Goal: Task Accomplishment & Management: Use online tool/utility

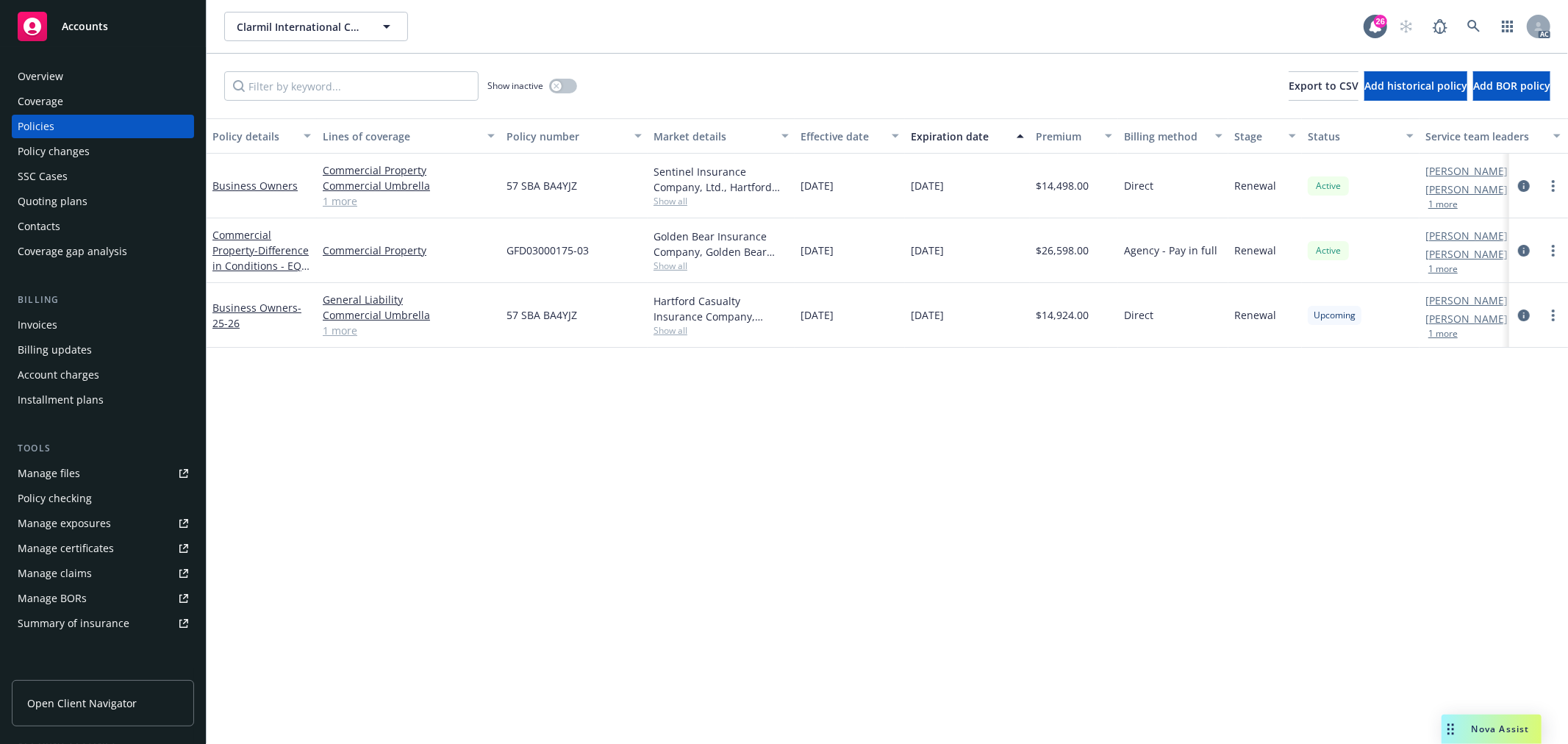
click at [1500, 730] on span "Nova Assist" at bounding box center [1501, 729] width 58 height 12
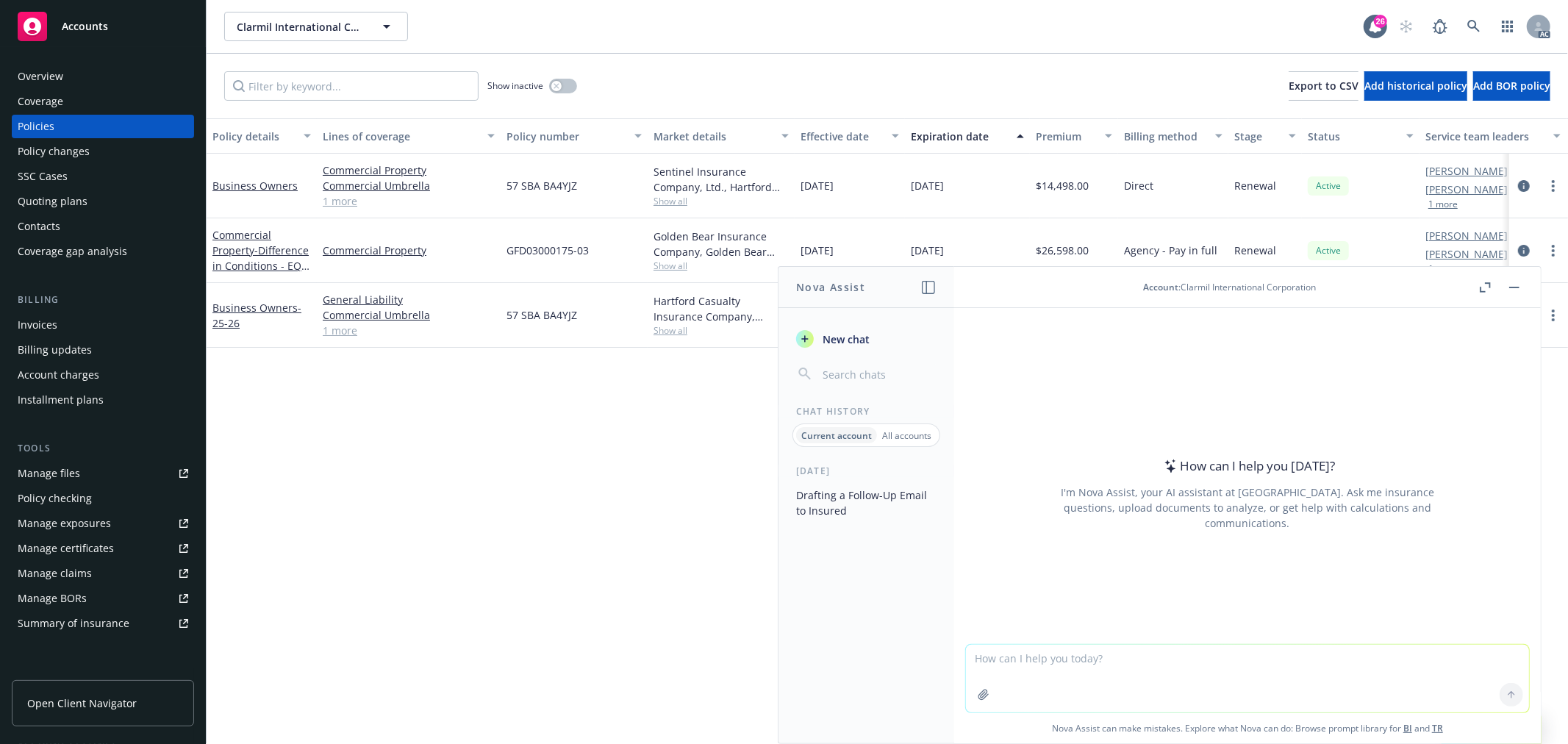
click at [1143, 667] on textarea at bounding box center [1248, 678] width 563 height 67
paste textarea "Hi Antonio – Happy Thursday. I hope you are well. We hope to present terms to t…"
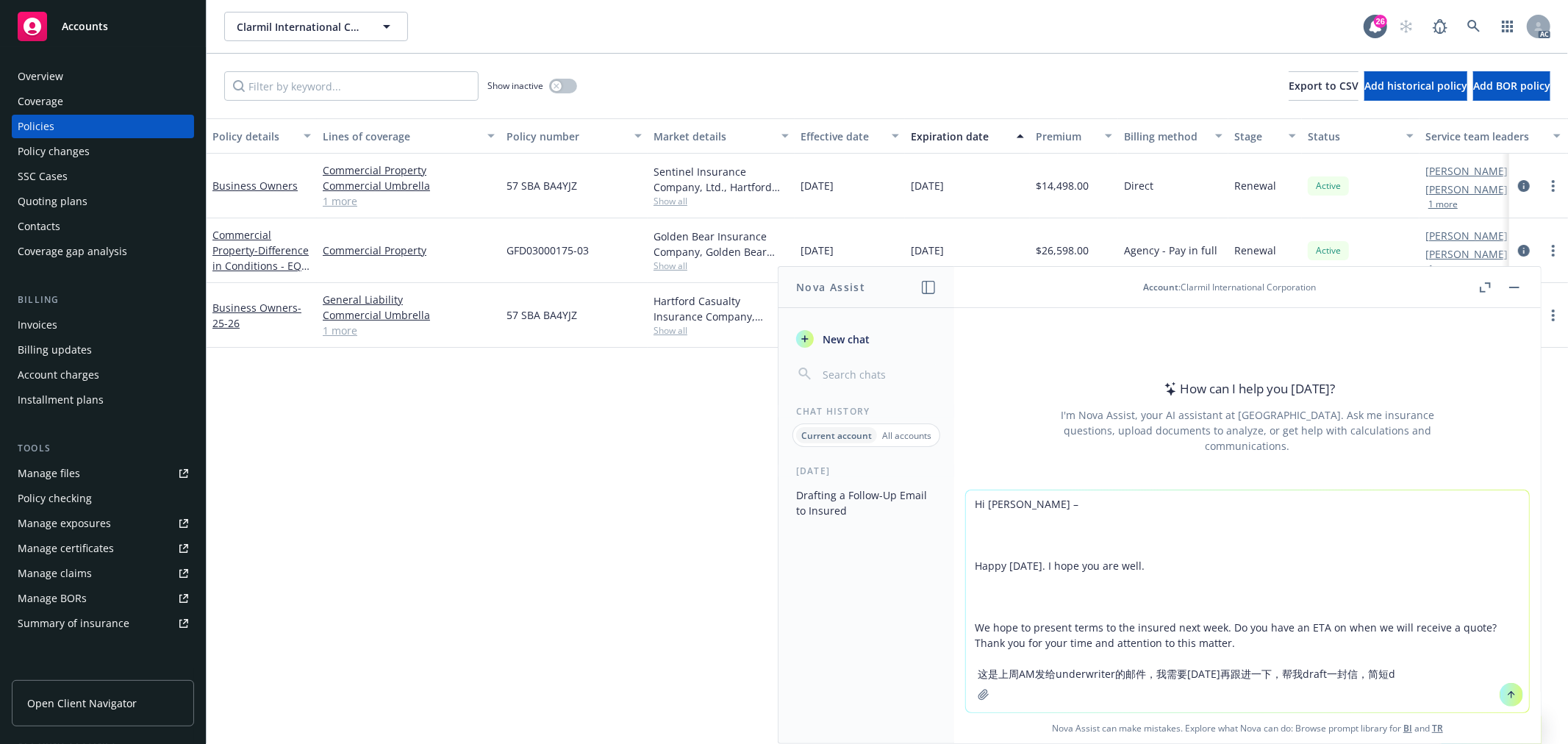
type textarea "Hi Antonio – Happy Thursday. I hope you are well. We hope to present terms to t…"
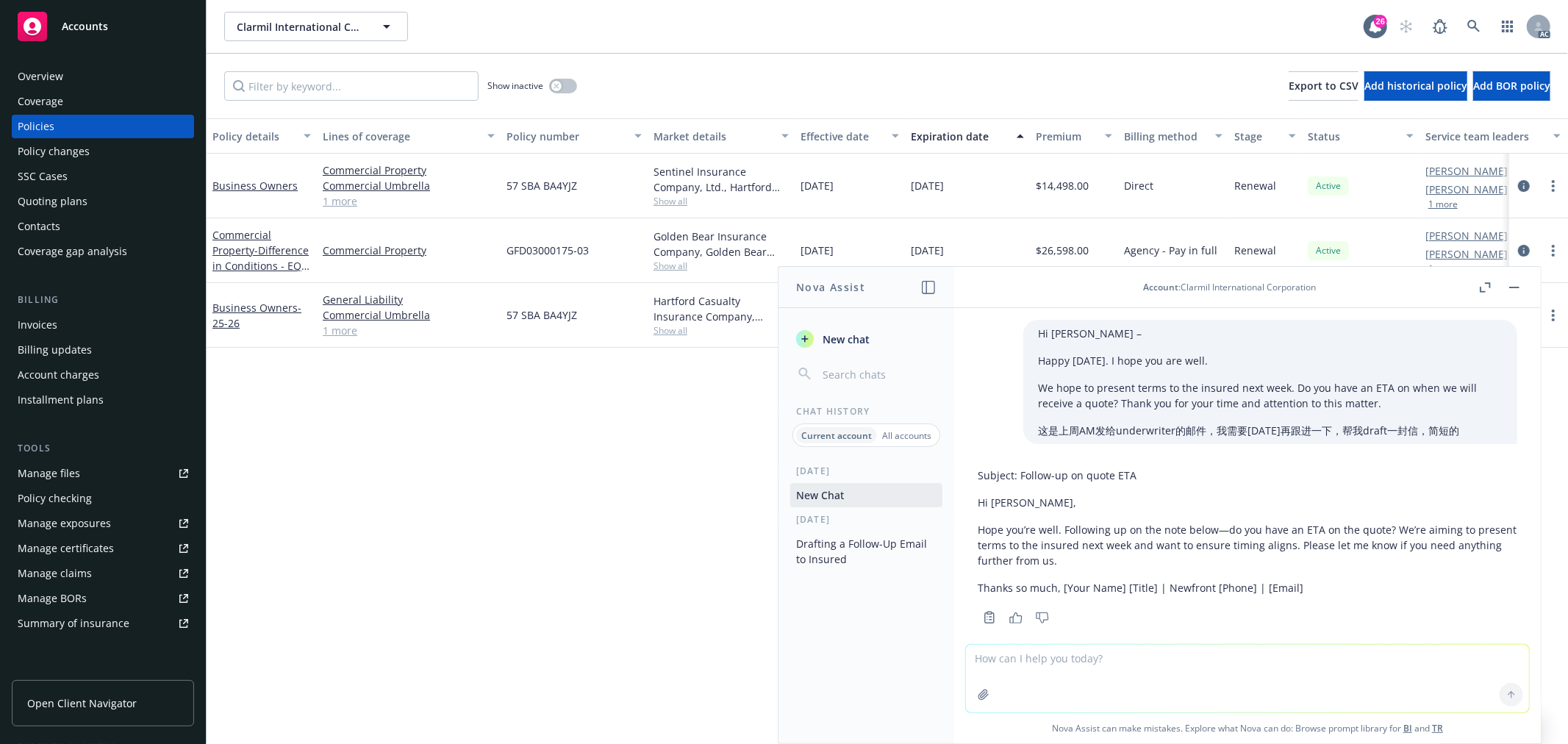
scroll to position [19, 0]
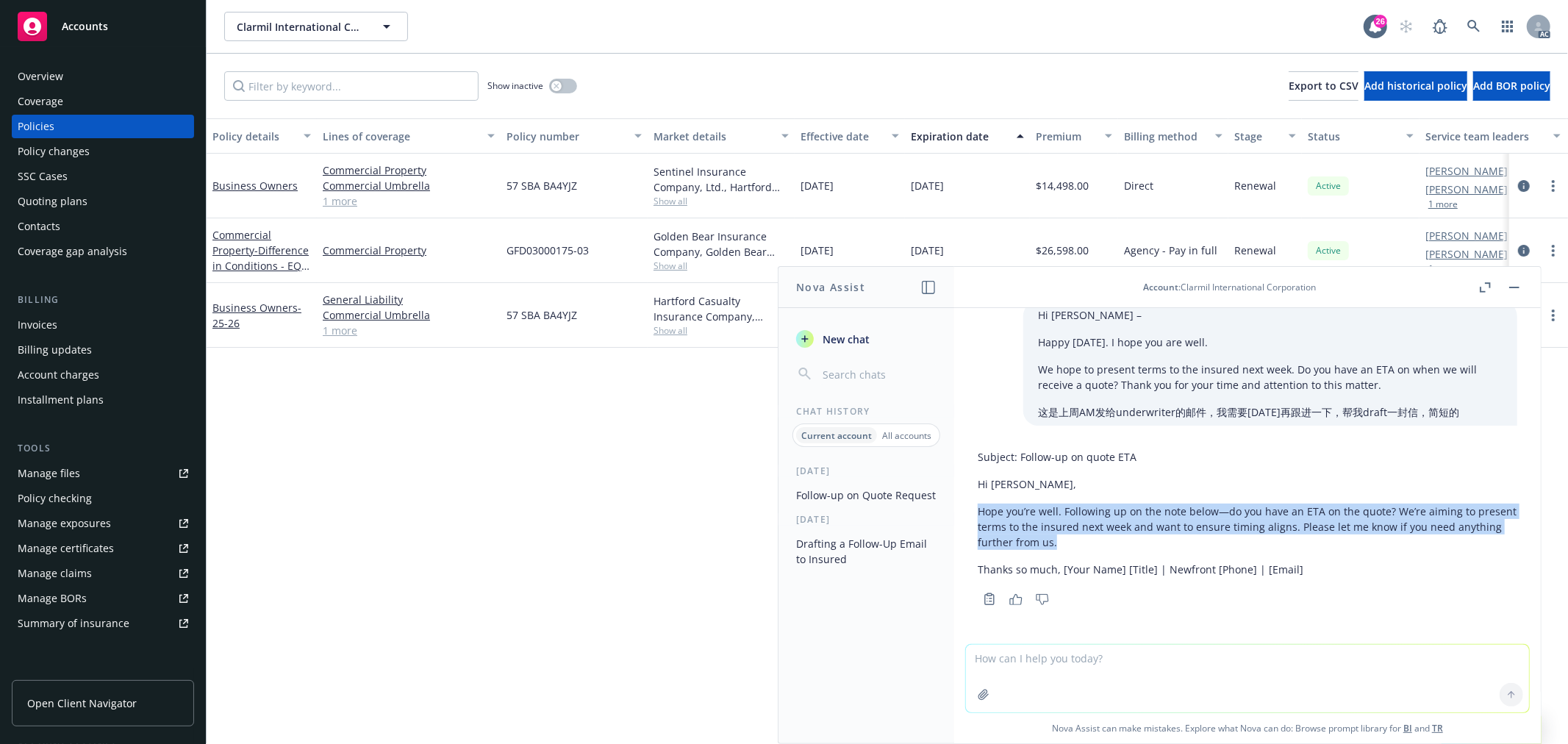
drag, startPoint x: 1107, startPoint y: 540, endPoint x: 977, endPoint y: 513, distance: 132.8
click at [977, 513] on p "Hope you’re well. Following up on the note below—do you have an ETA on the quot…" at bounding box center [1247, 527] width 539 height 46
copy p "Hope you’re well. Following up on the note below—do you have an ETA on the quot…"
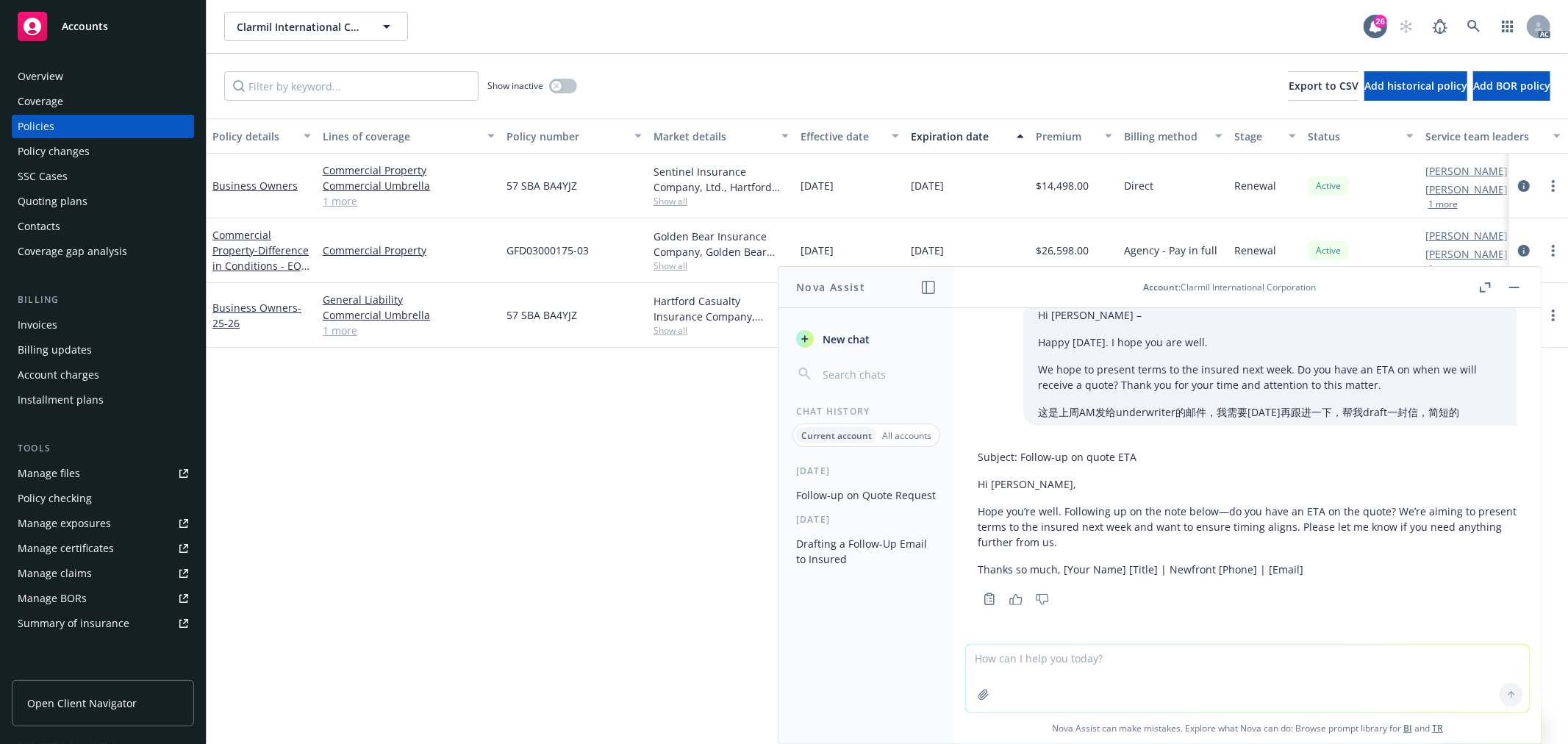
drag, startPoint x: 1145, startPoint y: 579, endPoint x: 1097, endPoint y: 577, distance: 48.0
click at [1142, 579] on div "Subject: Follow-up on quote ETA Hi Antonio, Hope you’re well. Following up on t…" at bounding box center [1247, 513] width 539 height 139
drag, startPoint x: 978, startPoint y: 565, endPoint x: 1057, endPoint y: 572, distance: 79.3
click at [1057, 572] on p "Thanks so much, [Your Name] [Title] | Newfront [Phone] | [Email]" at bounding box center [1247, 570] width 539 height 15
copy p "Thanks so much,"
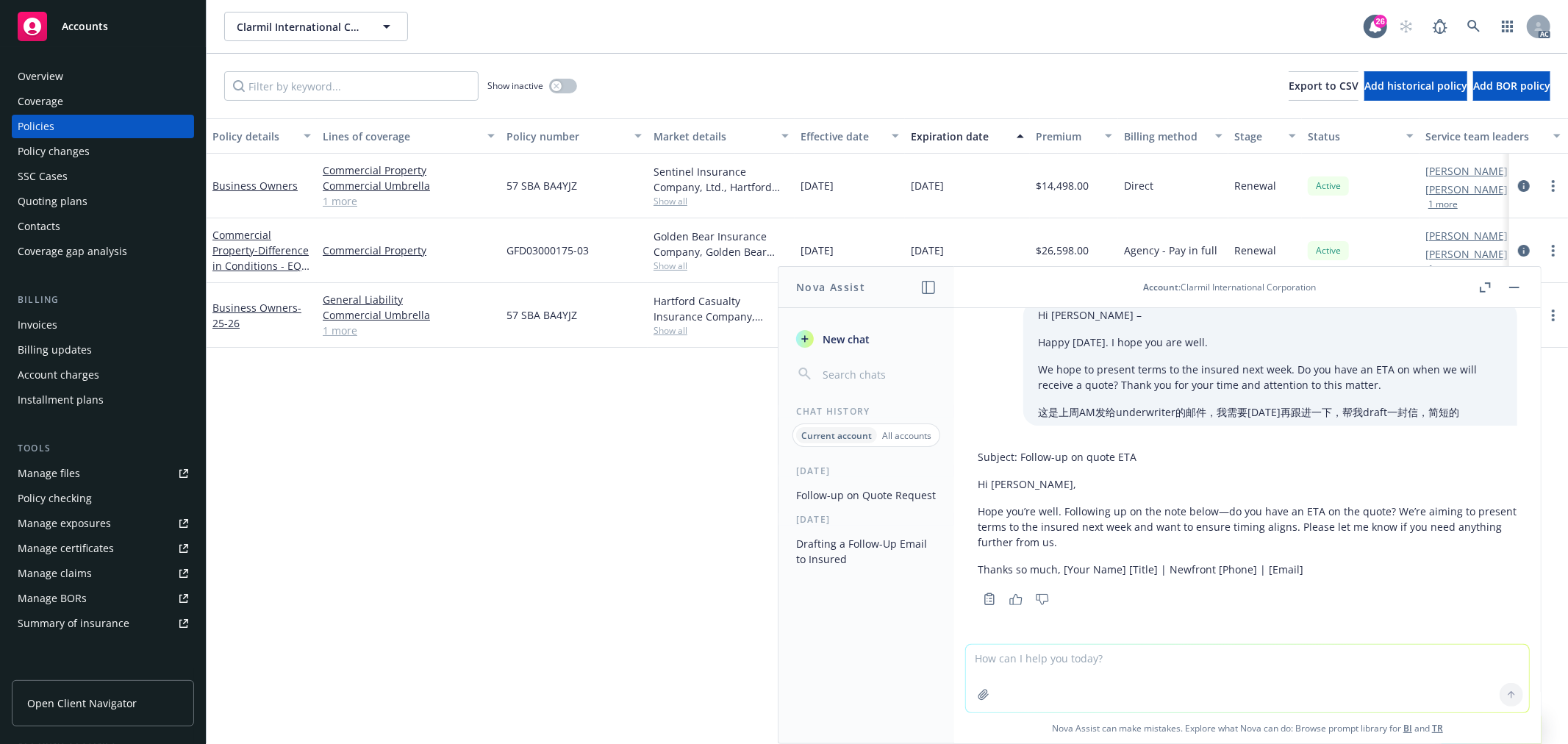
click at [1135, 668] on textarea at bounding box center [1248, 678] width 563 height 67
type textarea "我"
type textarea "f"
click at [1435, 654] on textarea "翻译：知道了，请您继续帮忙获取一下GL 的quote，Underwriter需要这个for excess renewal。我会" at bounding box center [1248, 677] width 563 height 69
type textarea "翻译：知道了，请您继续帮忙获取一下GL 的quote，Underwriter需要这个for excess renewal。我会持续跟您跟进提醒您。"
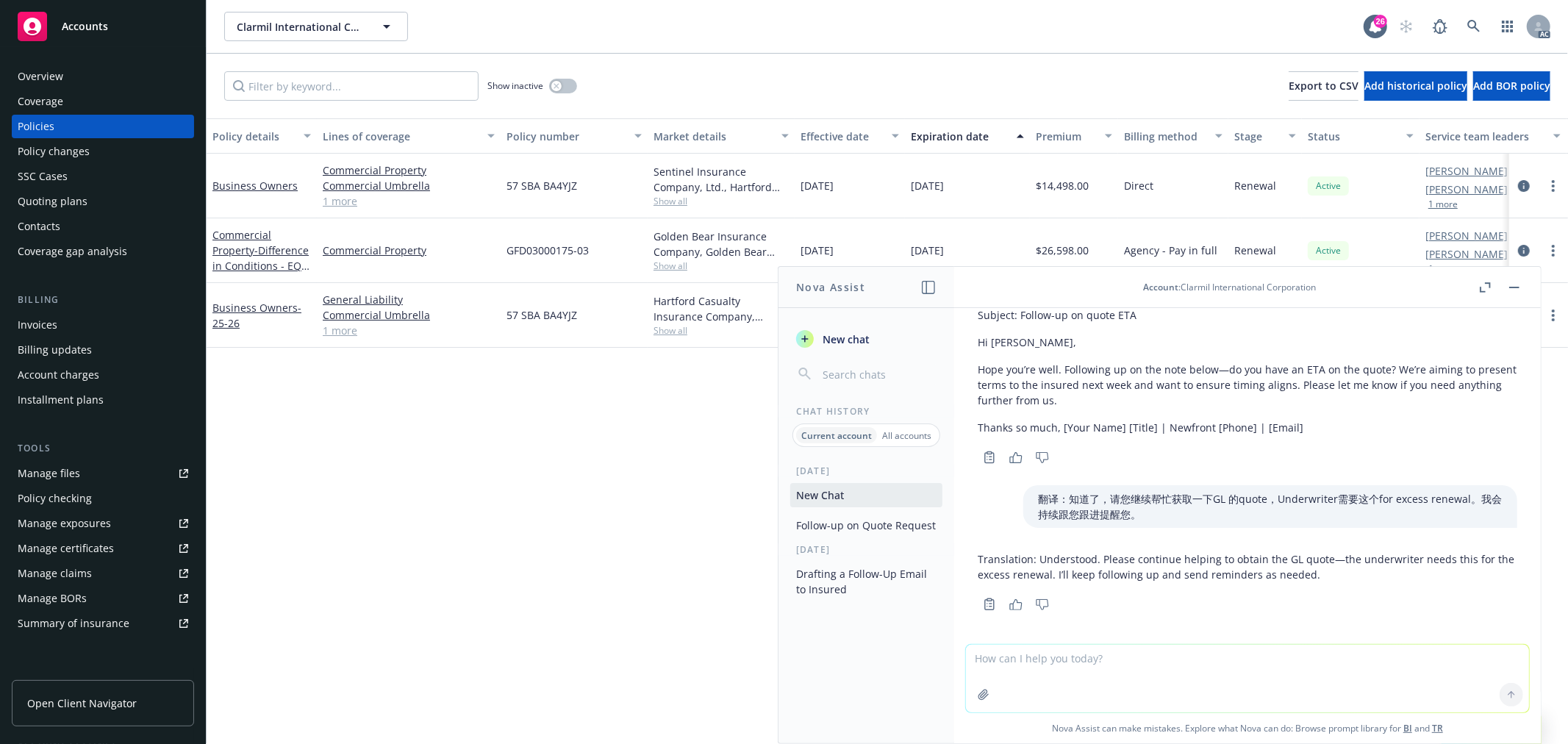
scroll to position [166, 0]
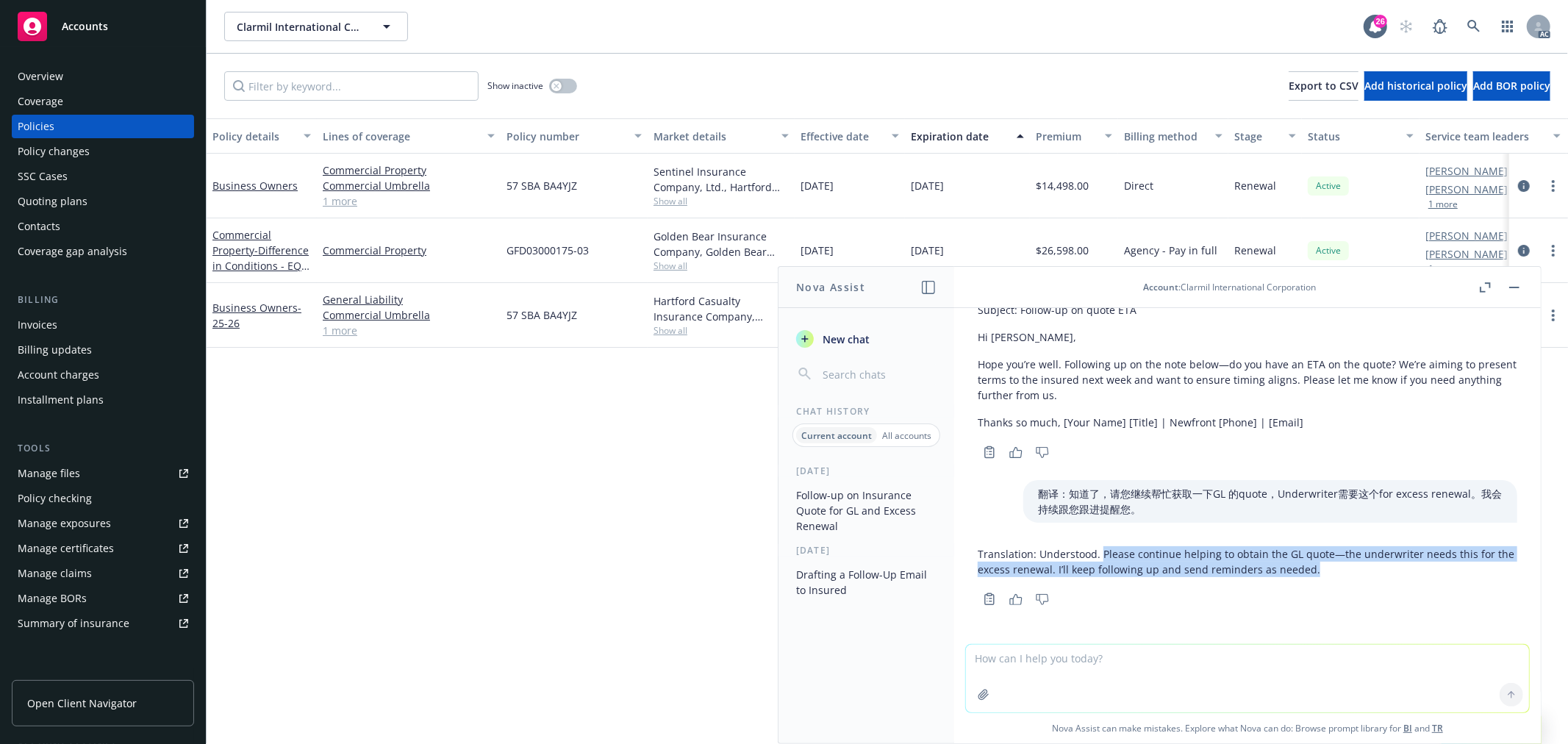
drag, startPoint x: 1101, startPoint y: 551, endPoint x: 1338, endPoint y: 571, distance: 237.8
click at [1338, 571] on p "Translation: Understood. Please continue helping to obtain the GL quote—the und…" at bounding box center [1247, 562] width 539 height 31
copy p "Please continue helping to obtain the GL quote—the underwriter needs this for t…"
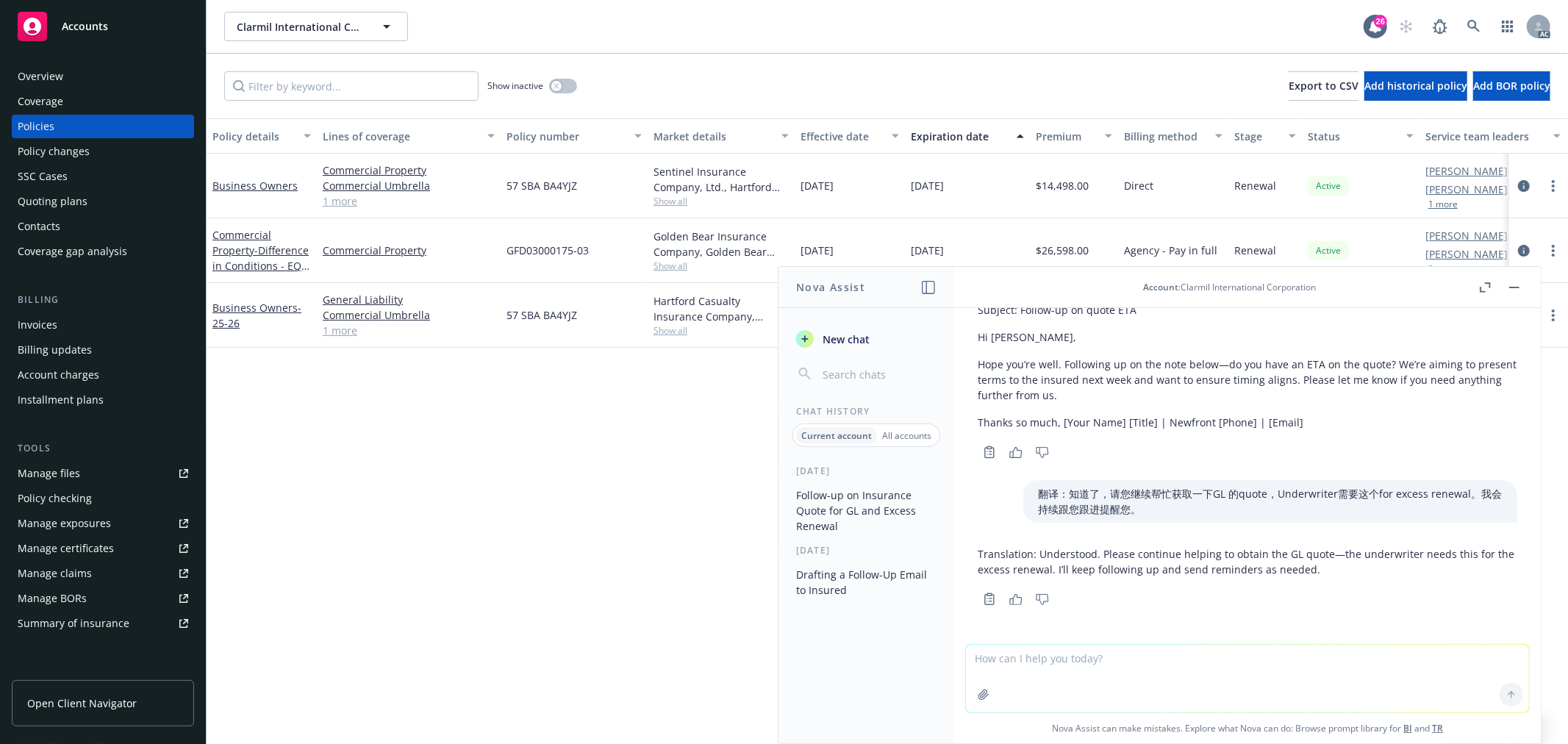
click at [1041, 667] on textarea at bounding box center [1248, 678] width 563 height 67
type textarea "礼貌点"
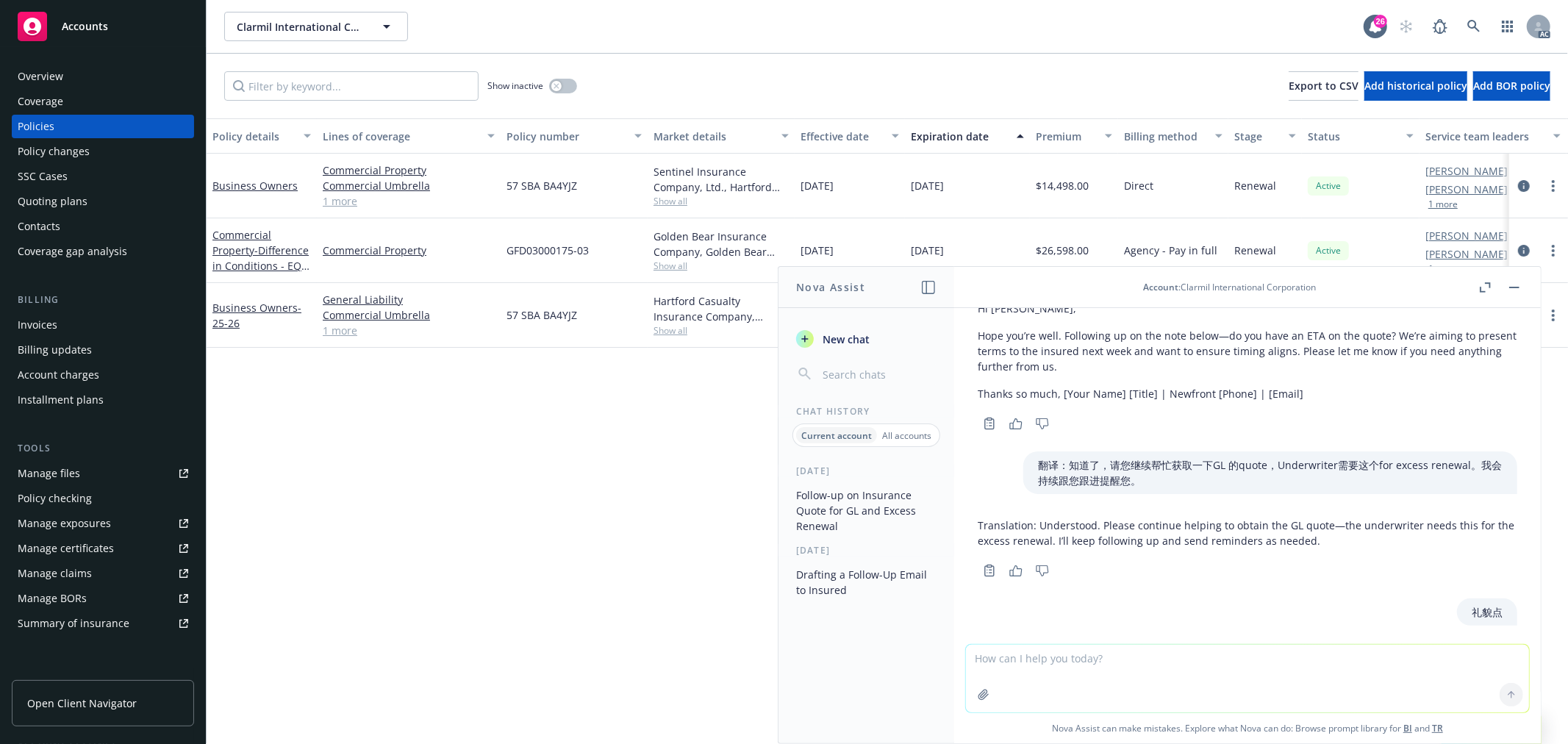
scroll to position [180, 0]
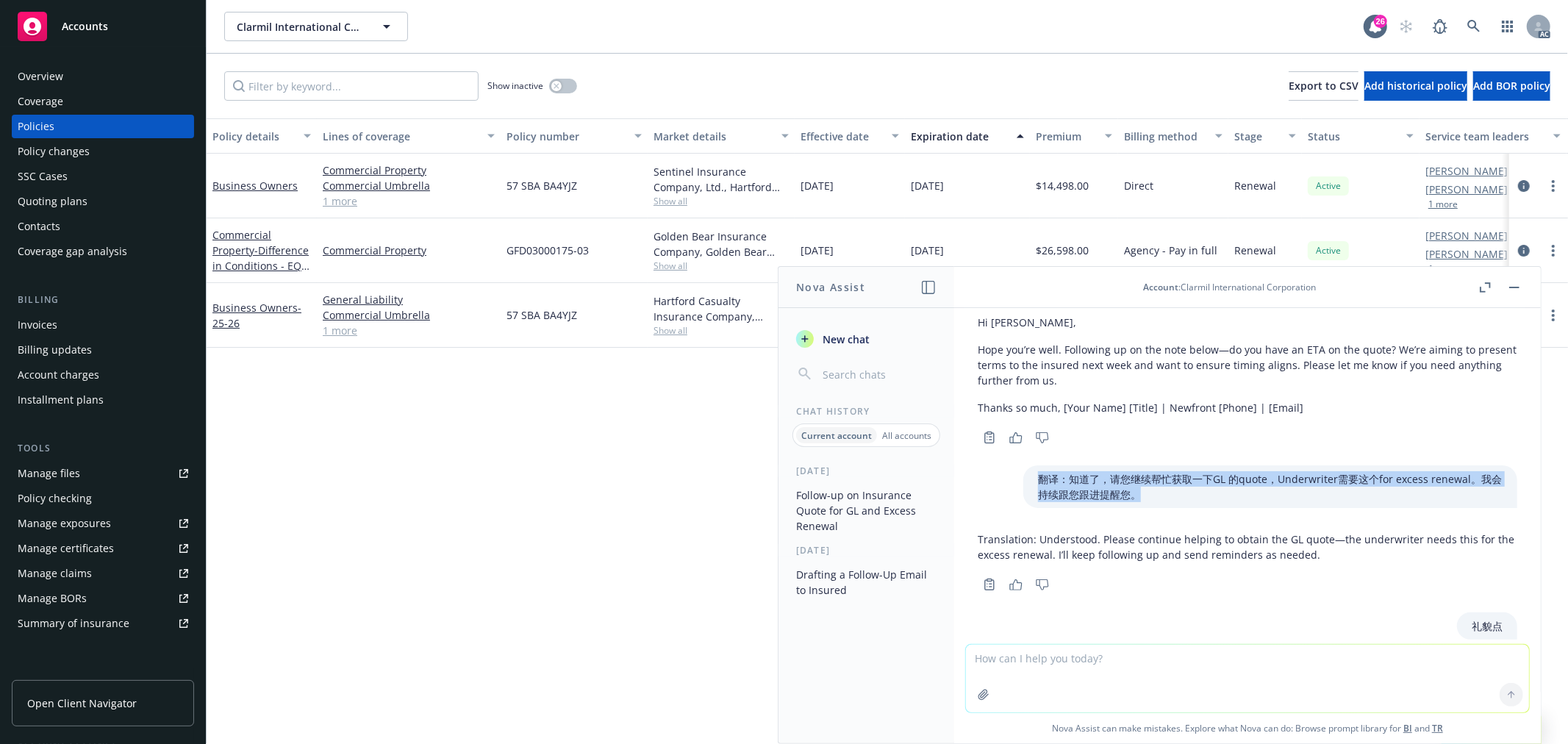
drag, startPoint x: 1118, startPoint y: 489, endPoint x: 1007, endPoint y: 482, distance: 111.2
click at [1023, 482] on div "翻译：知道了，请您继续帮忙获取一下GL 的quote，Underwriter需要这个for excess renewal。我会持续跟您跟进提醒您。" at bounding box center [1270, 486] width 494 height 43
copy p "翻译：知道了，请您继续帮忙获取一下GL 的quote，Underwriter需要这个for excess renewal。我会持续跟您跟进提醒您。"
click at [1027, 660] on textarea at bounding box center [1248, 678] width 563 height 67
paste textarea "翻译：知道了，请您继续帮忙获取一下GL 的quote，Underwriter需要这个for excess renewal。我会持续跟您跟进提醒您。"
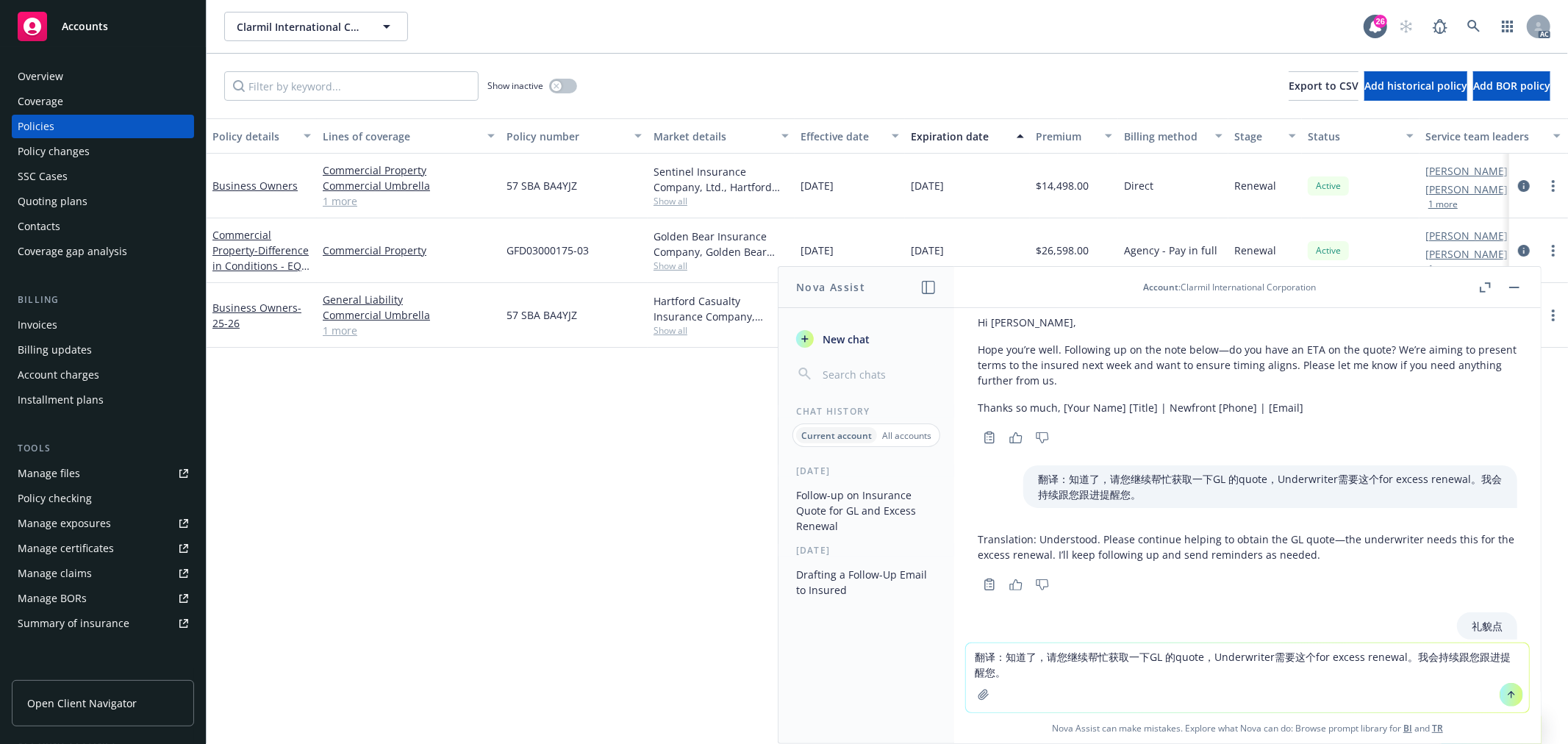
click at [972, 650] on textarea "翻译：知道了，请您继续帮忙获取一下GL 的quote，Underwriter需要这个for excess renewal。我会持续跟您跟进提醒您。" at bounding box center [1248, 677] width 563 height 69
type textarea "礼貌draft 英文短信：知道了，请您继续帮忙获取一下GL 的quote，Underwriter需要这个for excess renewal。我会持续跟您跟进…"
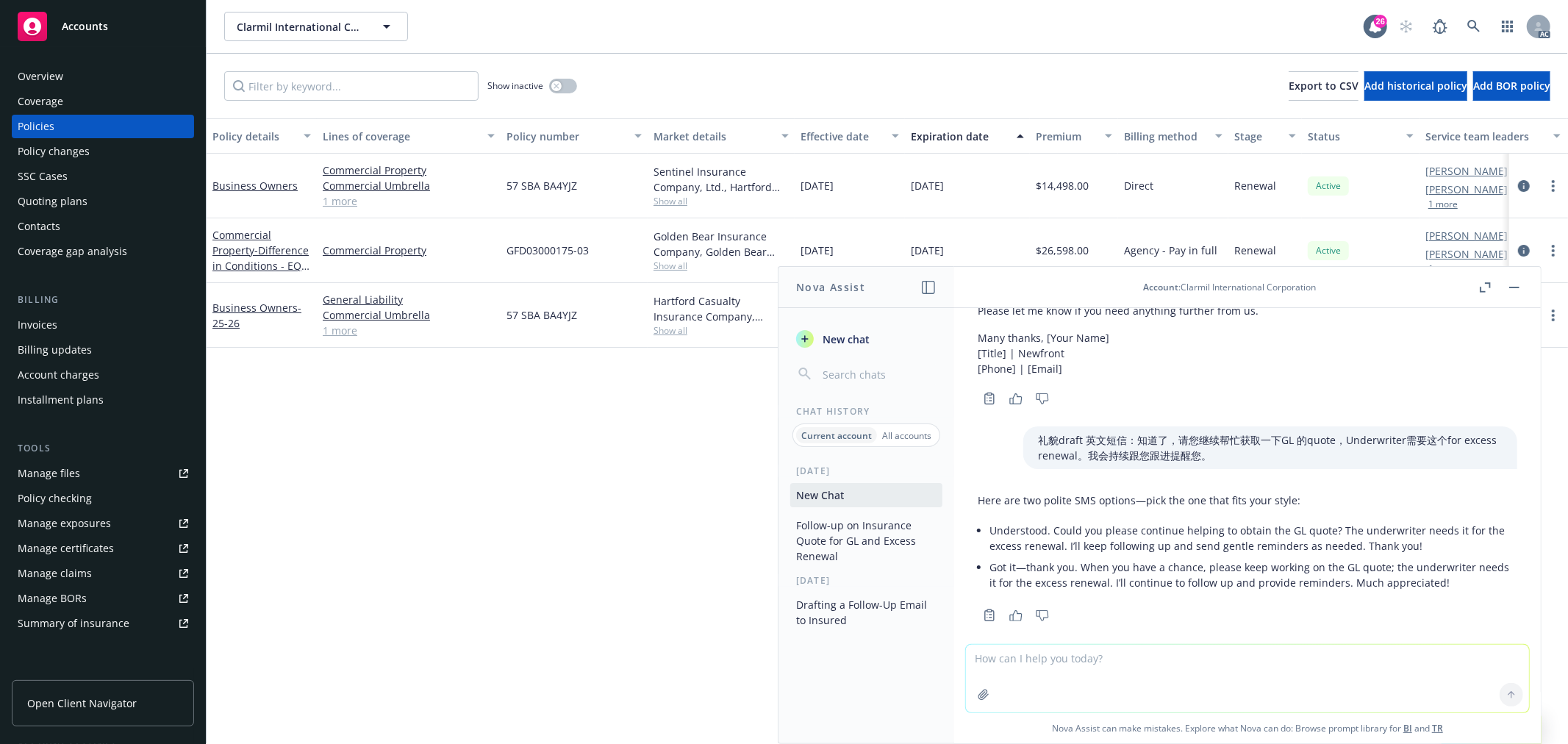
scroll to position [642, 0]
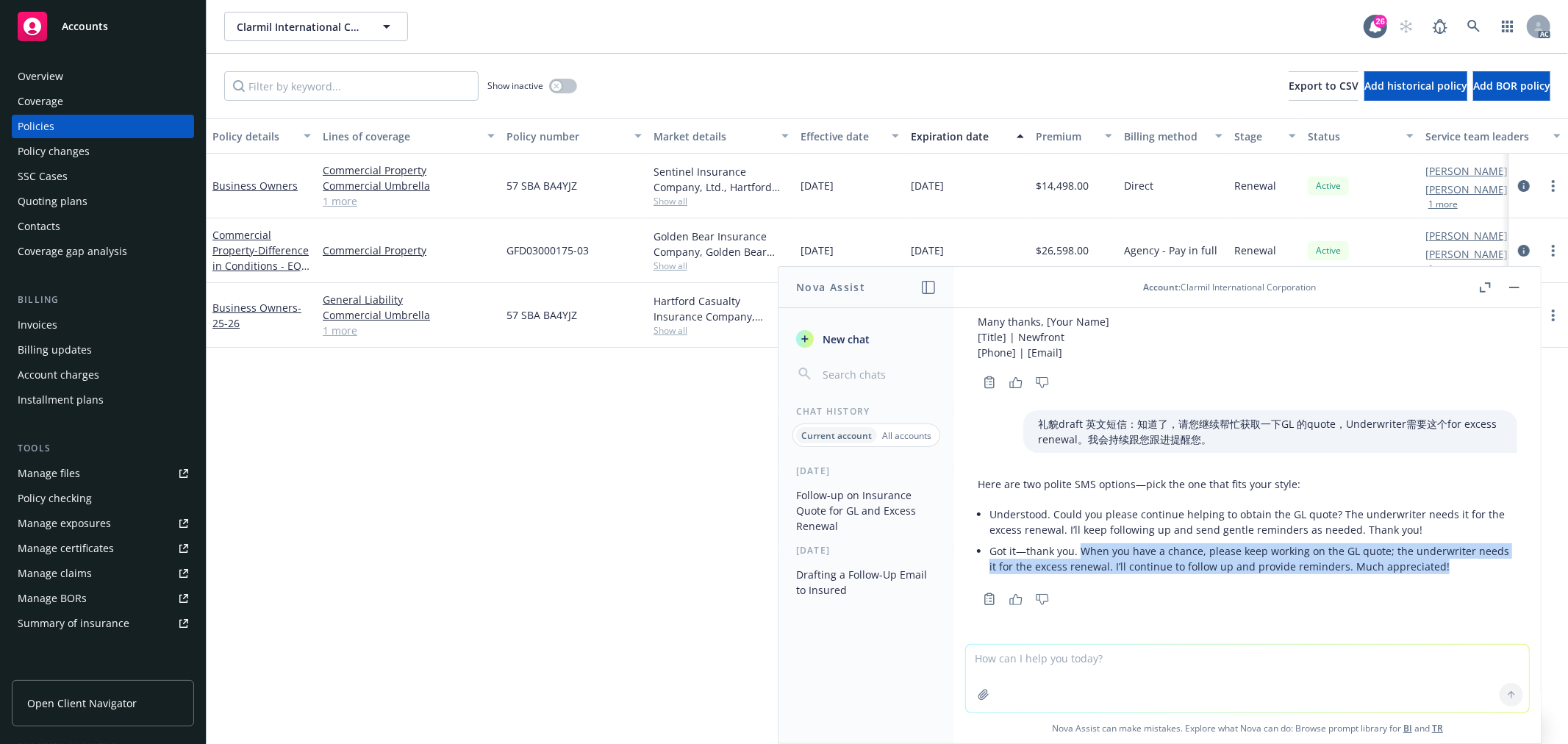
drag, startPoint x: 1079, startPoint y: 549, endPoint x: 1473, endPoint y: 561, distance: 394.2
click at [1473, 561] on p "Got it—thank you. When you have a chance, please keep working on the GL quote; …" at bounding box center [1254, 559] width 528 height 31
copy p "When you have a chance, please keep working on the GL quote; the underwriter ne…"
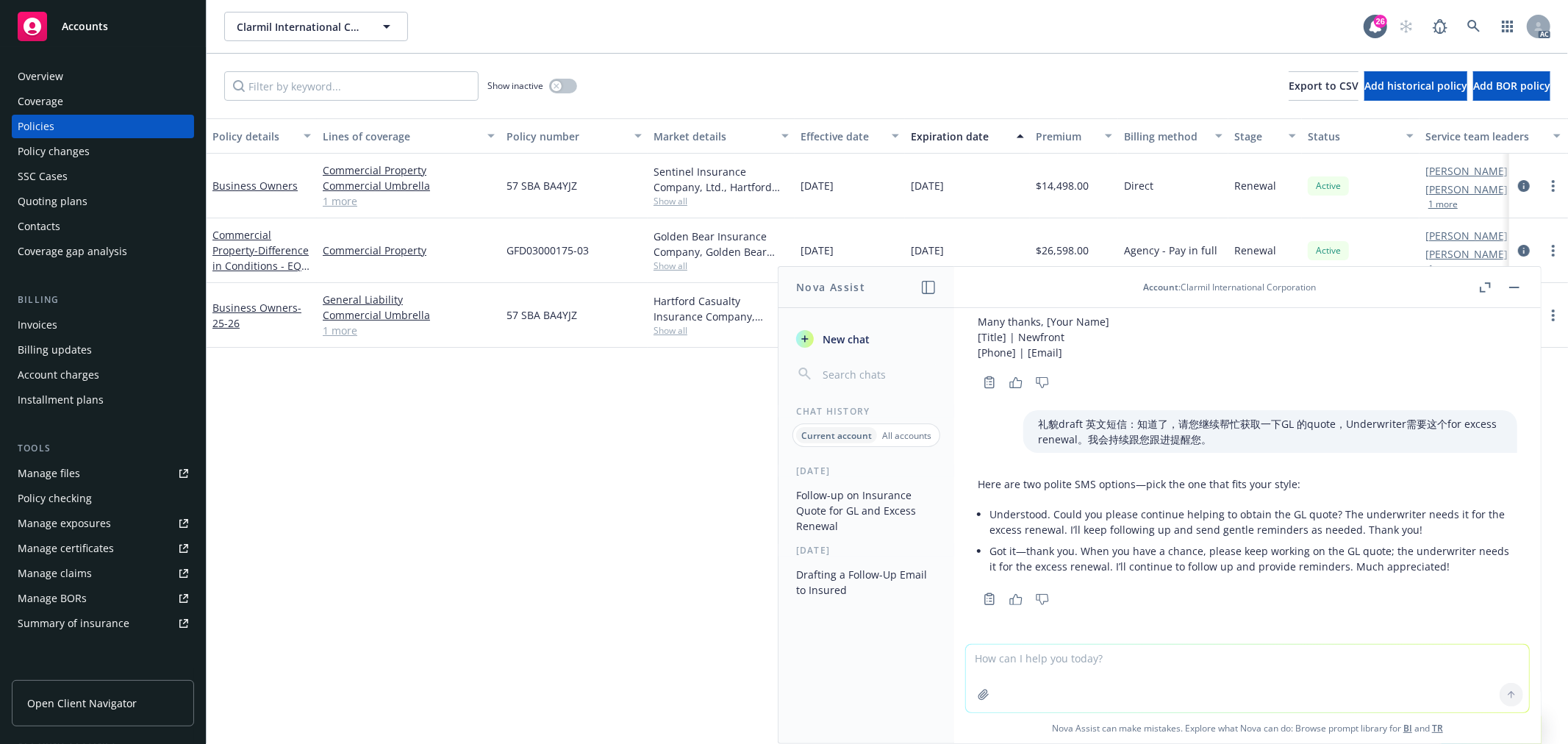
click at [1179, 510] on p "Understood. Could you please continue helping to obtain the GL quote? The under…" at bounding box center [1254, 523] width 528 height 31
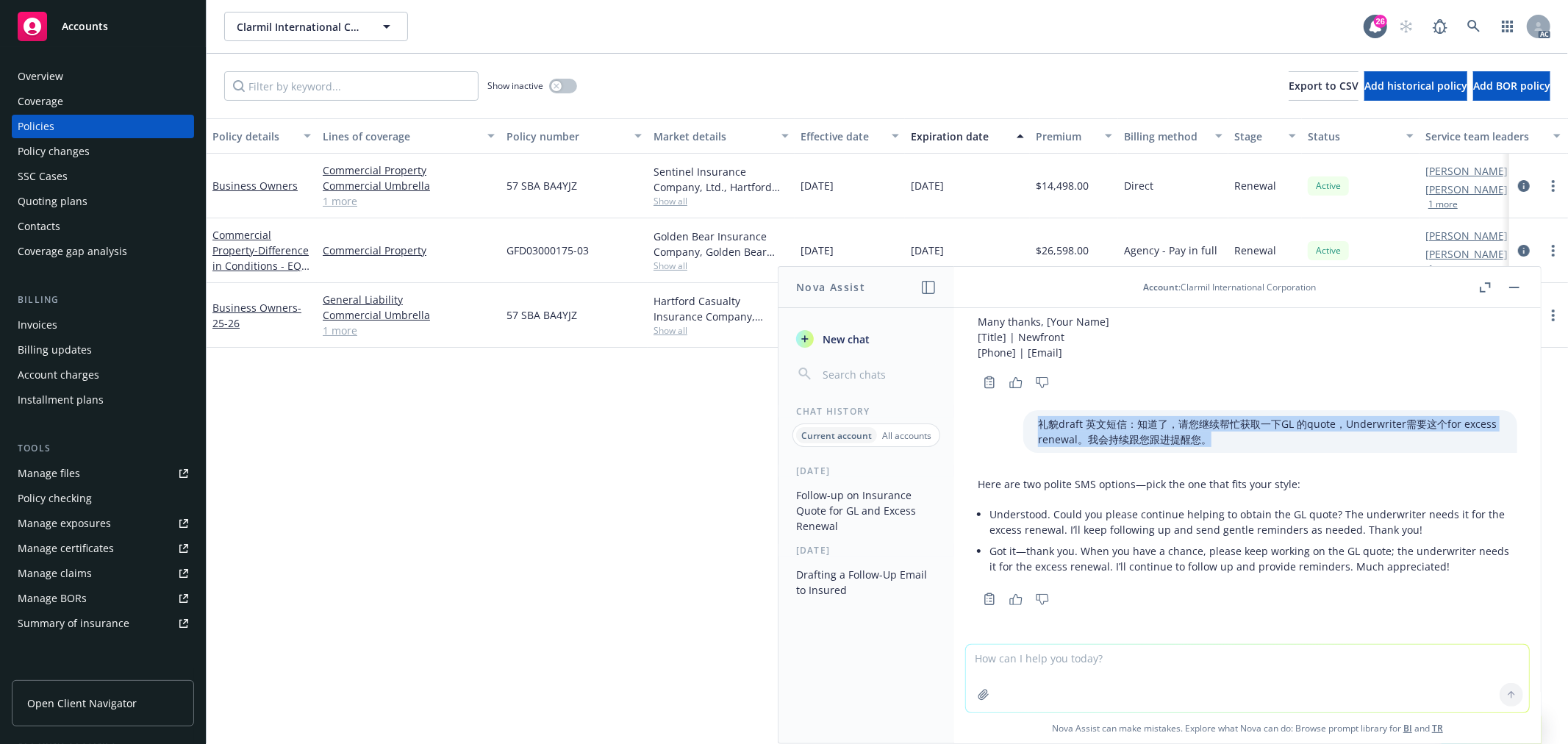
drag, startPoint x: 1186, startPoint y: 438, endPoint x: 1015, endPoint y: 506, distance: 184.0
click at [1023, 419] on div "礼貌draft 英文短信：知道了，请您继续帮忙获取一下GL 的quote，Underwriter需要这个for excess renewal。我会持续跟您跟进…" at bounding box center [1270, 431] width 494 height 43
copy p "礼貌draft 英文短信：知道了，请您继续帮忙获取一下GL 的quote，Underwriter需要这个for excess renewal。我会持续跟您跟进…"
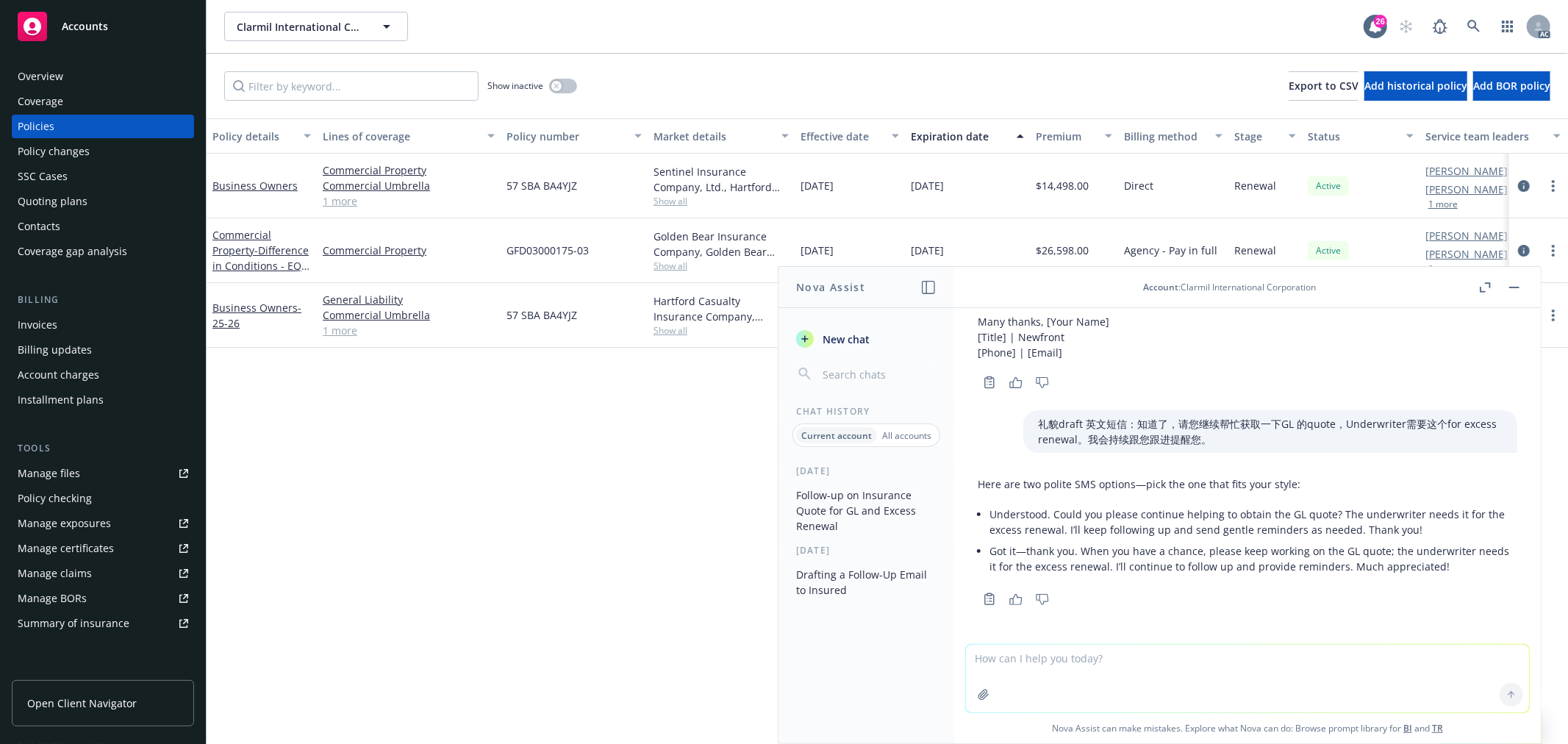
click at [1050, 664] on textarea at bounding box center [1248, 678] width 563 height 67
paste textarea "礼貌draft 英文短信：知道了，请您继续帮忙获取一下GL 的quote，Underwriter需要这个for excess renewal。我会持续跟您跟进…"
drag, startPoint x: 1183, startPoint y: 657, endPoint x: 1111, endPoint y: 660, distance: 72.1
click at [1181, 657] on textarea "礼貌draft 英文短信：知道了，请您继续帮忙获取一下GL 的quote，Underwriter需要这个for excess renewal。我会持续跟您跟进…" at bounding box center [1248, 677] width 563 height 69
drag, startPoint x: 1109, startPoint y: 660, endPoint x: 1212, endPoint y: 653, distance: 103.2
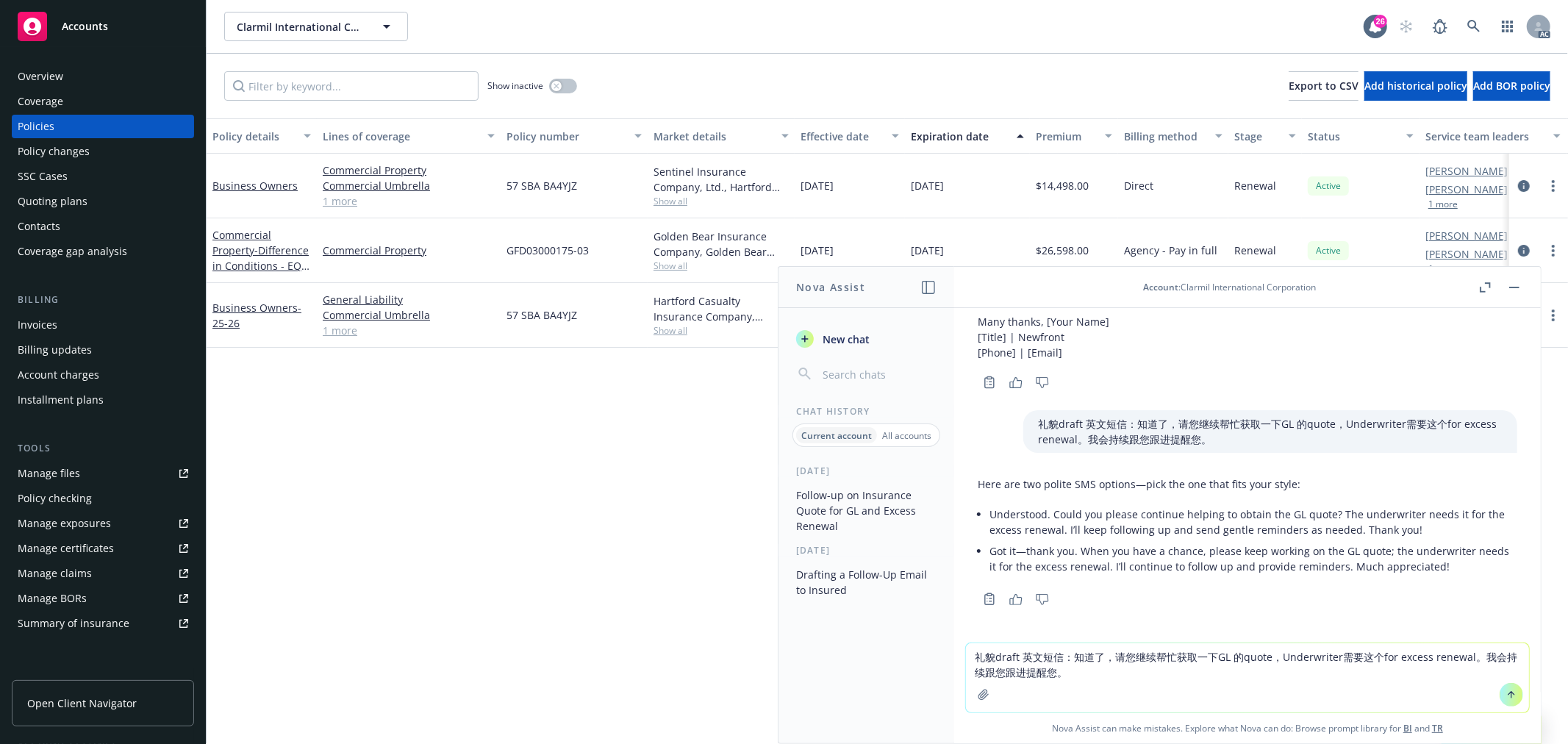
click at [1212, 653] on textarea "礼貌draft 英文短信：知道了，请您继续帮忙获取一下GL 的quote，Underwriter需要这个for excess renewal。我会持续跟您跟进…" at bounding box center [1248, 677] width 563 height 69
click at [1253, 655] on textarea "礼貌draft 英文短信：知道了，那我们还能获得一份GL 的quote，Underwriter需要这个for excess renewal。我会持续跟您跟进提…" at bounding box center [1248, 677] width 563 height 69
drag, startPoint x: 1374, startPoint y: 682, endPoint x: 1481, endPoint y: 653, distance: 110.9
click at [1481, 653] on textarea "礼貌draft 英文短信：知道了，那我们还能获得一份GL 的quote吗？Underwriter需要这个for excess renewal。我会持续跟您跟进…" at bounding box center [1248, 677] width 563 height 69
click at [1466, 659] on textarea "礼貌draft 英文短信：知道了，那我们还能获得一份GL 的quote吗？Underwriter需要这个for excess renewal。我会持续跟您跟进…" at bounding box center [1248, 677] width 563 height 69
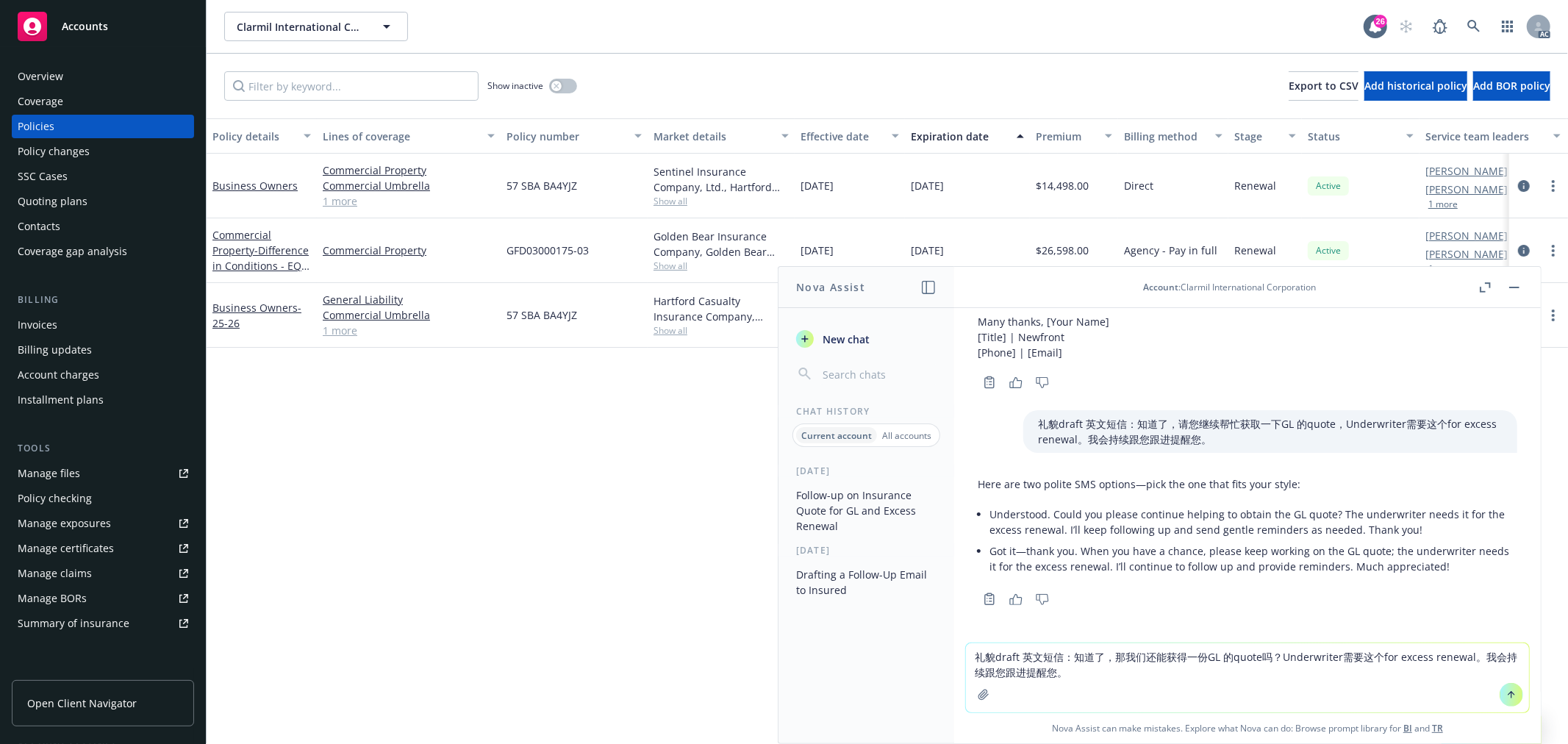
drag, startPoint x: 1474, startPoint y: 659, endPoint x: 1475, endPoint y: 677, distance: 18.0
click at [1475, 677] on textarea "礼貌draft 英文短信：知道了，那我们还能获得一份GL 的quote吗？Underwriter需要这个for excess renewal。我会持续跟您跟进…" at bounding box center [1248, 677] width 563 height 69
type textarea "礼貌draft 英文短信：知道了，那我们还能获得一份GL 的quote吗？Underwriter需要这个for excess renewal。我会持续跟您跟进…"
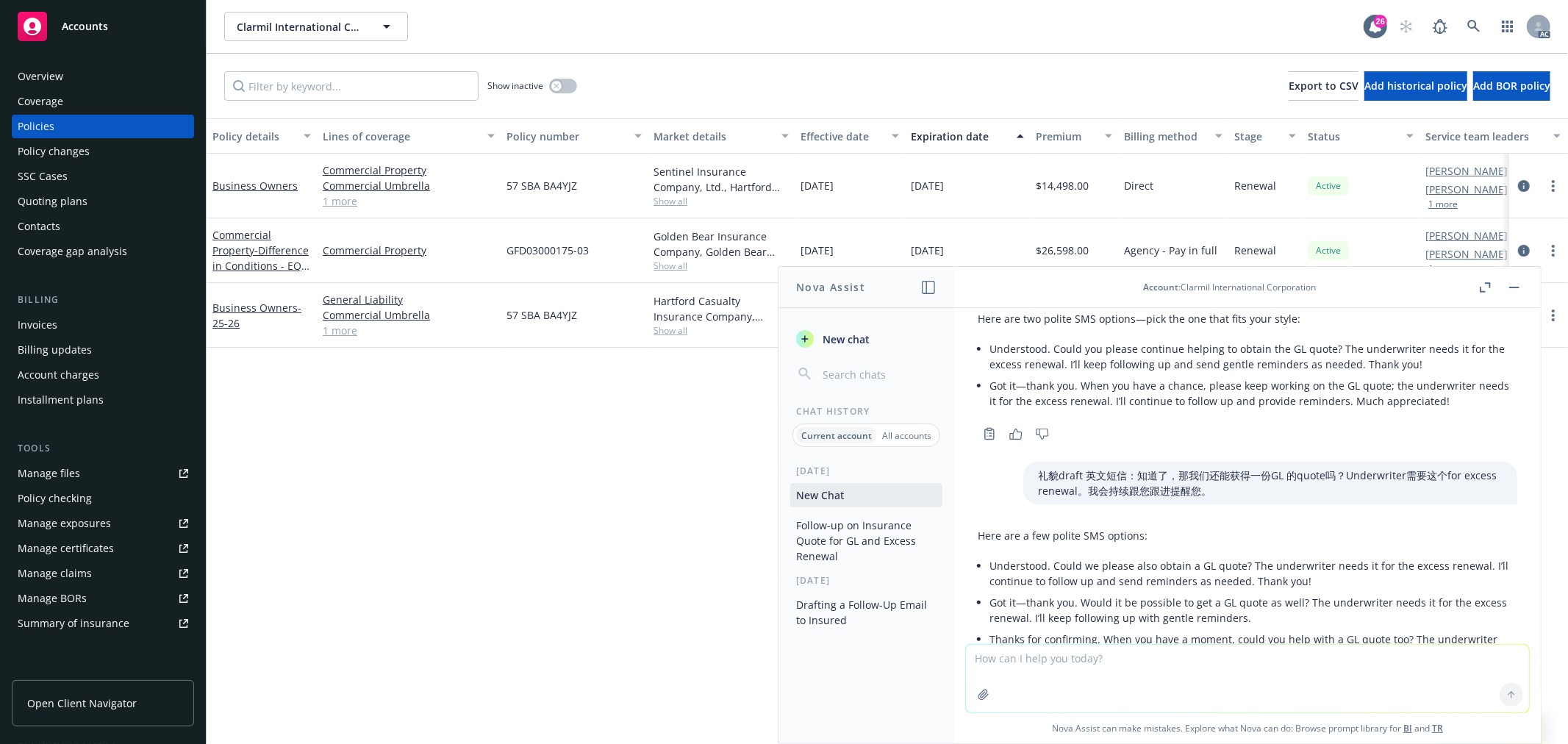
scroll to position [895, 0]
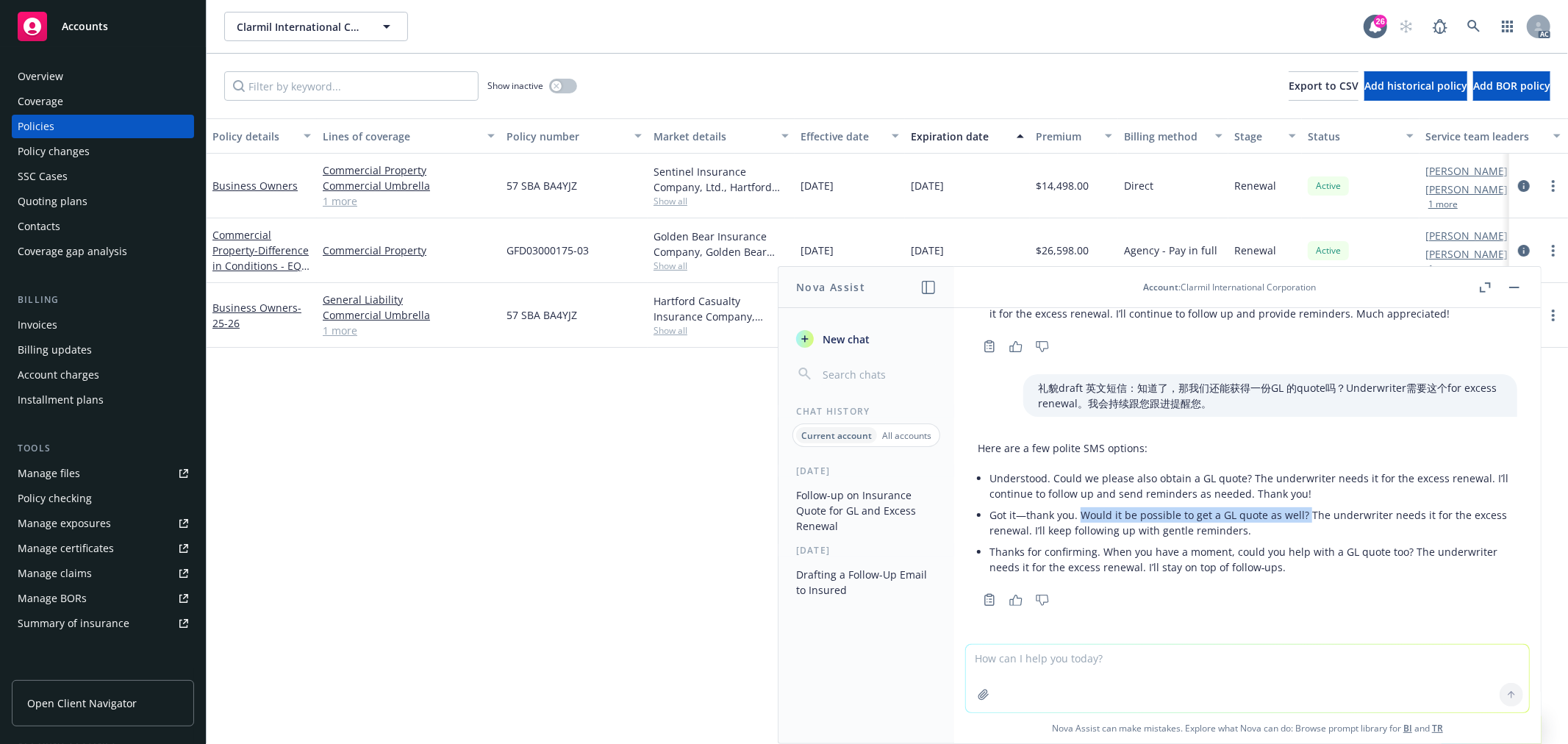
drag, startPoint x: 1082, startPoint y: 513, endPoint x: 1305, endPoint y: 518, distance: 223.1
click at [1305, 518] on p "Got it—thank you. Would it be possible to get a GL quote as well? The underwrit…" at bounding box center [1254, 523] width 528 height 31
copy p "Would it be possible to get a GL quote as well?"
click at [1036, 653] on textarea at bounding box center [1248, 678] width 563 height 67
paste textarea "Got it. Would it be possible to get a GL quote copy? The underwriter needs it f…"
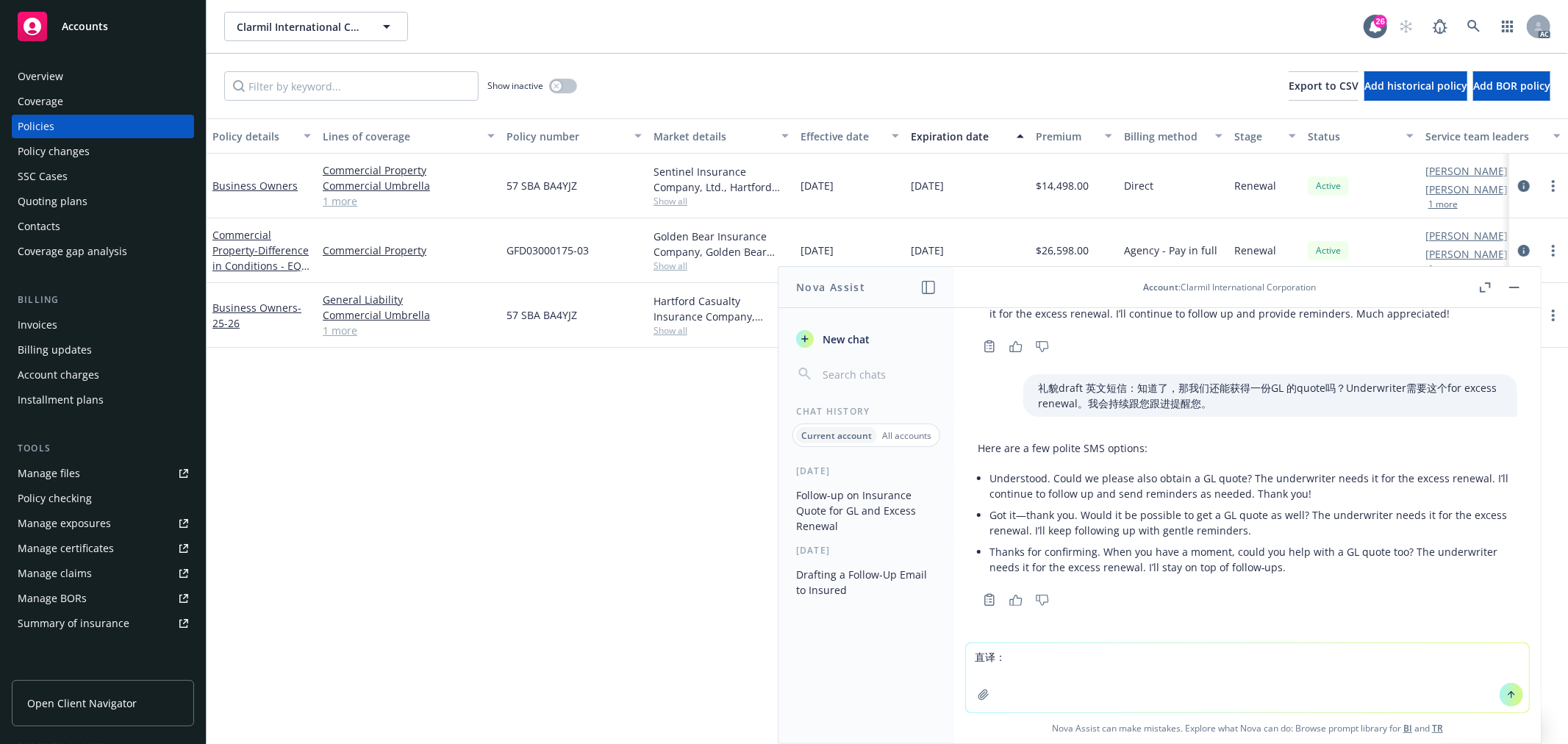
type textarea "直译：Got it. Would it be possible to get a GL quote copy? The underwriter needs i…"
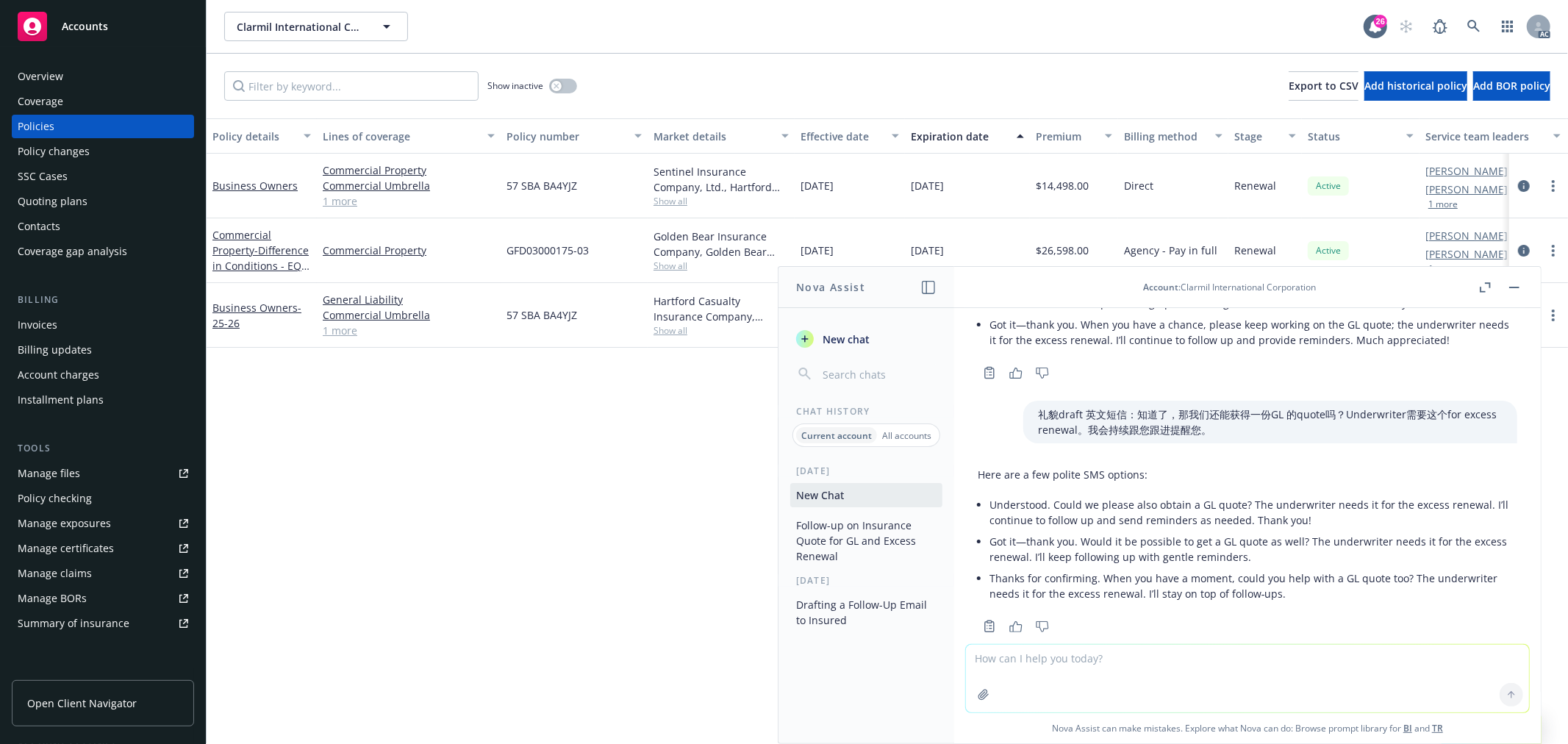
scroll to position [1027, 0]
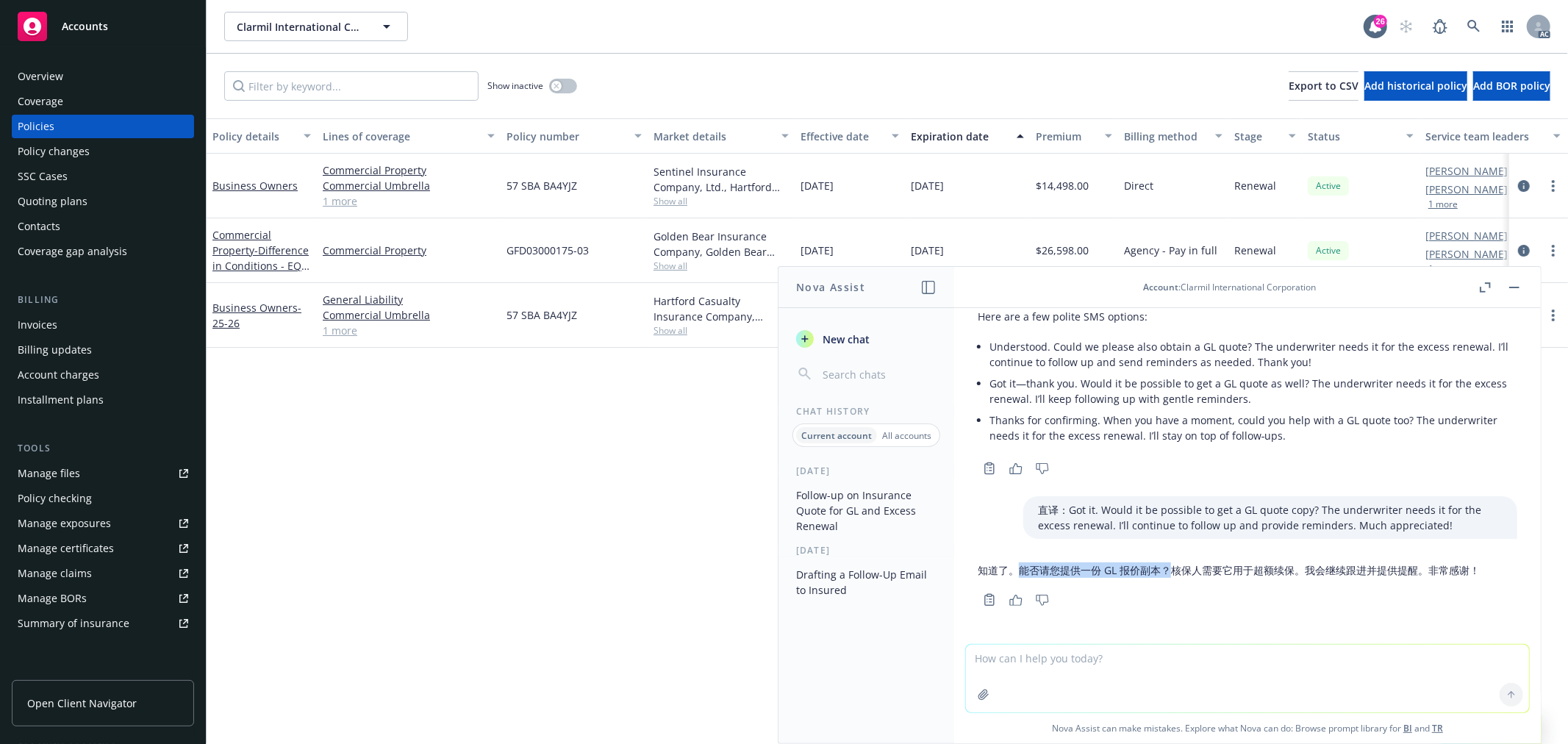
drag, startPoint x: 1021, startPoint y: 567, endPoint x: 1170, endPoint y: 566, distance: 149.0
click at [1170, 566] on p "知道了。能否请您提供一份 GL 报价副本？核保人需要它用于超额续保。我会继续跟进并提供提醒。非常感谢！" at bounding box center [1228, 571] width 502 height 15
copy p "能否请您提供一份 GL 报价副本？"
click at [1042, 665] on textarea at bounding box center [1248, 678] width 563 height 67
paste textarea "能否请您提供一份 GL 报价副本？"
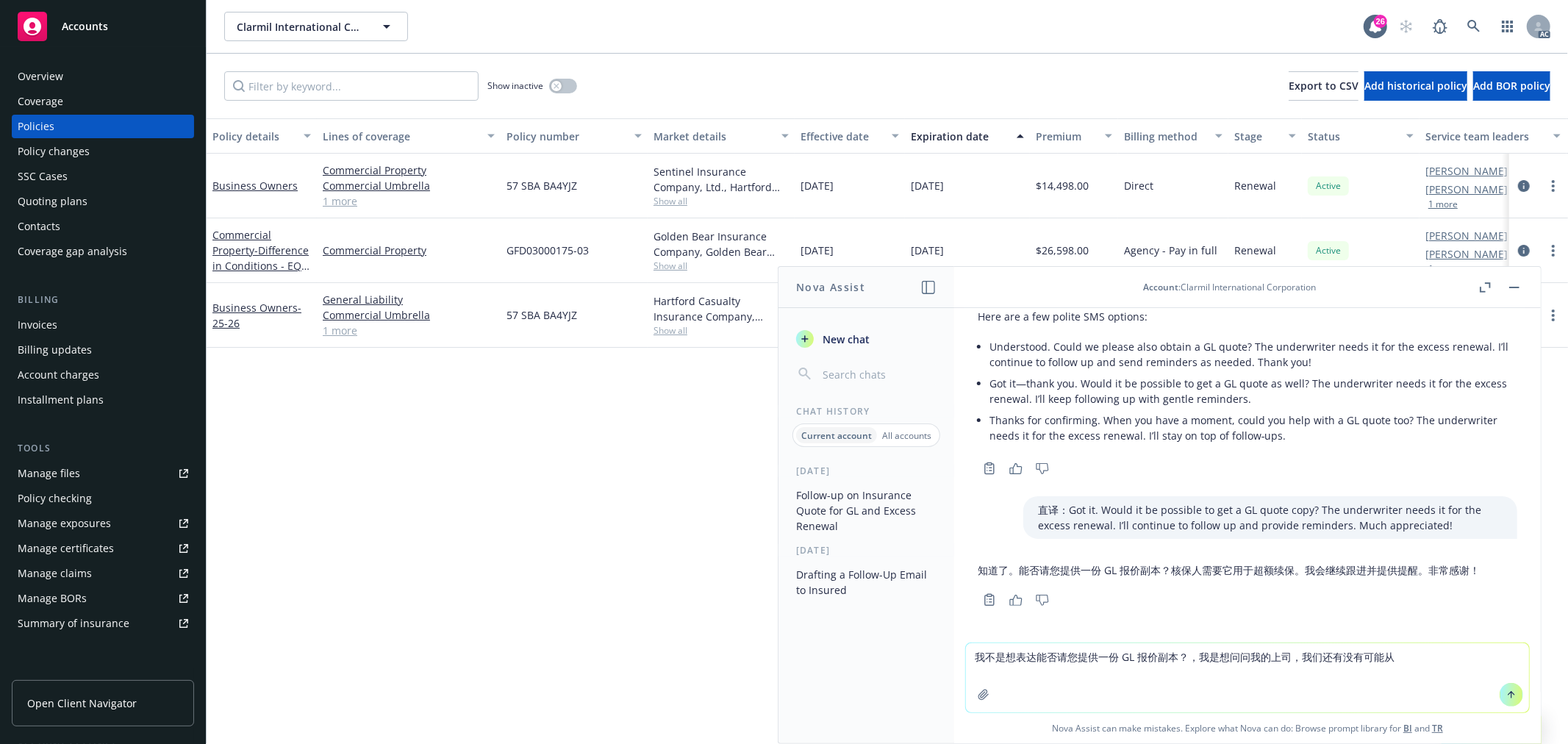
click at [1213, 664] on textarea "我不是想表达能否请您提供一份 GL 报价副本？，我是想问问我的上司，我们还有没有可能从" at bounding box center [1248, 677] width 563 height 69
drag, startPoint x: 1193, startPoint y: 655, endPoint x: 1286, endPoint y: 649, distance: 93.2
click at [1286, 649] on textarea "我不是想表达能否请您提供一份 GL 报价副本？，我是想问问我的上司，我们还有没有可能从" at bounding box center [1248, 677] width 563 height 69
click at [1296, 664] on textarea "我不是想表达能否请您提供一份 GL 报价副本？，我是想问问我的上司，我们还有没有可能从" at bounding box center [1248, 677] width 563 height 69
click at [1429, 662] on textarea "我不是想表达能否请您提供一份 GL 报价副本？，我是想问问我的上司，我们还有没有可能从" at bounding box center [1248, 677] width 563 height 69
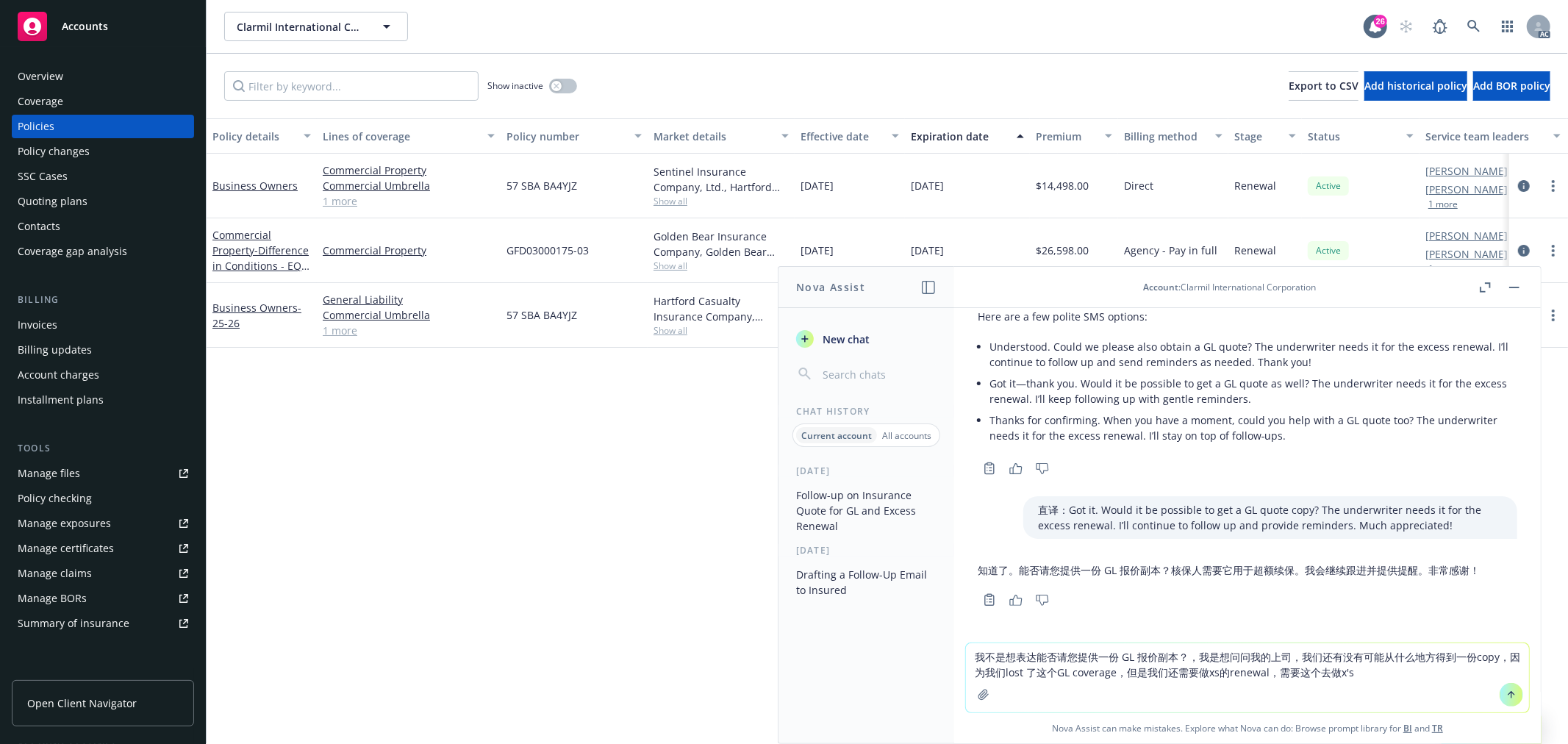
type textarea "我不是想表达能否请您提供一份 GL 报价副本？，我是想问问我的上司，我们还有没有可能从什么地方得到一份copy，因为我们lost 了这个GL coverage…"
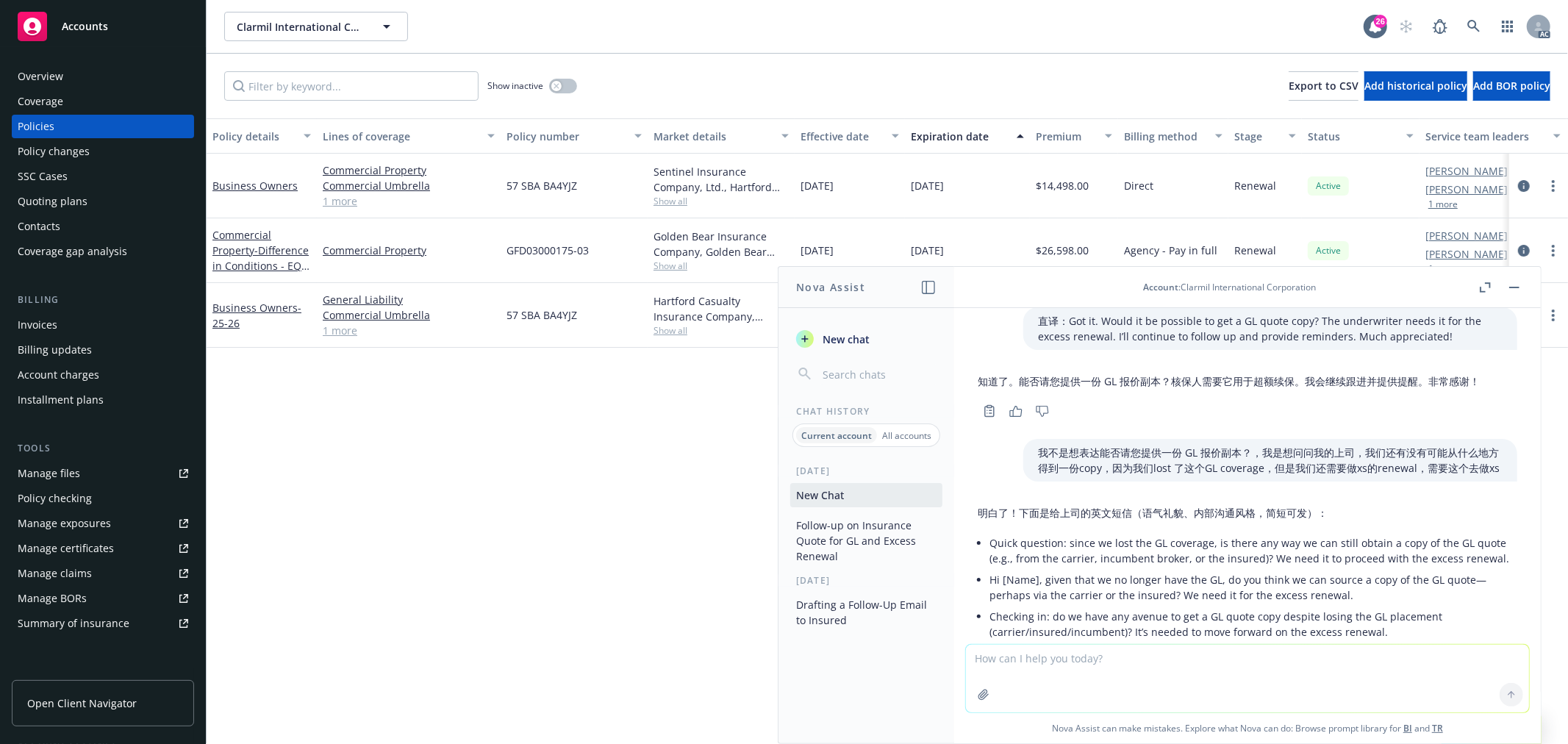
scroll to position [1281, 0]
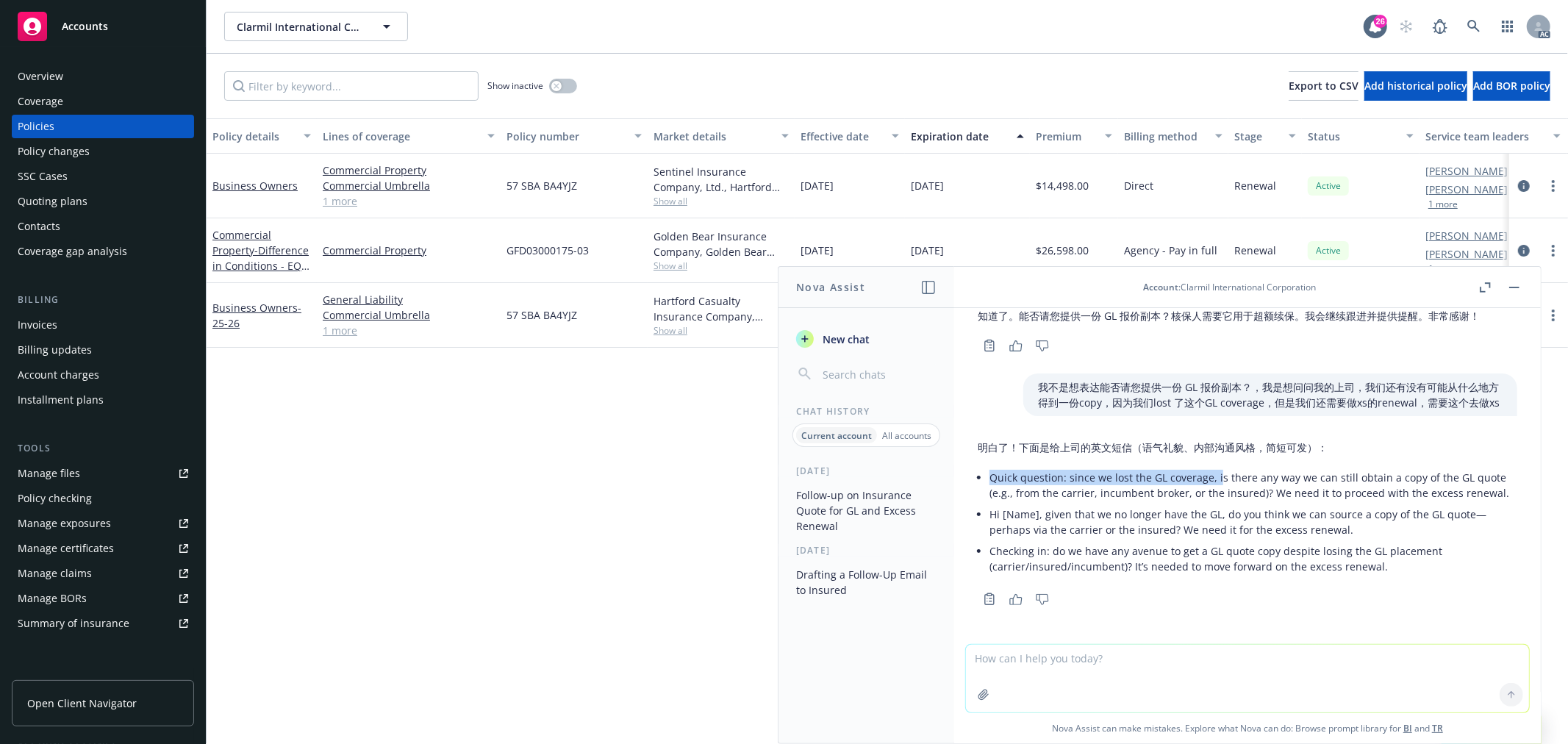
drag, startPoint x: 1216, startPoint y: 478, endPoint x: 1494, endPoint y: 472, distance: 278.1
click at [1494, 472] on div "明白了！下面是给上司的英文短信（语气礼貌、内部沟通风格，简短可发）： Quick question: since we lost the GL coverag…" at bounding box center [1248, 521] width 563 height 176
click at [1491, 474] on p "Quick question: since we lost the GL coverage, is there any way we can still ob…" at bounding box center [1254, 485] width 528 height 31
drag, startPoint x: 1494, startPoint y: 476, endPoint x: 1228, endPoint y: 475, distance: 266.0
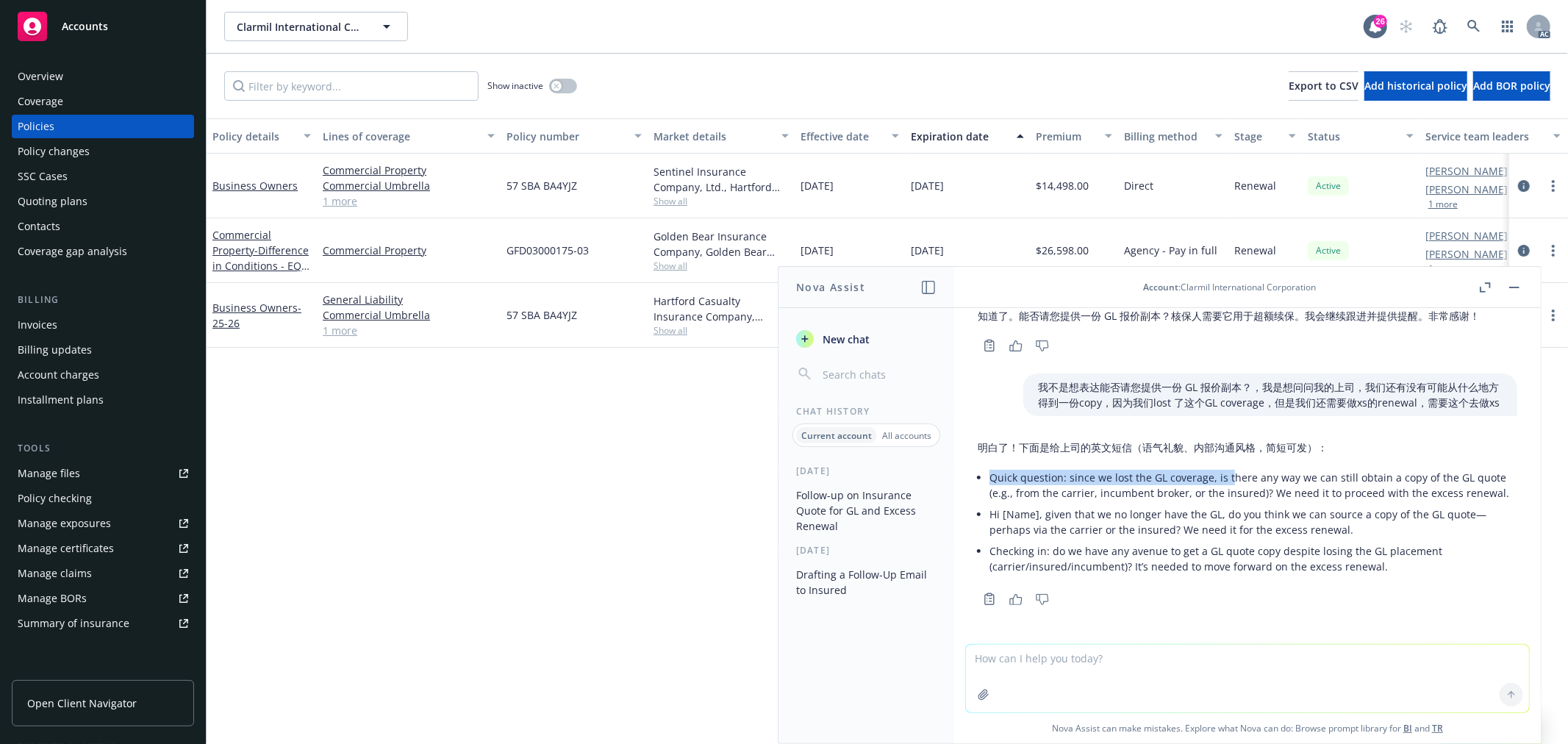
click at [1228, 475] on div "明白了！下面是给上司的英文短信（语气礼貌、内部沟通风格，简短可发）： Quick question: since we lost the GL coverag…" at bounding box center [1248, 521] width 563 height 176
click at [1209, 476] on p "Quick question: since we lost the GL coverage, is there any way we can still ob…" at bounding box center [1254, 485] width 528 height 31
drag, startPoint x: 1214, startPoint y: 476, endPoint x: 1488, endPoint y: 474, distance: 274.0
click at [1488, 474] on p "Quick question: since we lost the GL coverage, is there any way we can still ob…" at bounding box center [1254, 485] width 528 height 31
copy p "is there any way we can still obtain a copy of the GL quote"
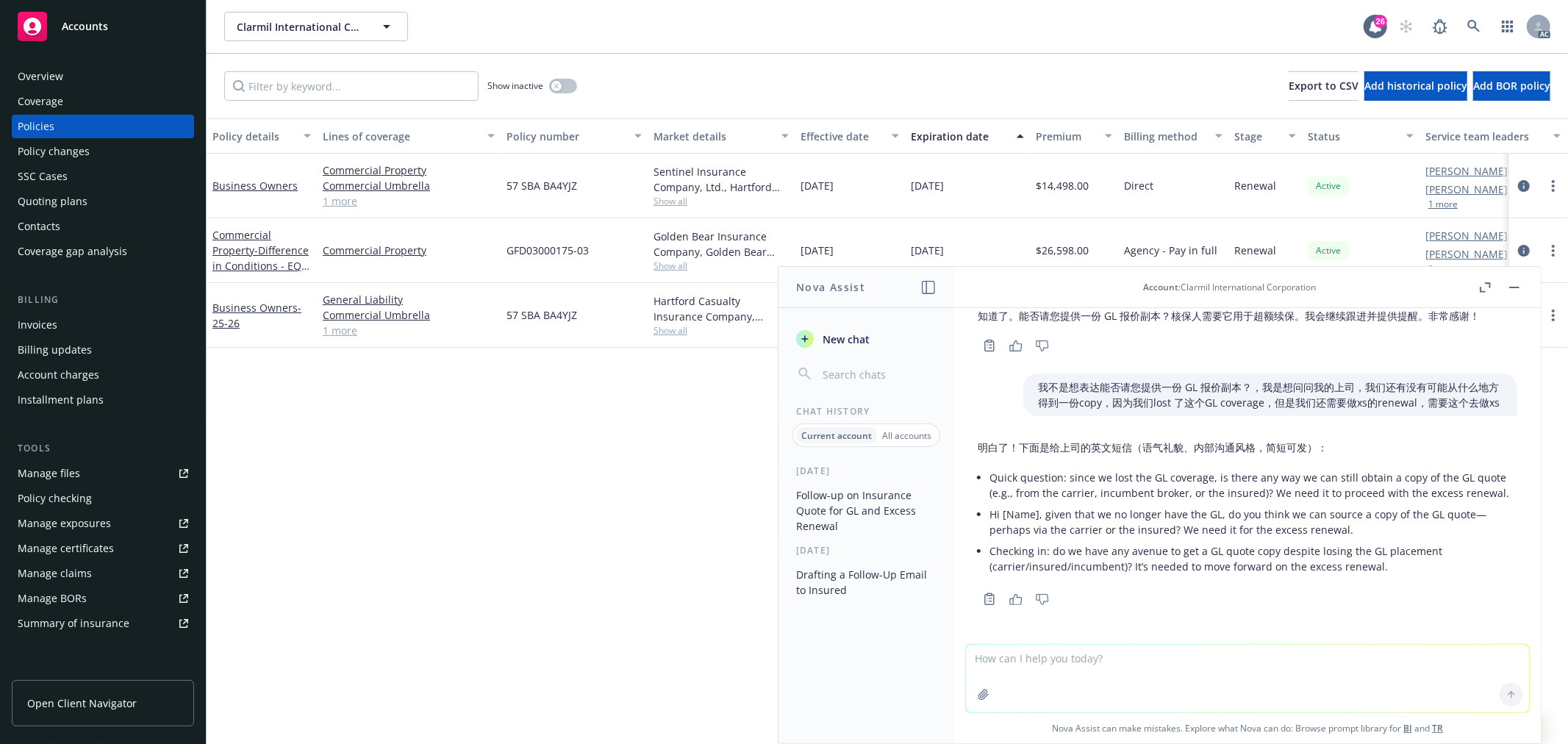
click at [1068, 677] on textarea at bounding box center [1248, 678] width 563 height 67
paste textarea "Hi Jenni, Thank you for sending over the quote. I noticed that on the first pag…"
type textarea "润色：Hi Jenni, Thank you for sending over the quote. I noticed that on the first …"
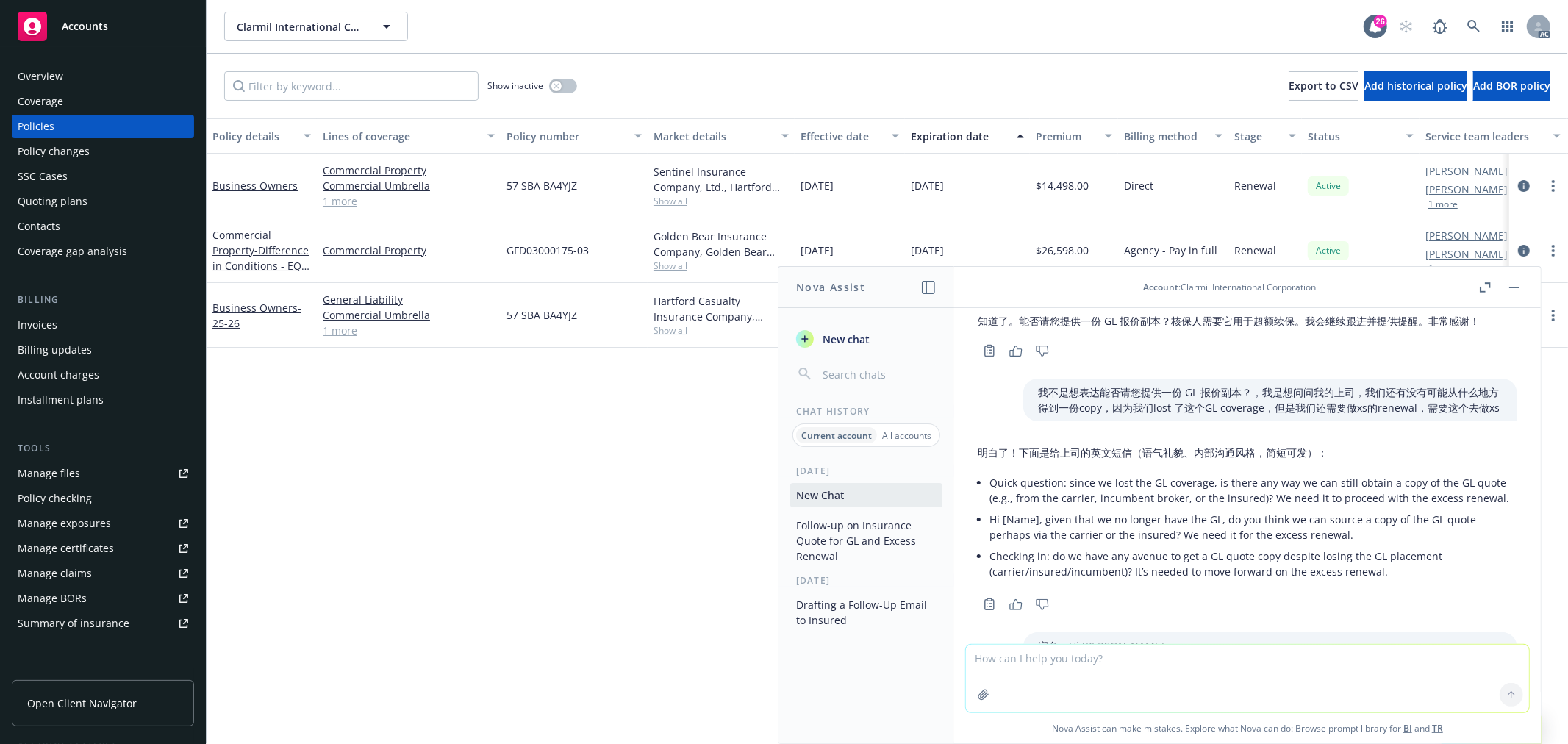
scroll to position [1567, 0]
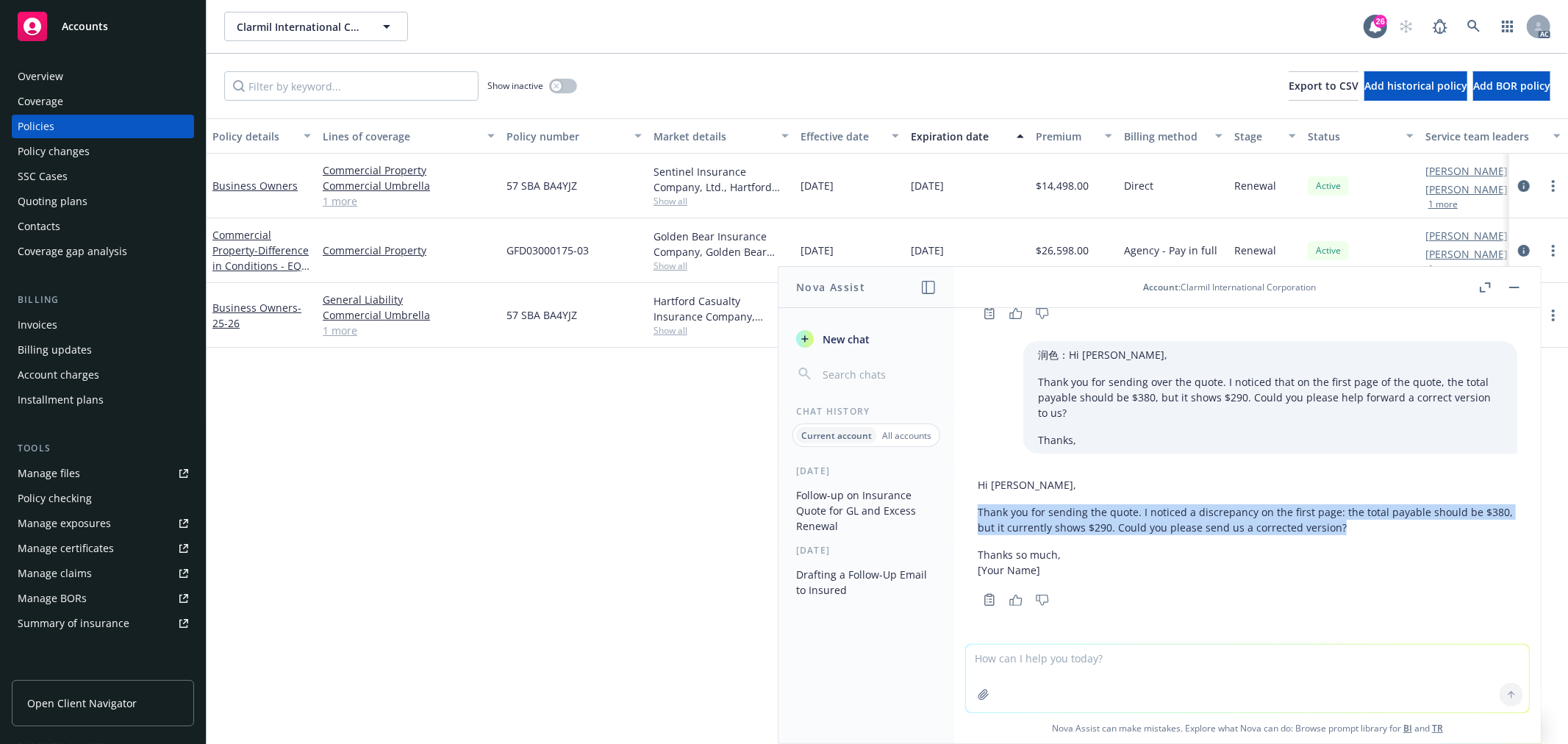
drag, startPoint x: 1370, startPoint y: 525, endPoint x: 973, endPoint y: 510, distance: 397.3
click at [973, 510] on div "Hi Jenni, Thank you for sending the quote. I noticed a discrepancy on the first…" at bounding box center [1248, 541] width 563 height 139
copy p "Thank you for sending the quote. I noticed a discrepancy on the first page: the…"
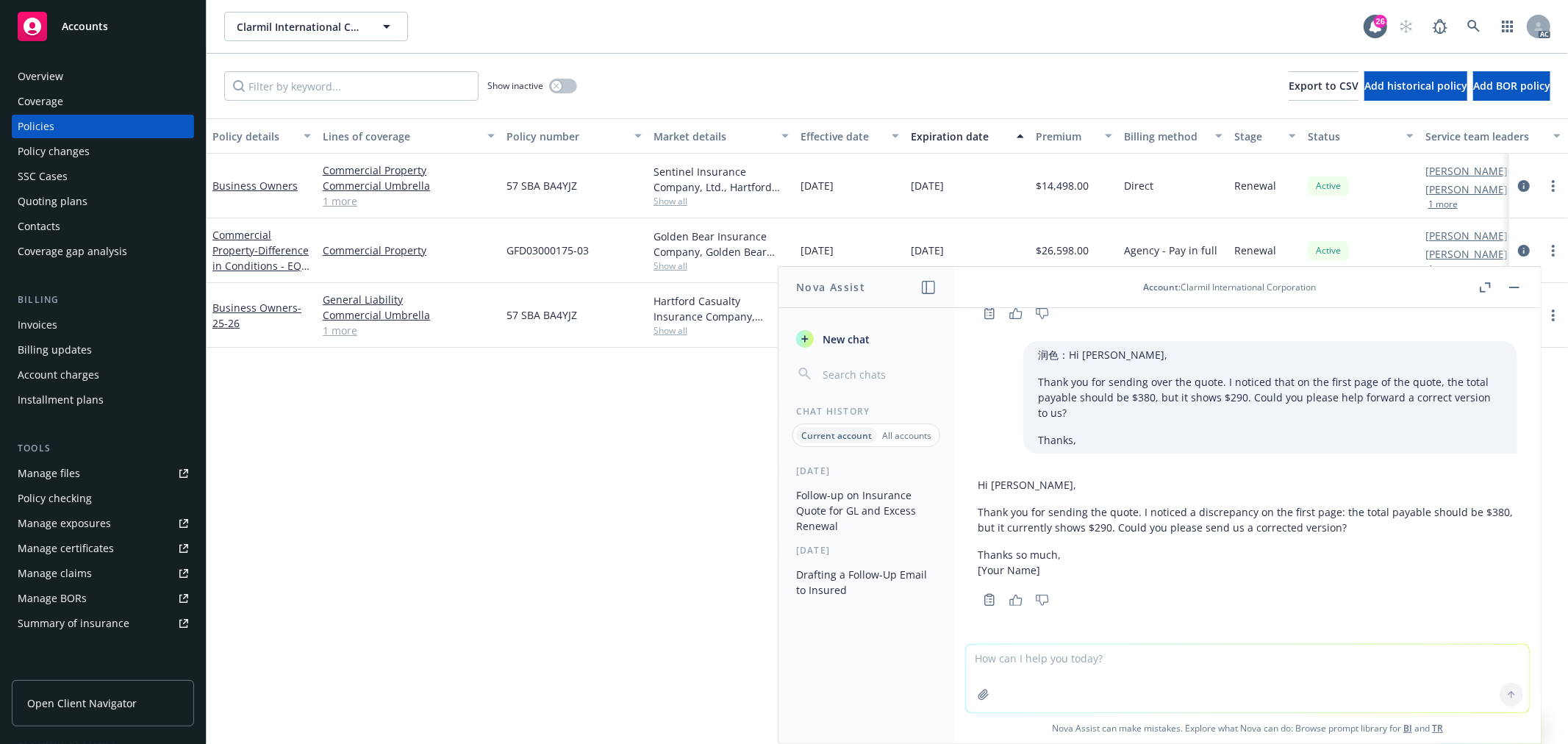
click at [1077, 657] on textarea at bounding box center [1248, 678] width 563 height 67
paste textarea "Hi all, can we get 2025 financials and more information on how they plan to be …"
type textarea "翻译：Hi all, can we get 2025 financials and more information on how they plan to …"
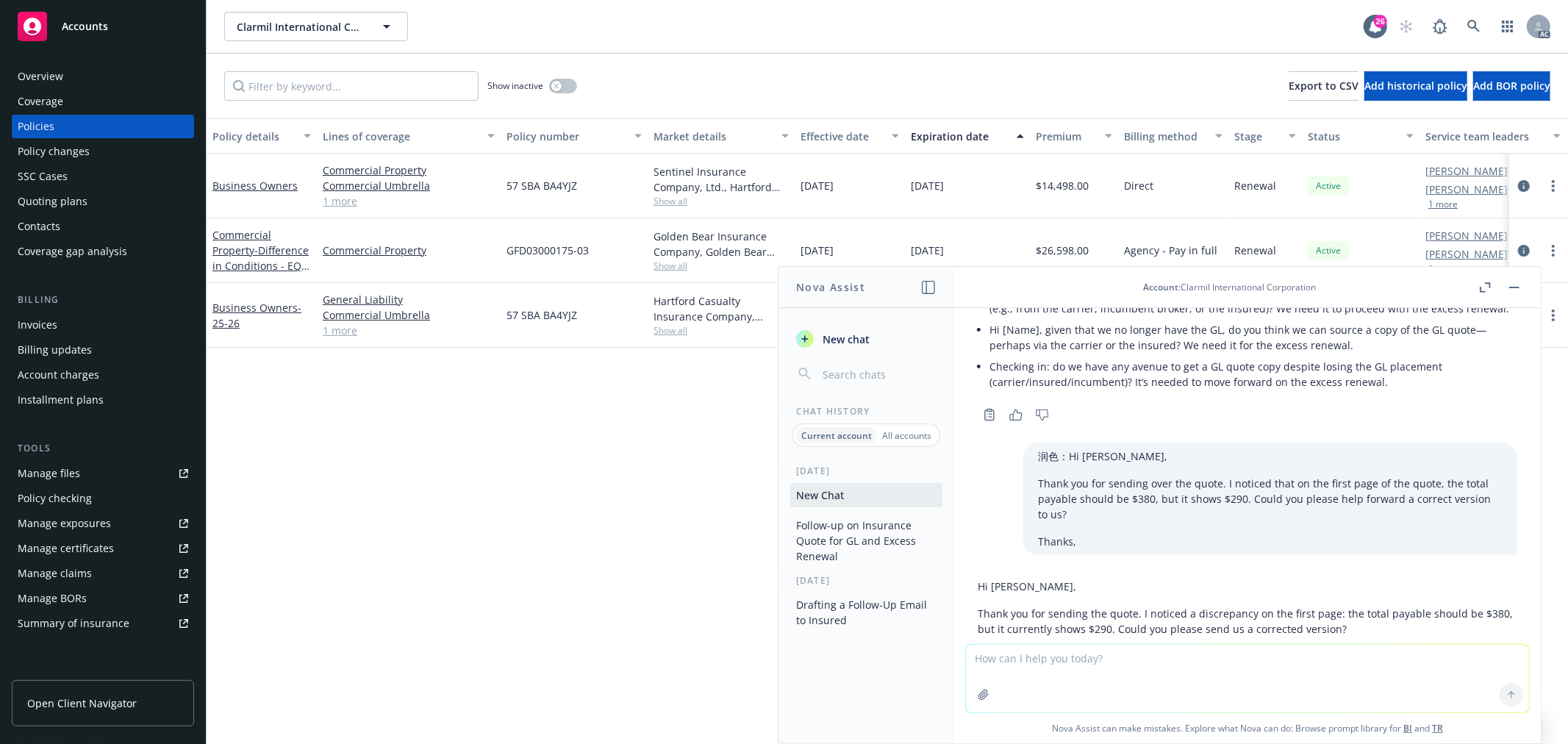
scroll to position [1714, 0]
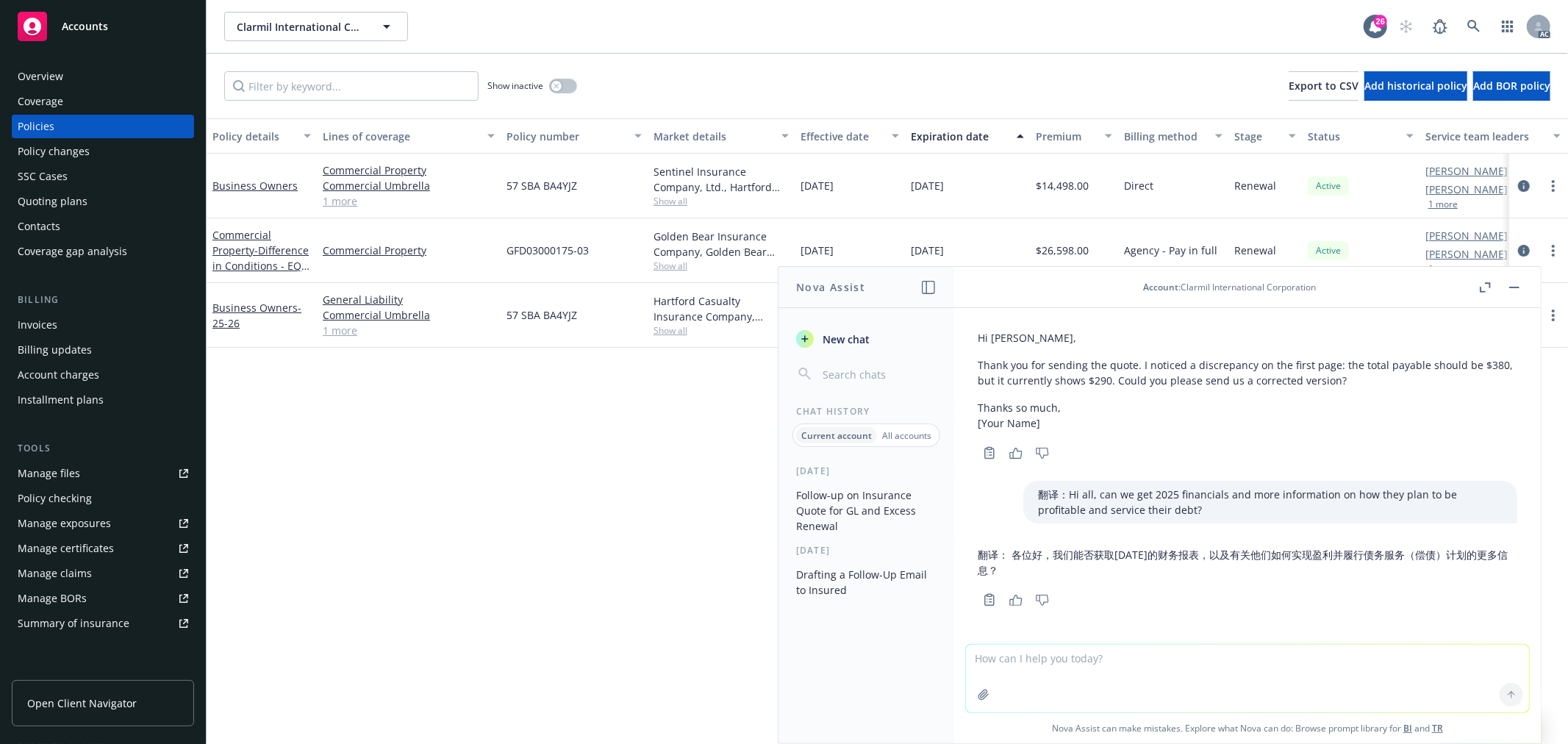
click at [1084, 667] on textarea at bounding box center [1248, 678] width 563 height 67
click at [1078, 650] on textarea at bounding box center [1248, 678] width 563 height 67
type textarea "啊"
type textarea "帮我根据刚发给你的uw的进一步reuqest，draft 一封给inusred，让insured 提供一下这些。礼貌友好"
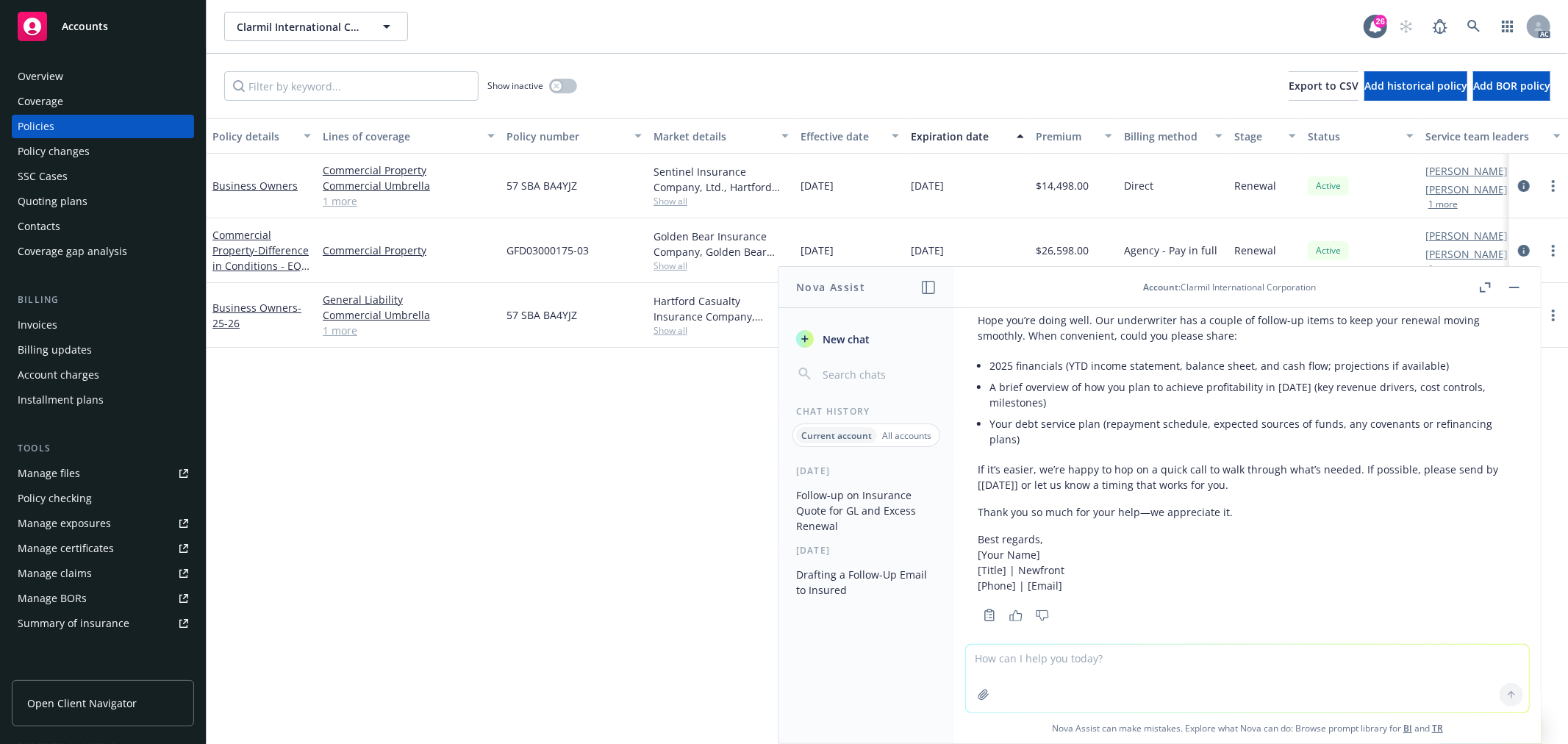
scroll to position [2069, 0]
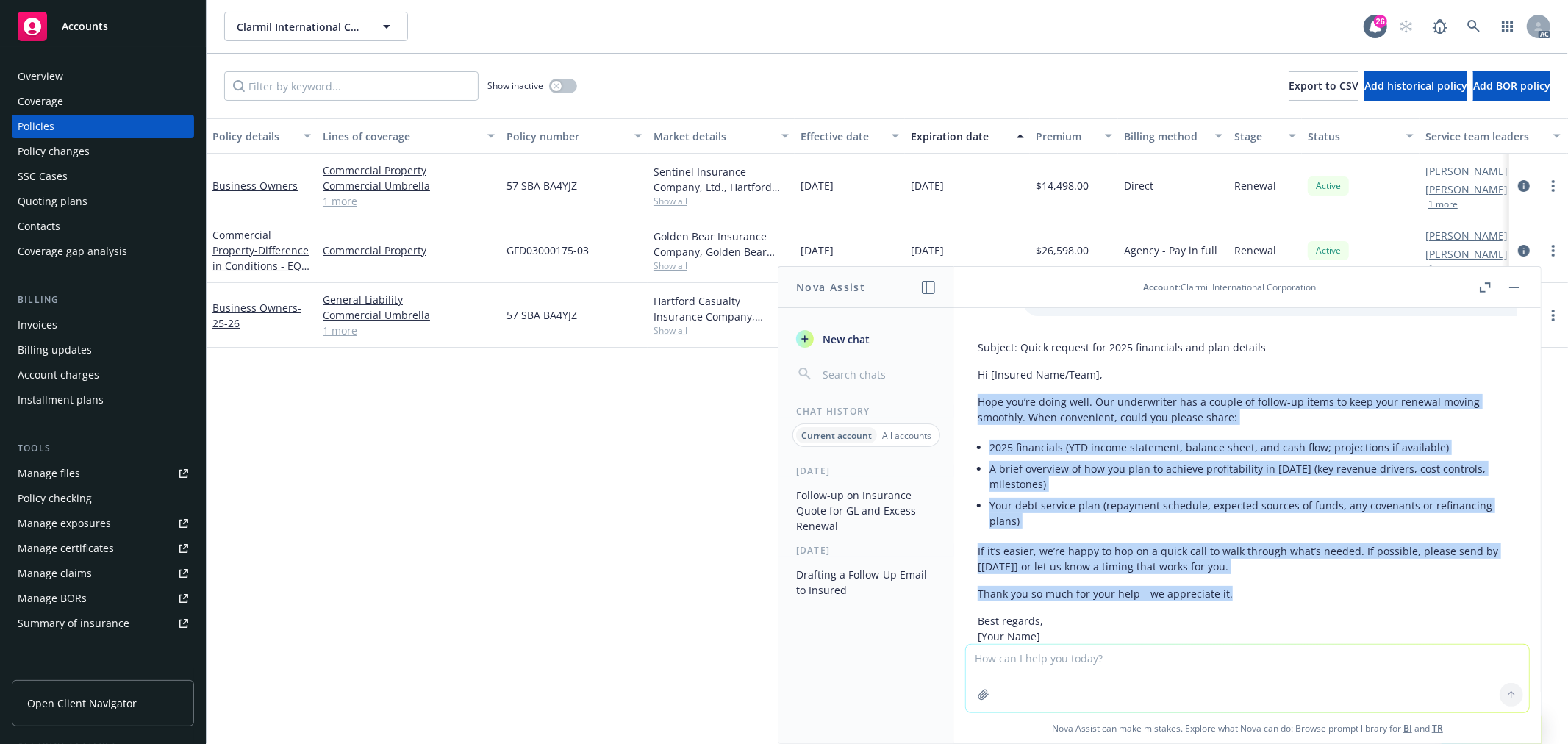
drag, startPoint x: 1244, startPoint y: 574, endPoint x: 964, endPoint y: 383, distance: 338.9
click at [964, 383] on div "Hi Antonio – Happy Thursday. I hope you are well. We hope to present terms to t…" at bounding box center [1248, 476] width 587 height 336
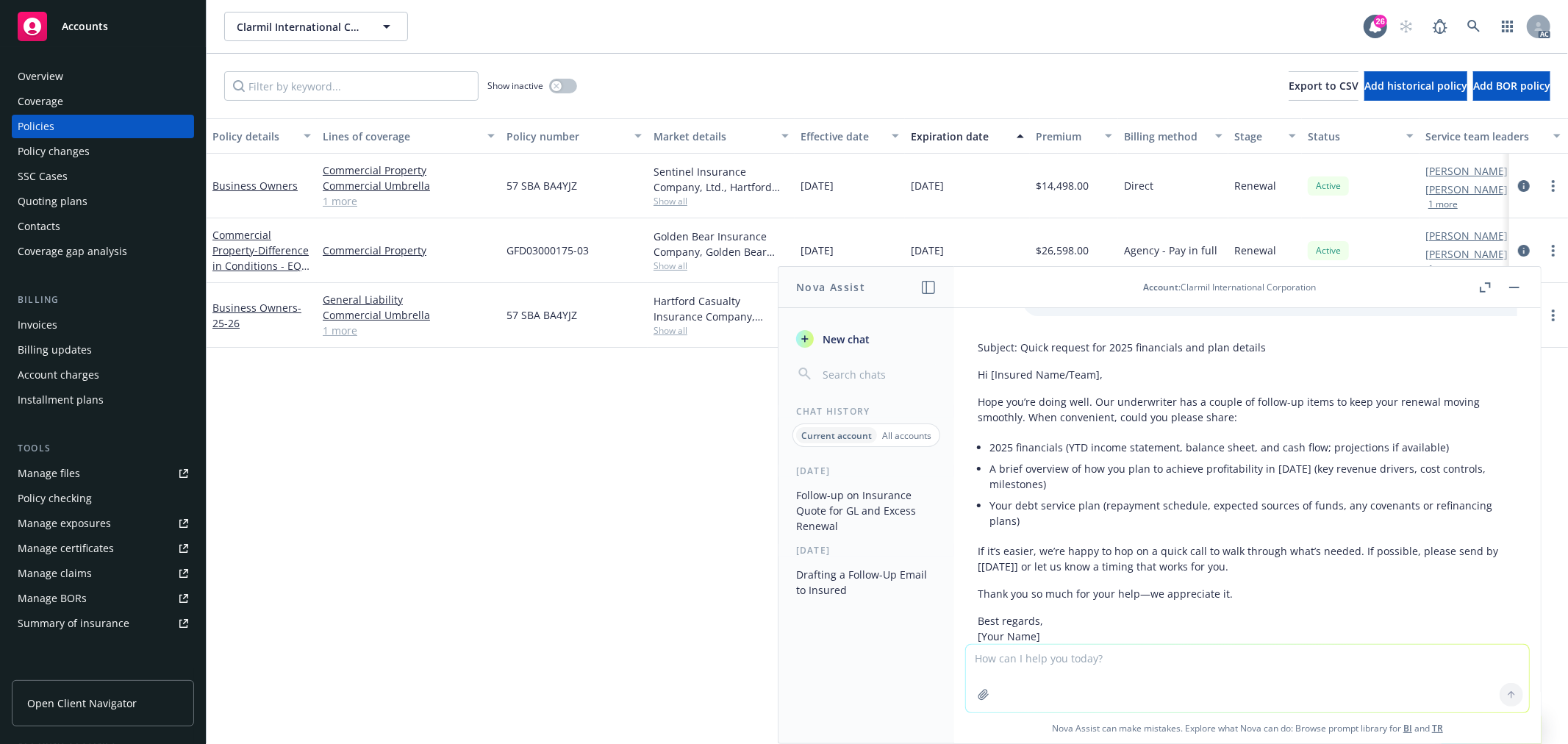
click at [1039, 675] on textarea at bounding box center [1248, 678] width 563 height 67
type textarea "f翻译处理啊"
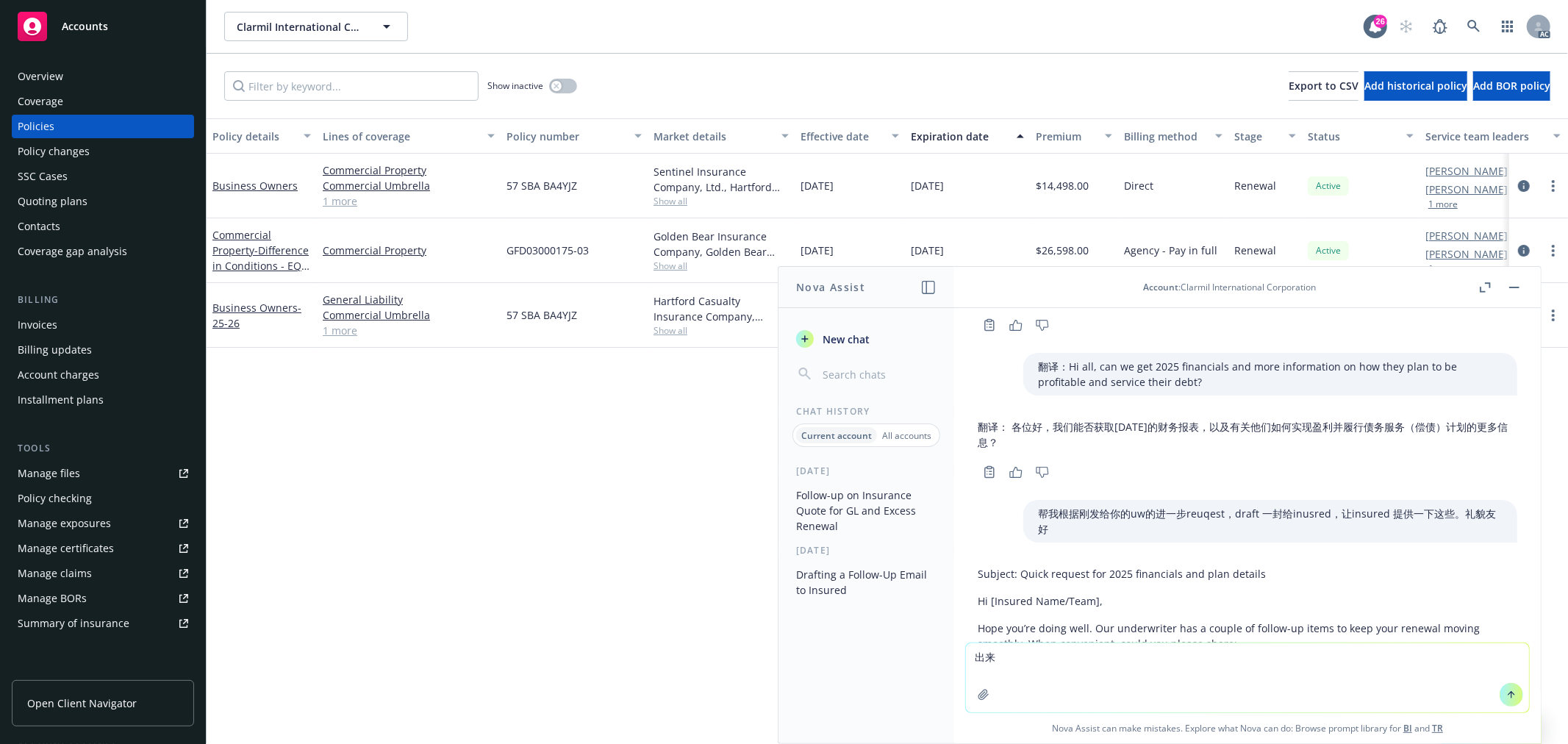
scroll to position [1761, 0]
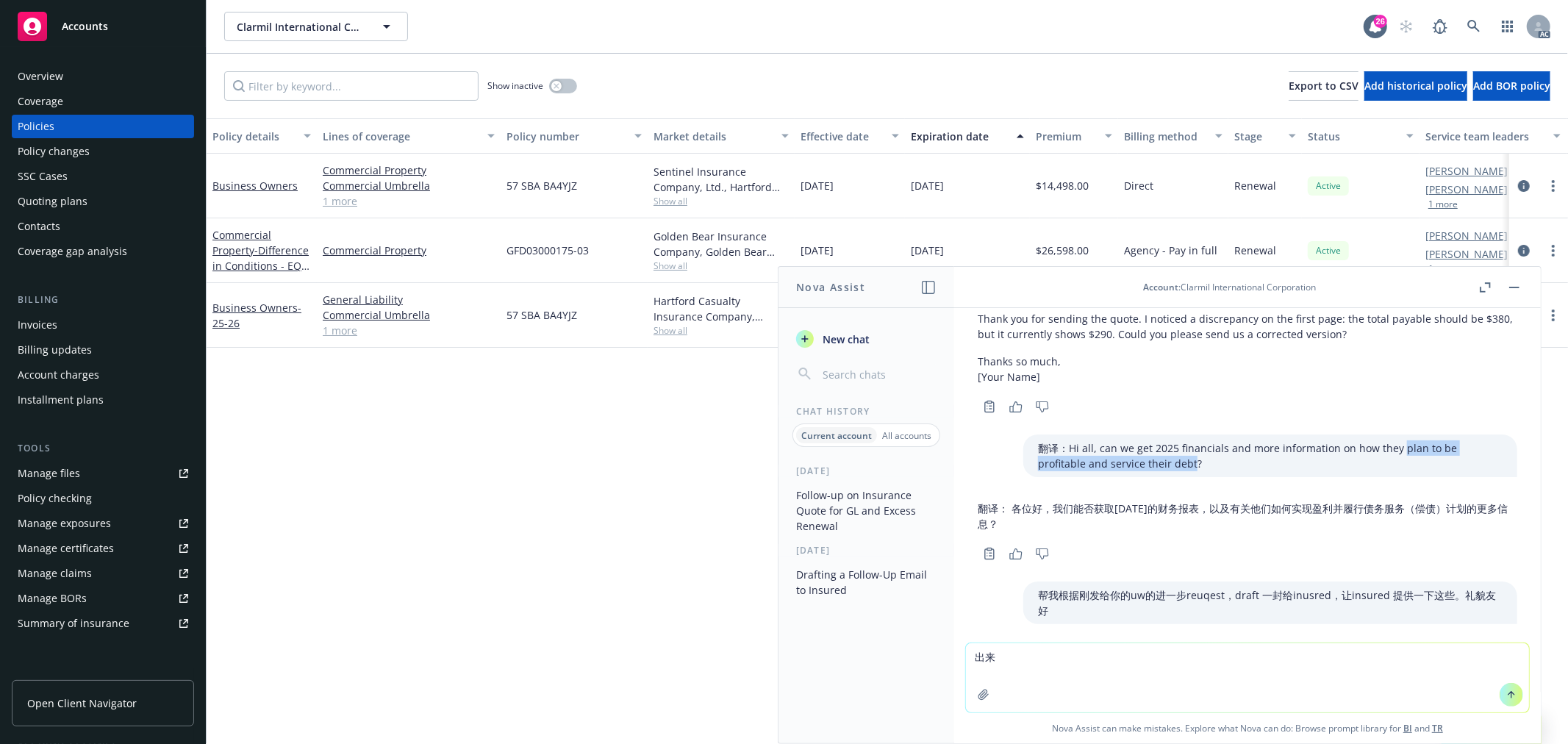
drag, startPoint x: 1373, startPoint y: 448, endPoint x: 1118, endPoint y: 464, distance: 255.5
click at [1118, 464] on p "翻译：Hi all, can we get 2025 financials and more information on how they plan to …" at bounding box center [1270, 456] width 464 height 31
click at [1224, 430] on div "Hi Antonio – Happy Thursday. I hope you are well. We hope to present terms to t…" at bounding box center [1248, 475] width 587 height 334
drag, startPoint x: 1224, startPoint y: 448, endPoint x: 1325, endPoint y: 448, distance: 101.0
click at [1325, 448] on p "翻译：Hi all, can we get 2025 financials and more information on how they plan to …" at bounding box center [1270, 456] width 464 height 31
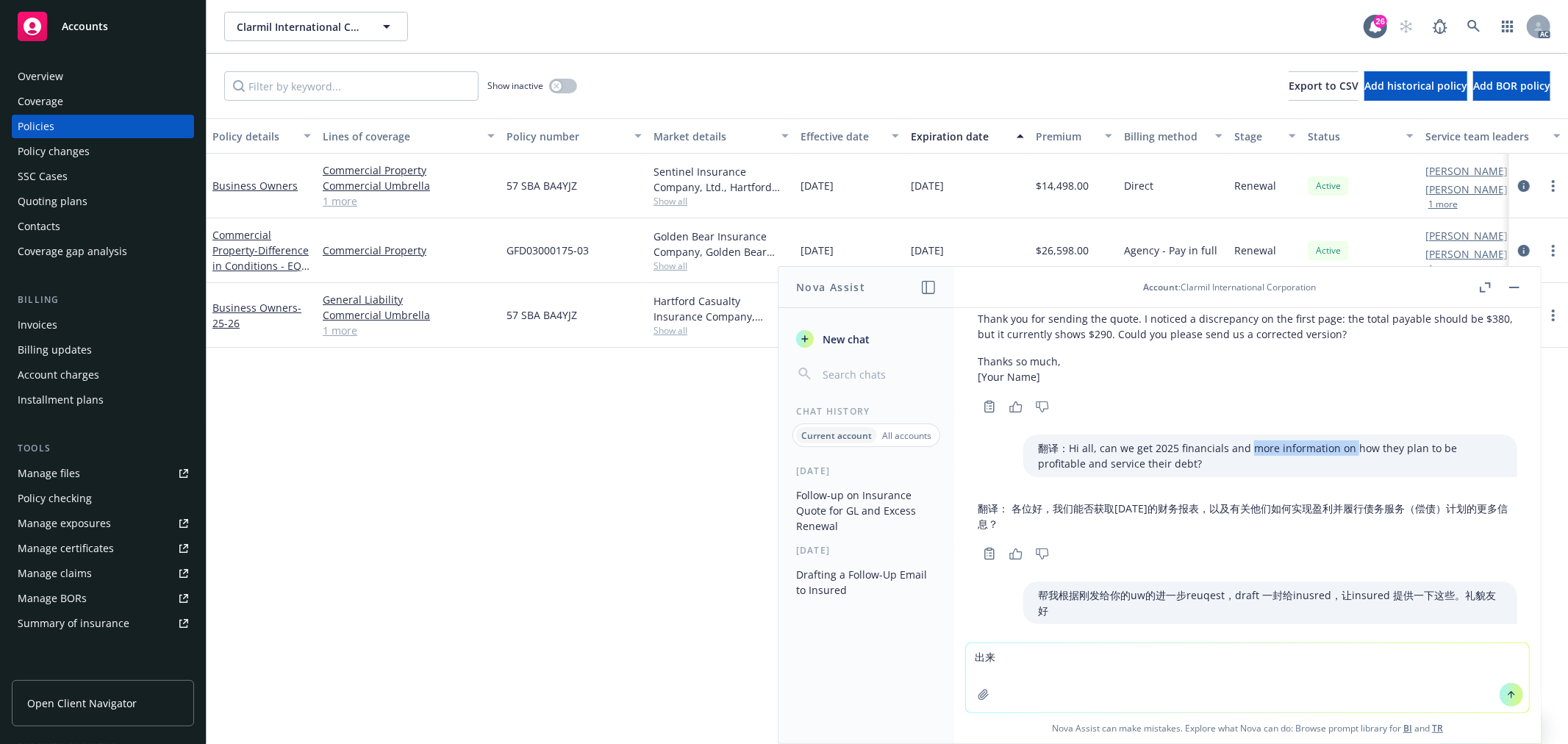
click at [1073, 667] on textarea "出来" at bounding box center [1248, 677] width 563 height 69
type textarea "出"
paste textarea "We received the uw's request for 2025 financials and more information on how in…"
type textarea "check grammar:L We received the uw's request for 2025 financials and more infor…"
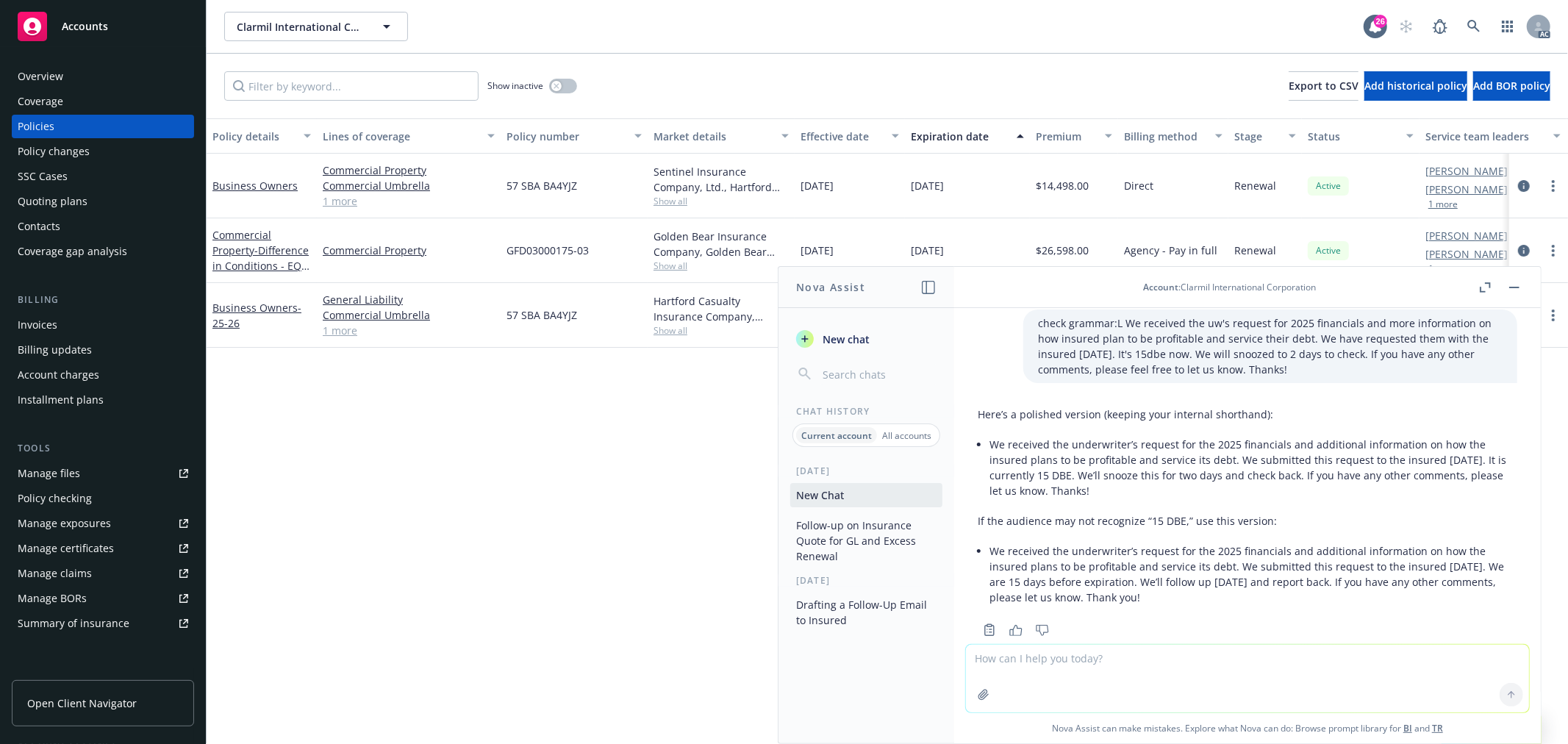
scroll to position [2916, 0]
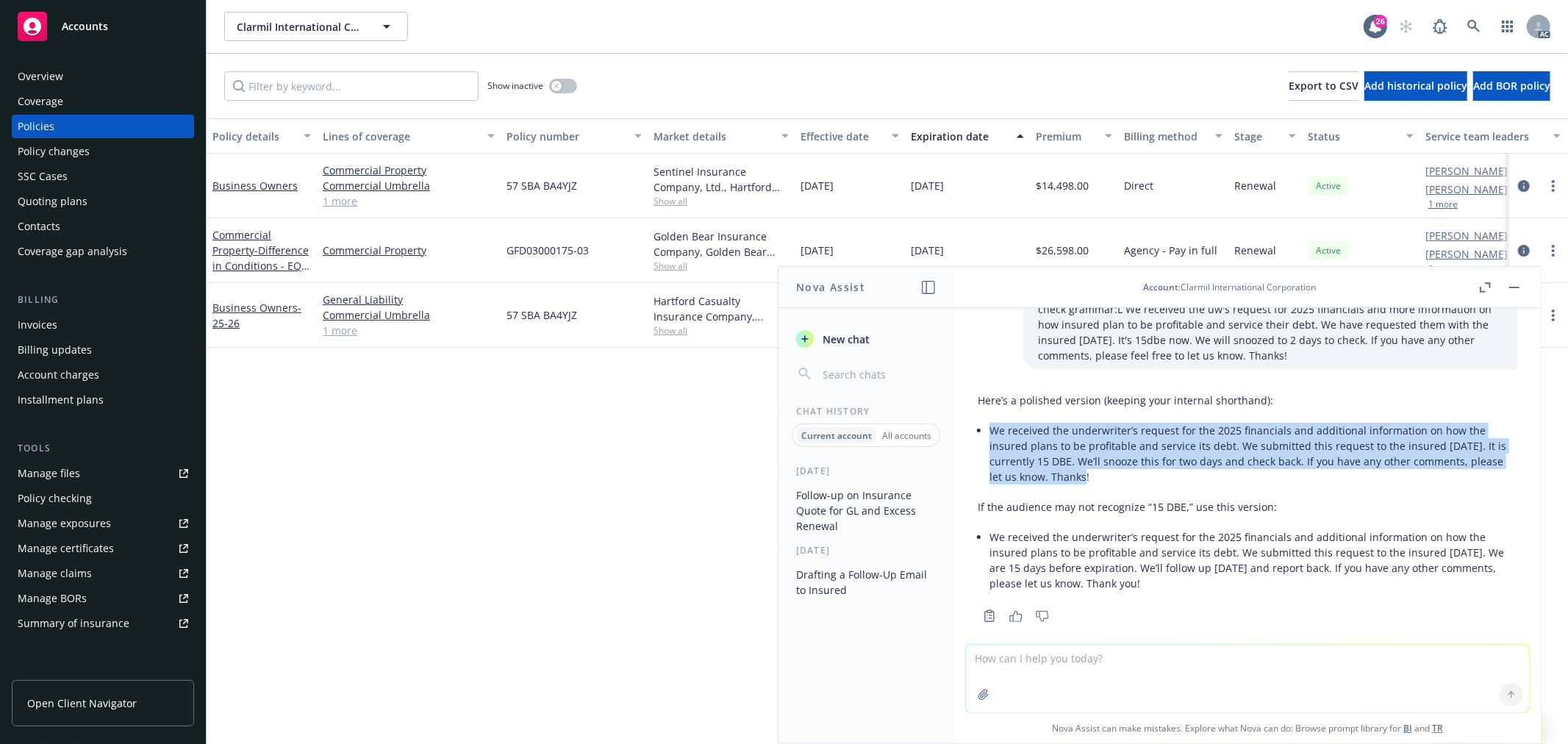
drag, startPoint x: 1073, startPoint y: 454, endPoint x: 993, endPoint y: 417, distance: 88.1
click at [993, 420] on li "We received the underwriter’s request for the 2025 financials and additional in…" at bounding box center [1254, 453] width 528 height 67
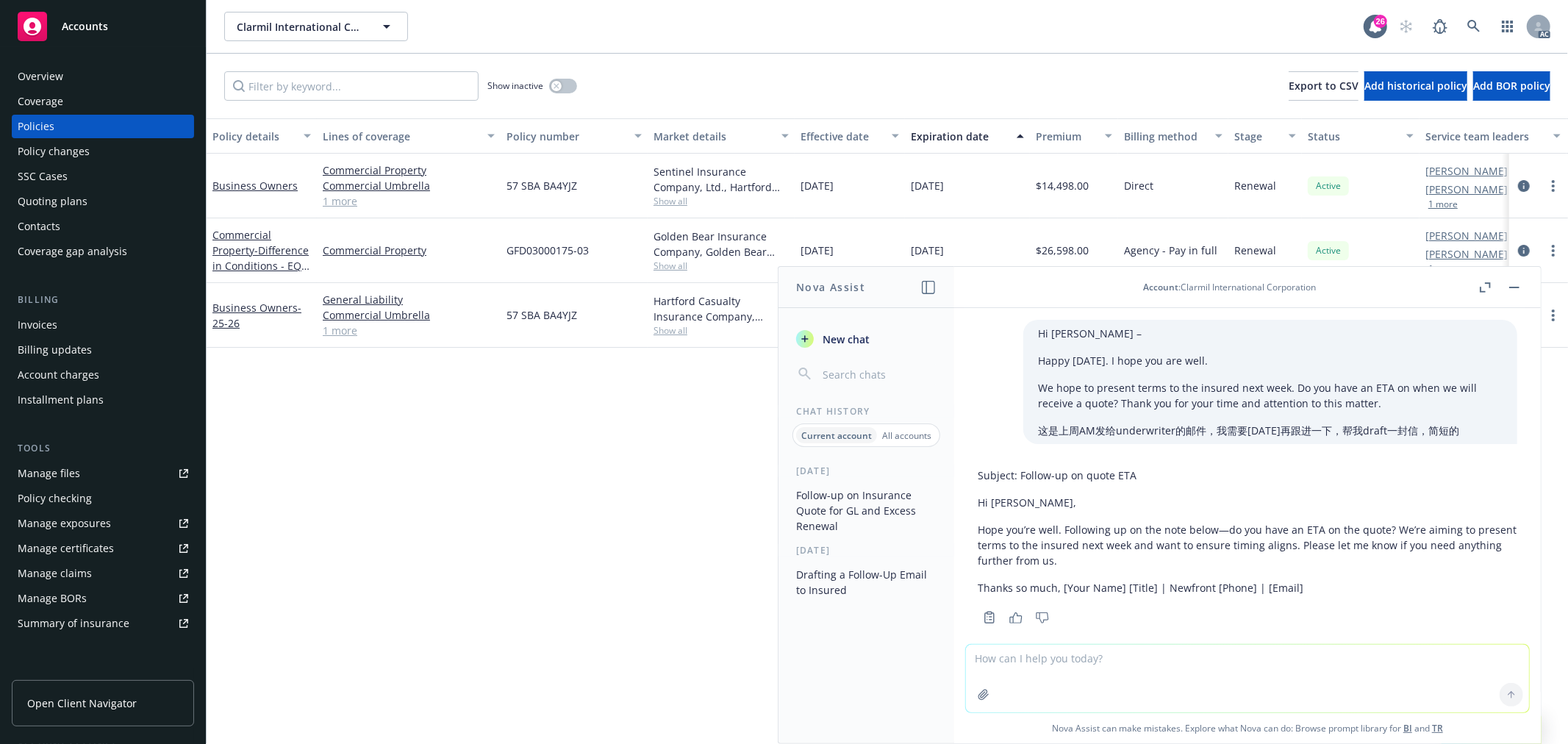
scroll to position [2916, 0]
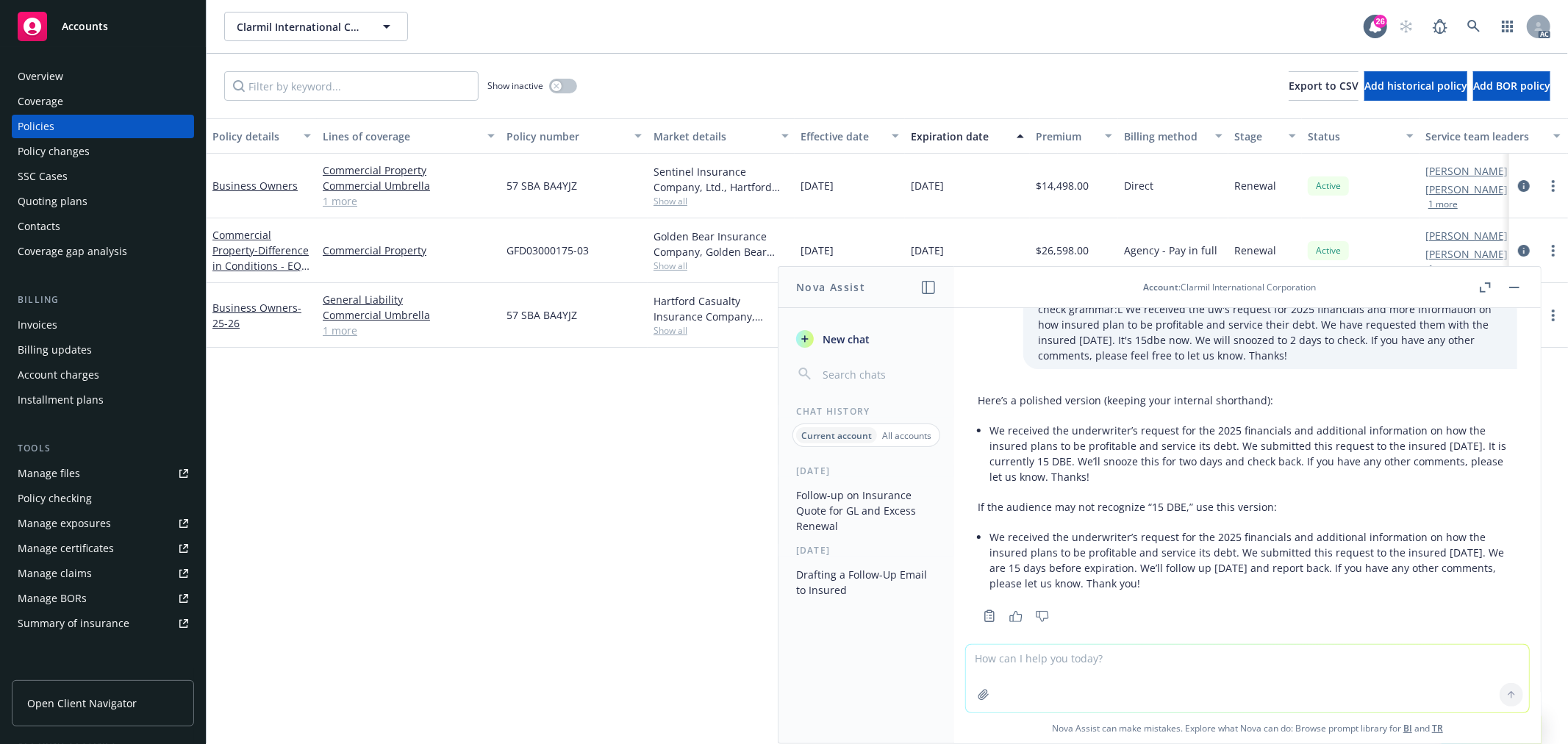
click at [1053, 660] on textarea at bounding box center [1248, 678] width 563 height 67
type textarea "f"
paste textarea "The renewal policies listed above will be issued per expiring terms and conditi…"
type textarea "fanyi :The renewal policies listed above will be issued per expiring terms and …"
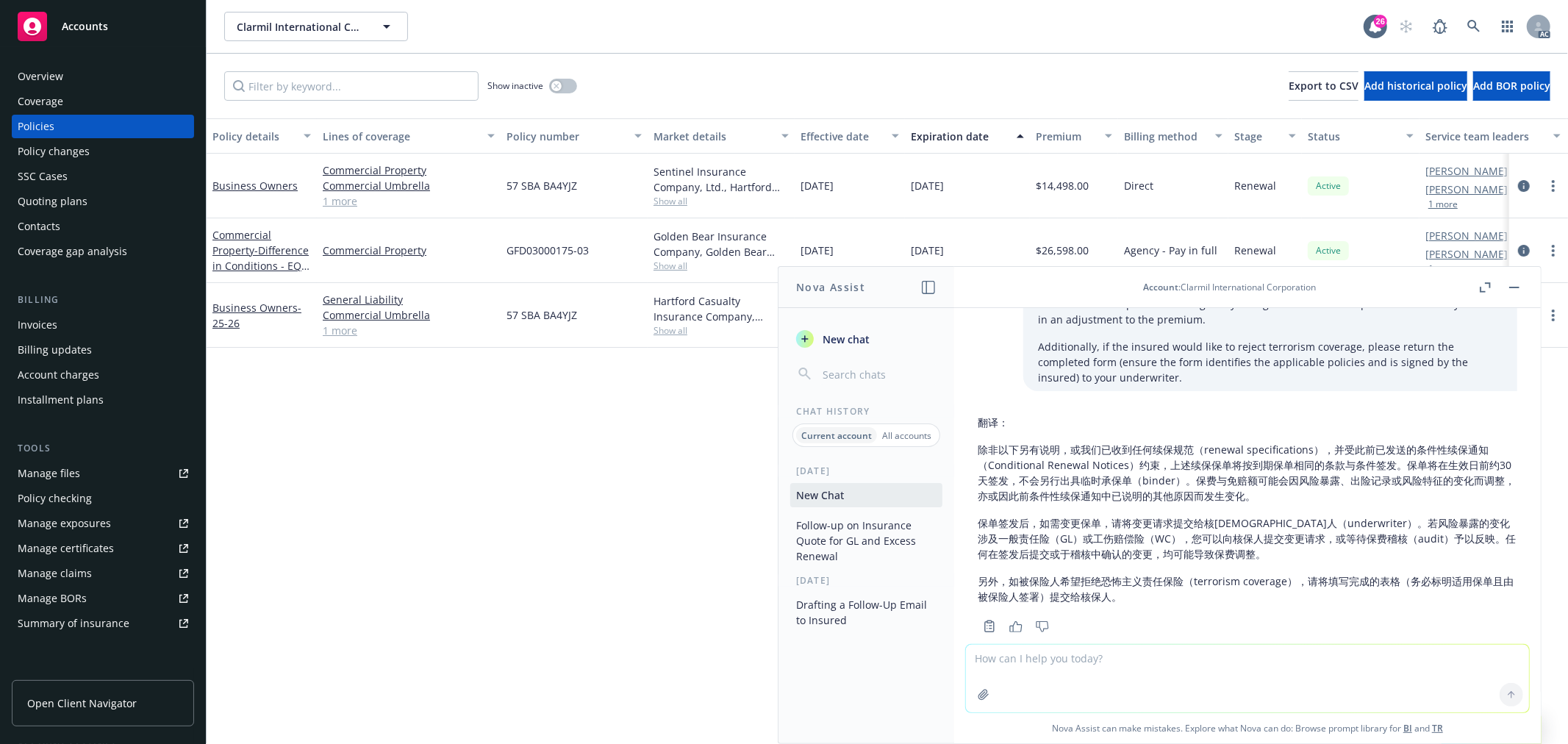
scroll to position [3430, 0]
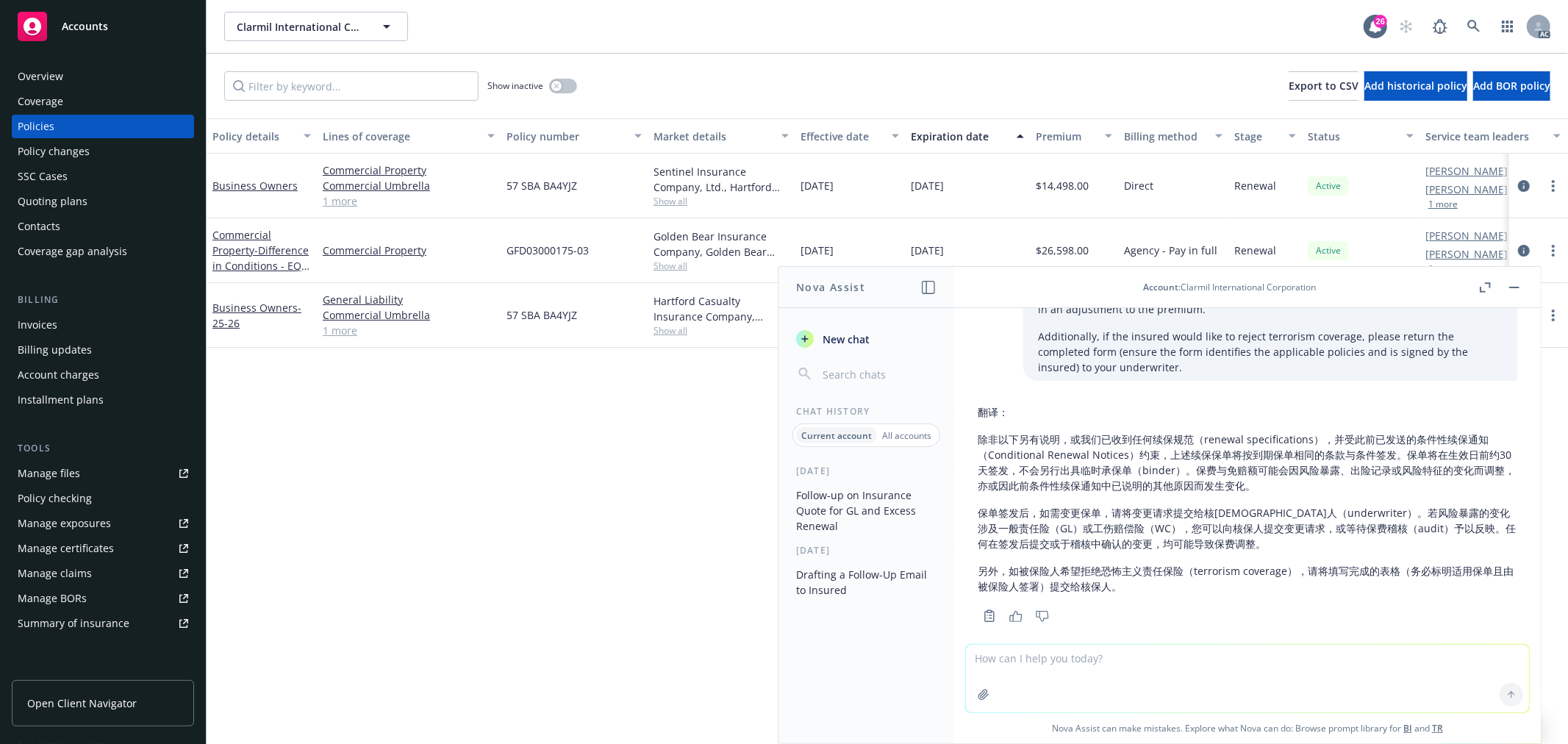
click at [1050, 662] on textarea at bounding box center [1248, 678] width 563 height 67
type textarea "kerri是男的女的"
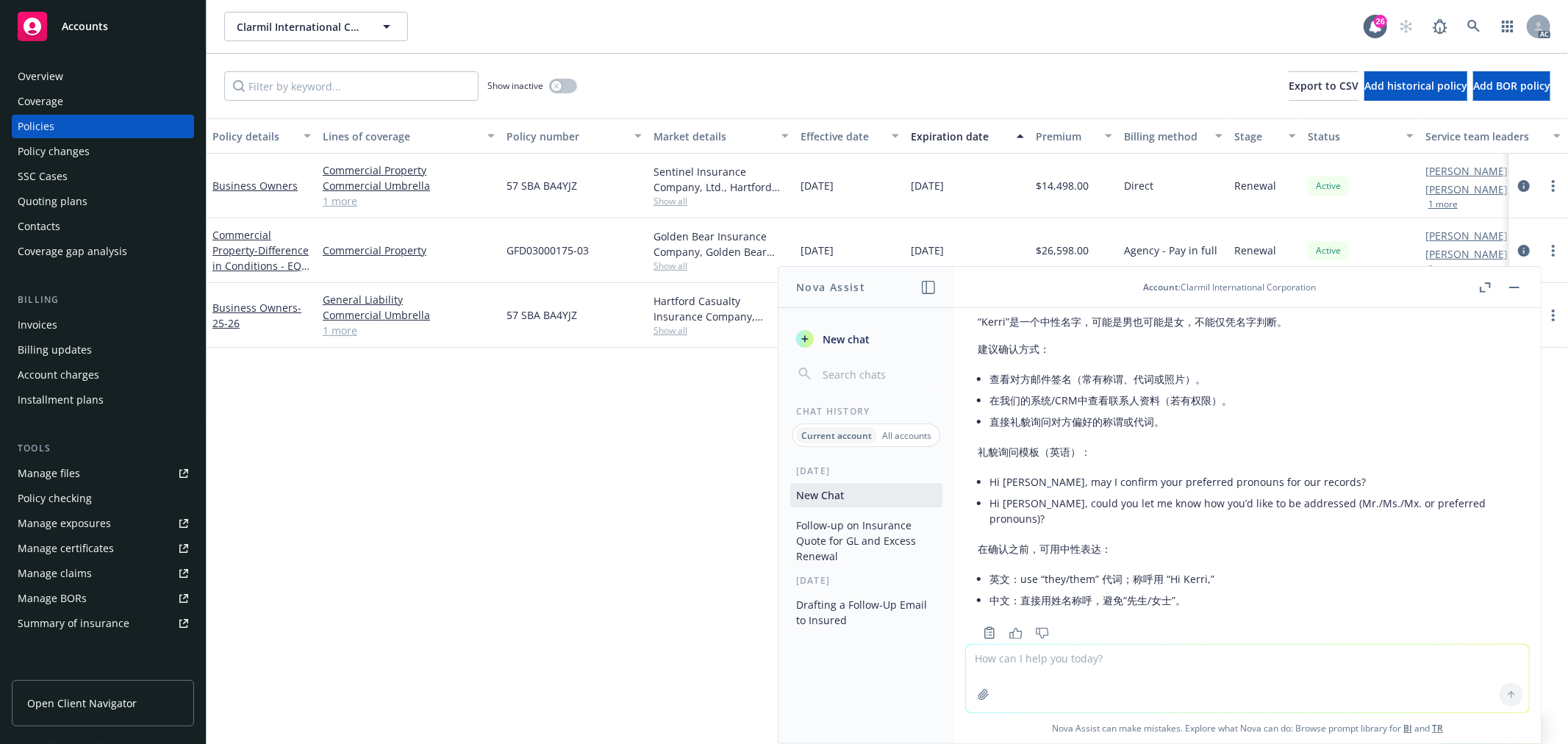
scroll to position [3812, 0]
click at [1144, 660] on textarea at bounding box center [1248, 678] width 563 height 67
paste textarea "the insured said they left a message for you. Could you please help review and …"
type textarea "check grammar: the insured said they left a message for you. Could you please h…"
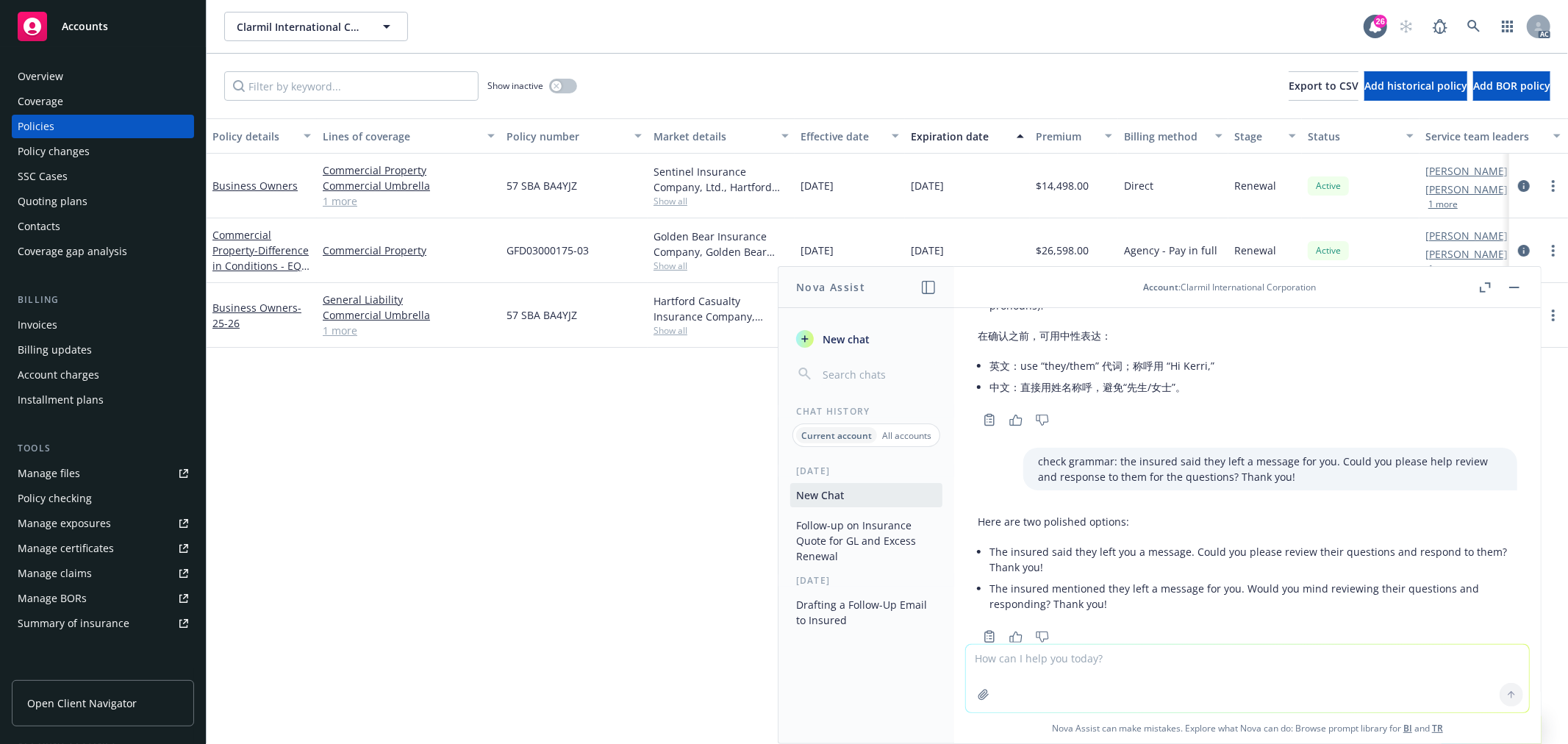
scroll to position [4029, 0]
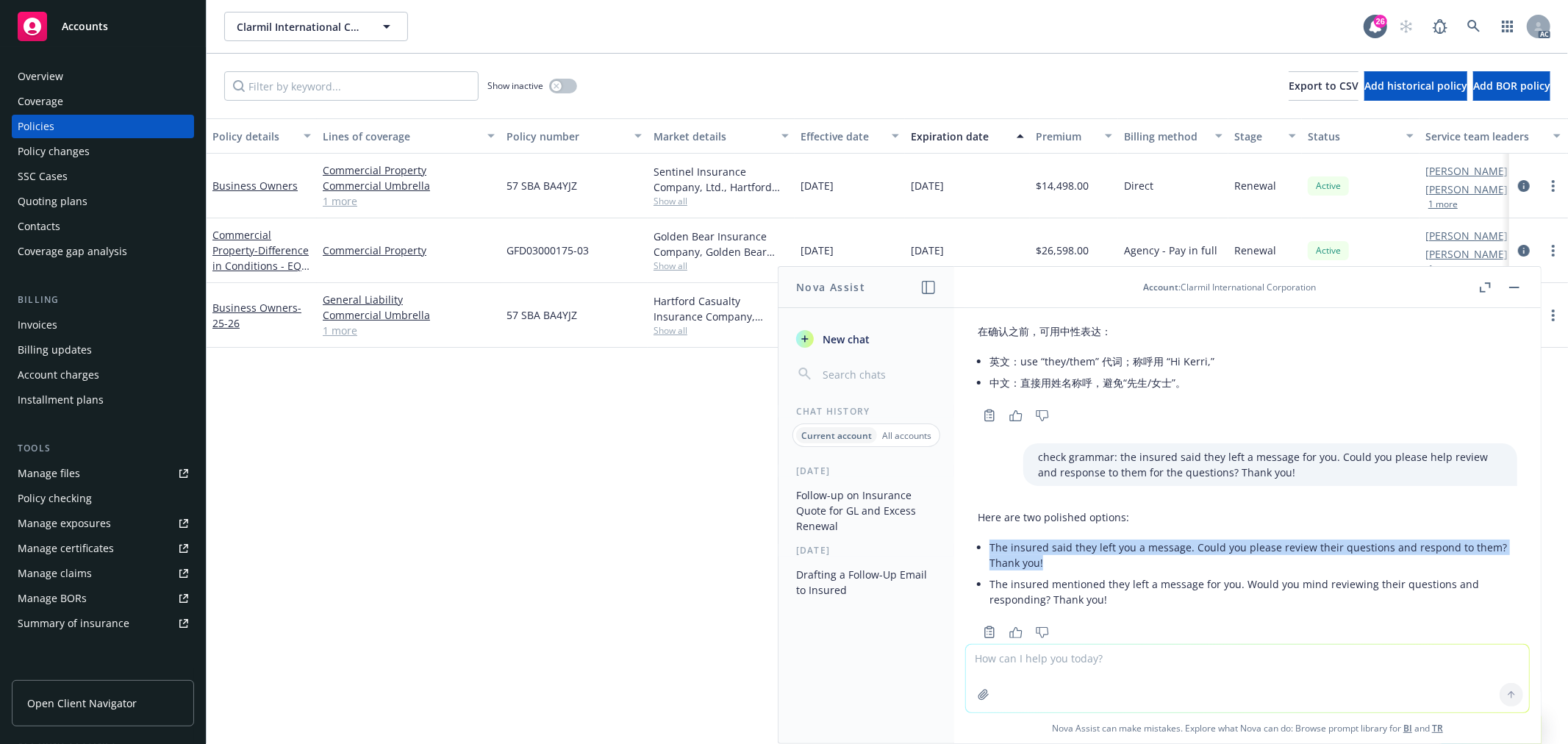
drag, startPoint x: 1044, startPoint y: 526, endPoint x: 990, endPoint y: 515, distance: 55.1
click at [990, 540] on p "The insured said they left you a message. Could you please review their questio…" at bounding box center [1254, 555] width 528 height 31
copy p "The insured said they left you a message. Could you please review their questio…"
click at [1168, 660] on textarea at bounding box center [1248, 678] width 563 height 67
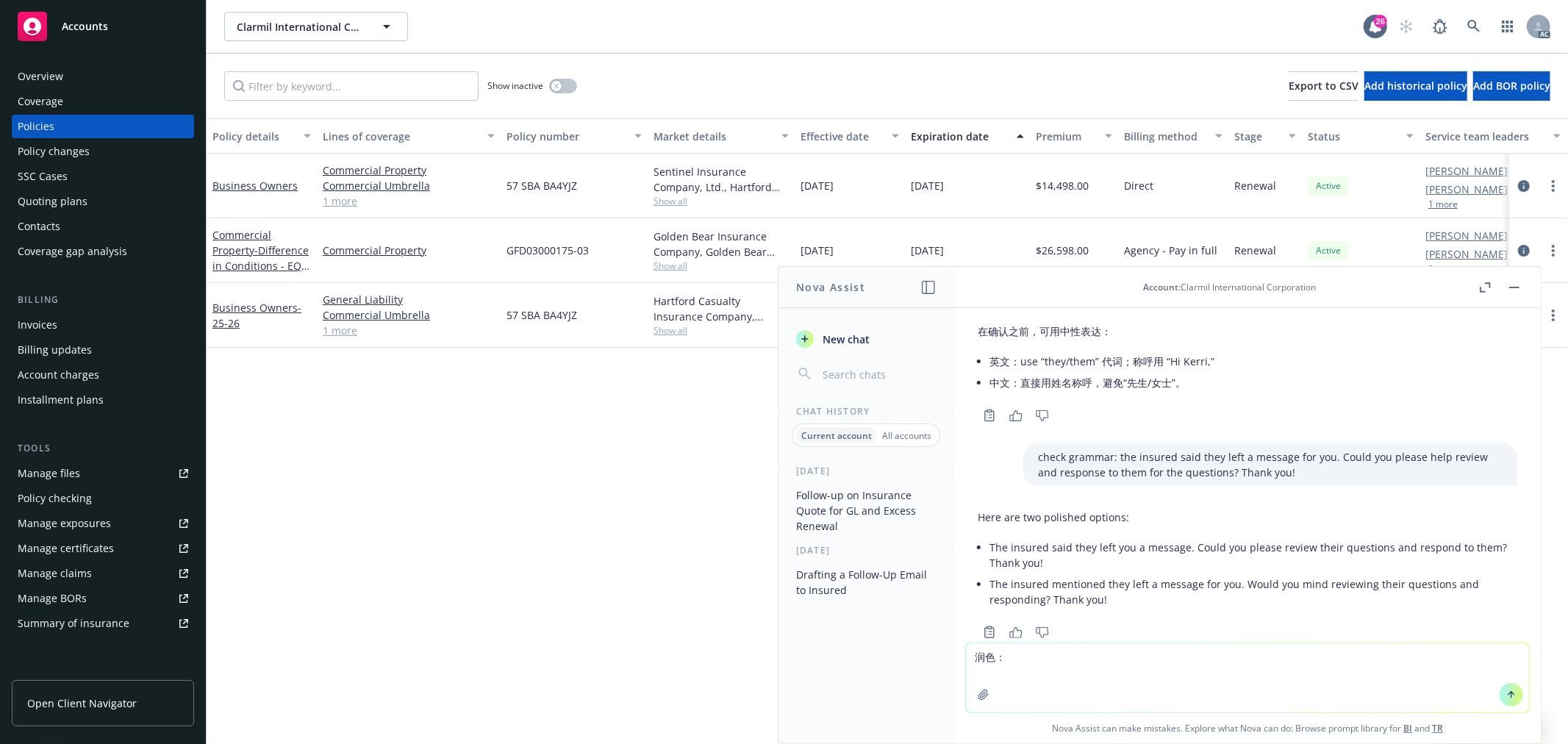
paste textarea "the insured is asking for the copy of their all policies. Seven policies. But w…"
type textarea "润色：the insured is asking for the copy of their all policies. Seven policies. Bu…"
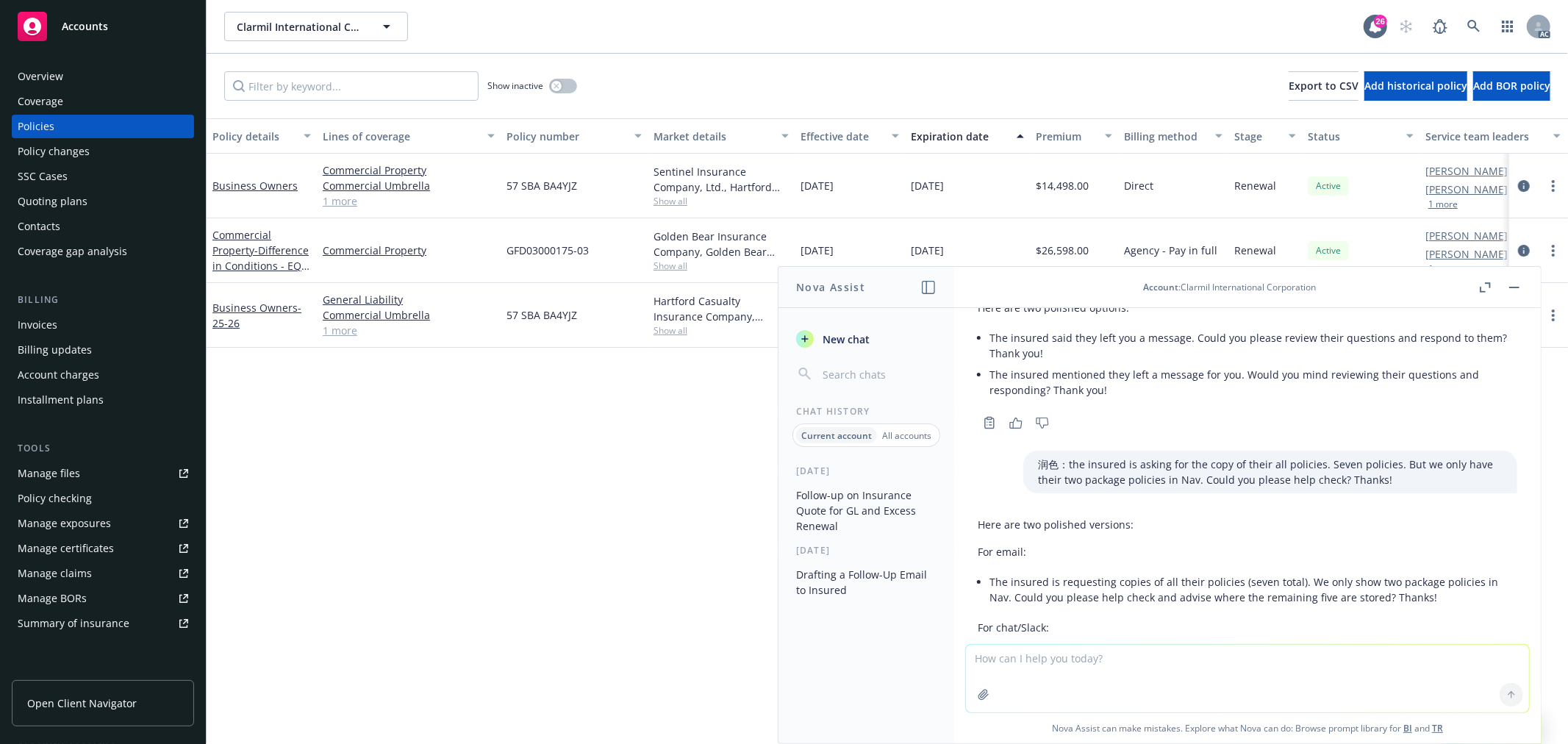
scroll to position [4312, 0]
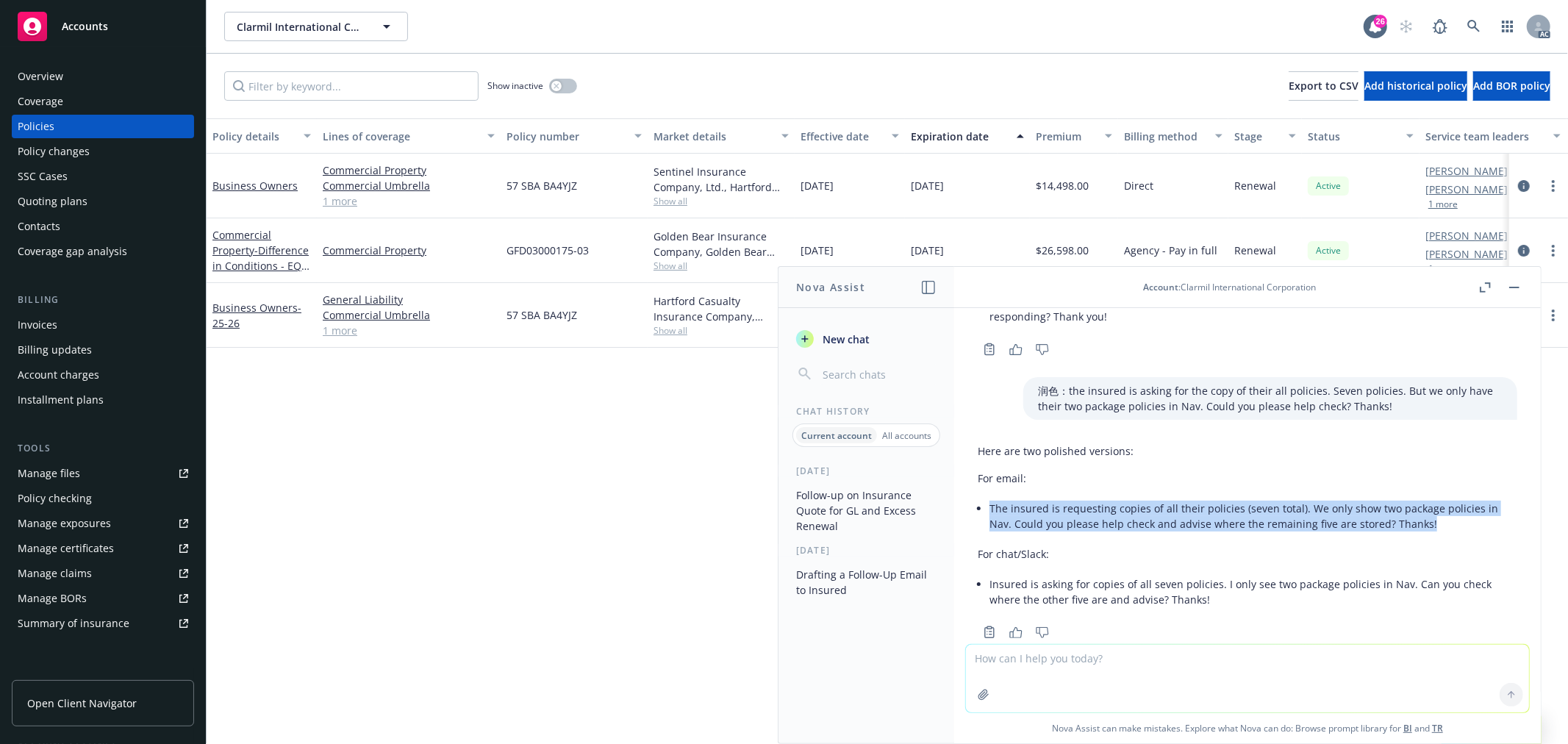
drag, startPoint x: 991, startPoint y: 468, endPoint x: 1442, endPoint y: 485, distance: 451.3
click at [1442, 498] on li "The insured is requesting copies of all their policies (seven total). We only s…" at bounding box center [1254, 516] width 528 height 36
copy li "The insured is requesting copies of all their policies (seven total). We only s…"
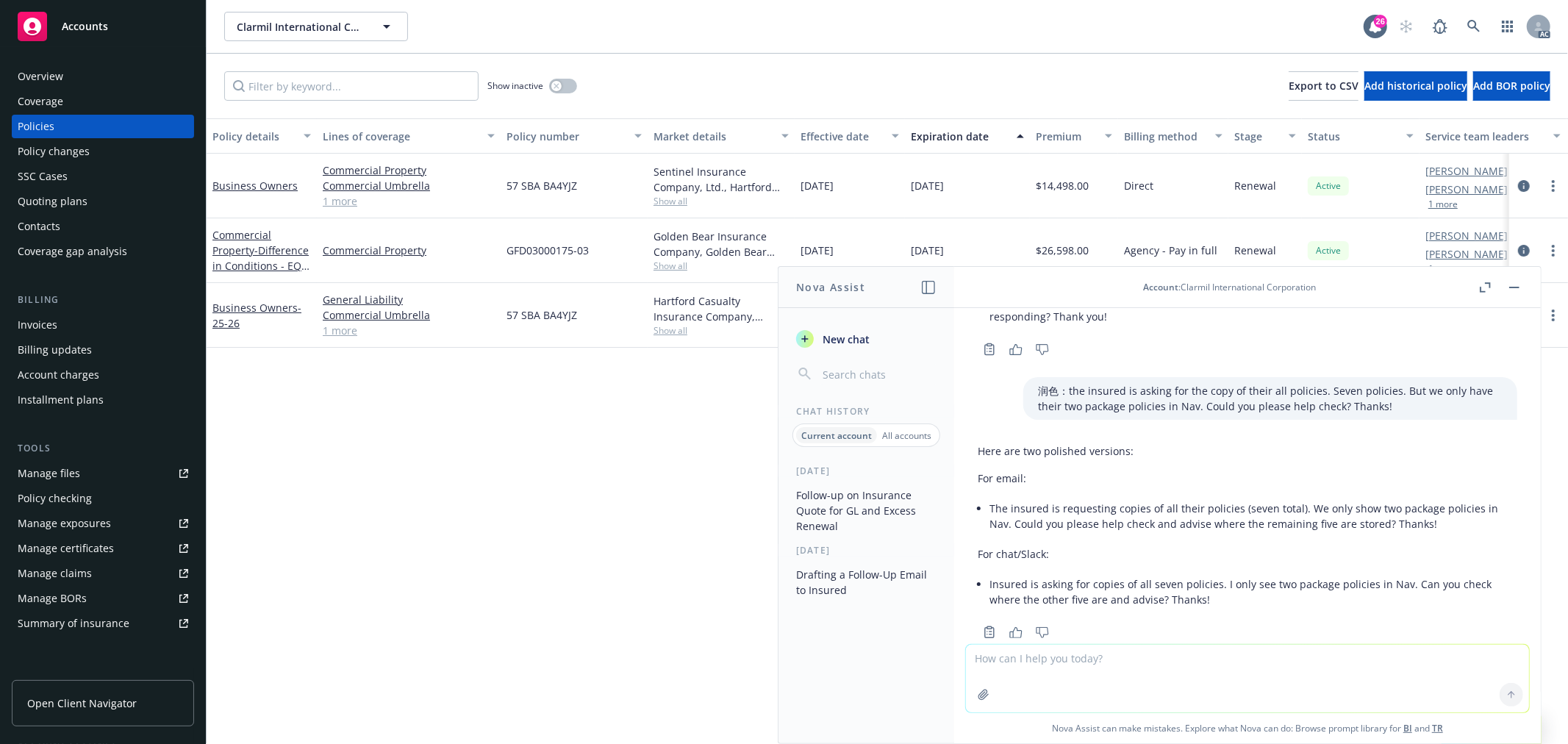
click at [1125, 670] on textarea at bounding box center [1248, 678] width 563 height 67
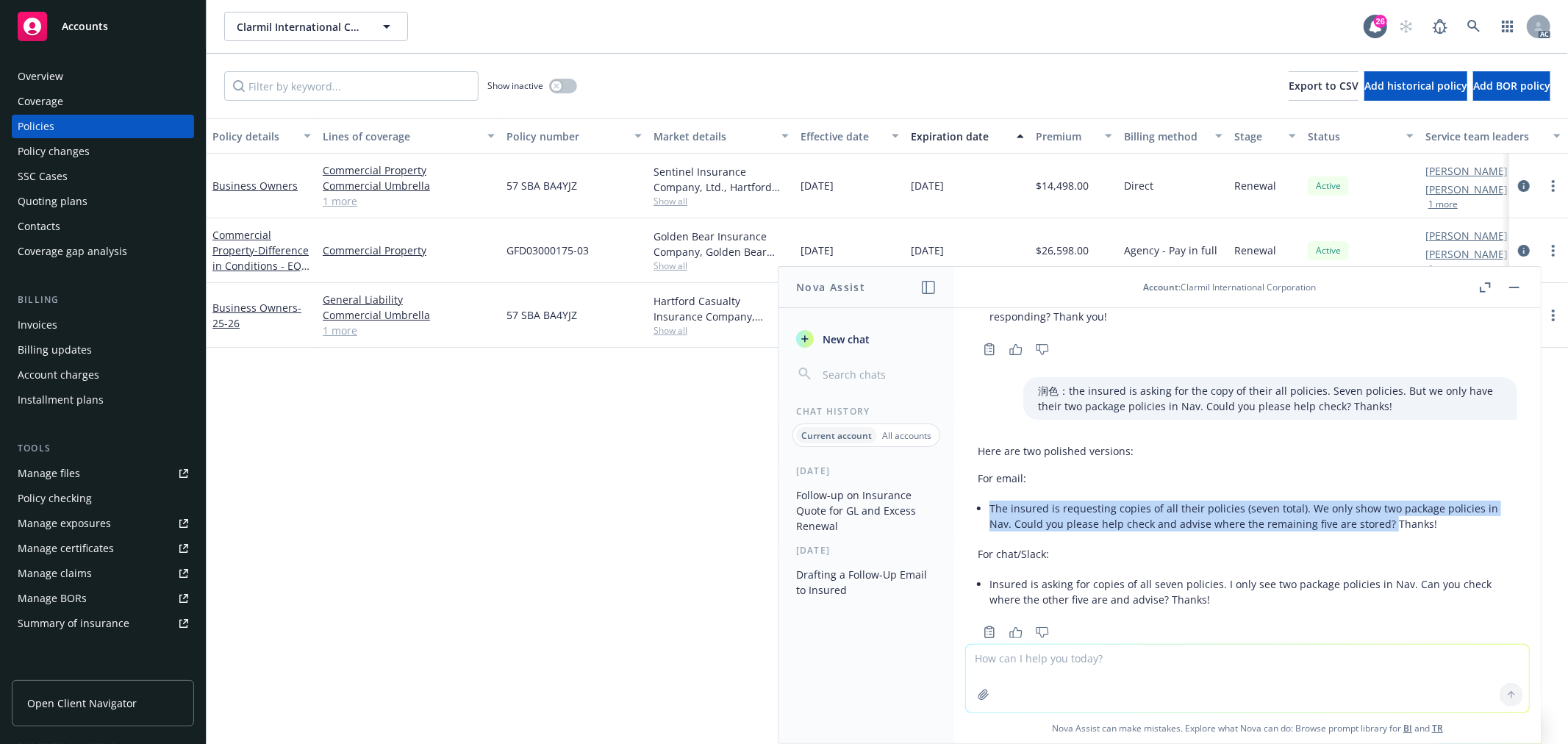
drag, startPoint x: 1387, startPoint y: 489, endPoint x: 984, endPoint y: 486, distance: 403.0
click at [982, 469] on div "Here are two polished versions: For email: The insured is requesting copies of …" at bounding box center [1247, 526] width 539 height 179
copy li "The insured is requesting copies of all their policies (seven total). We only s…"
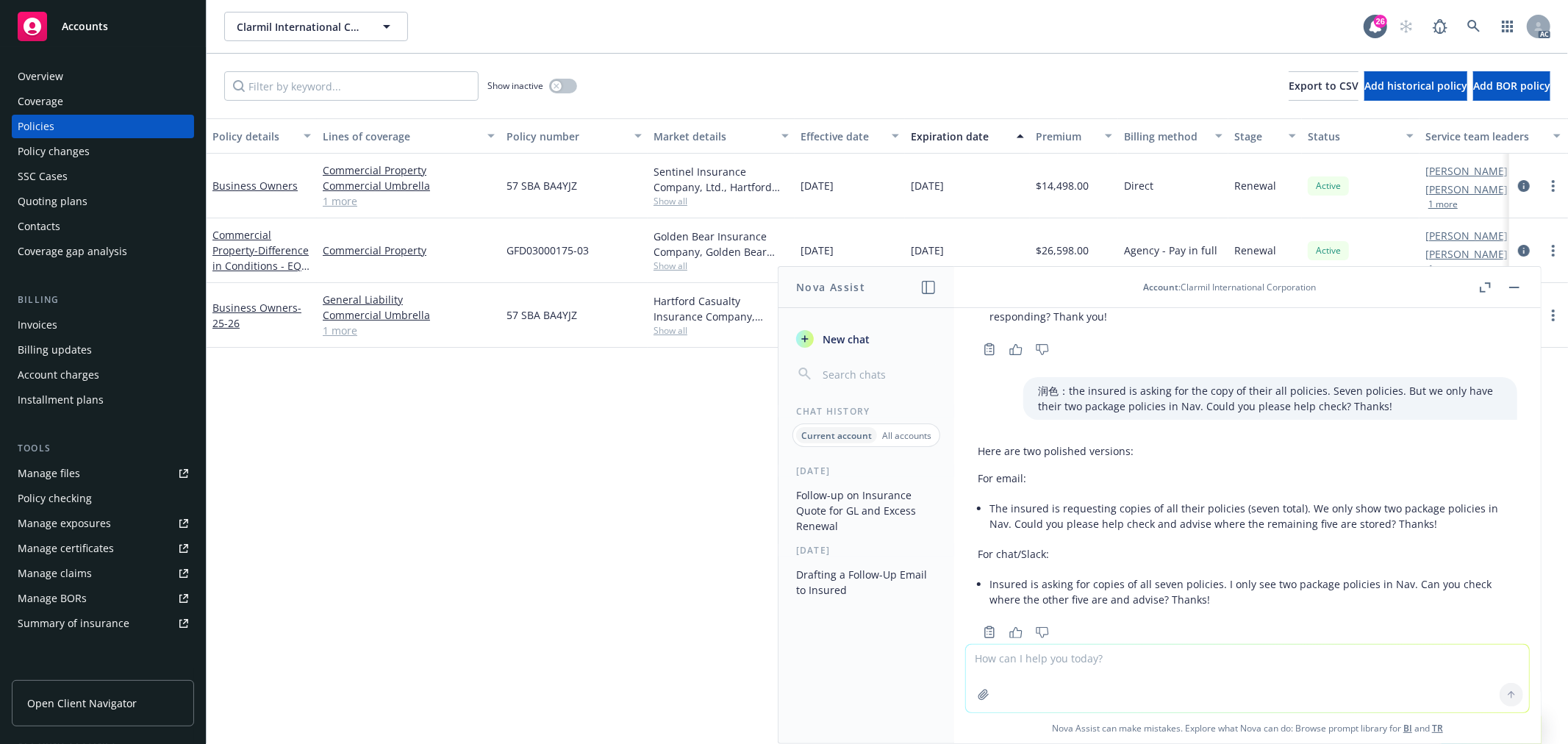
click at [1035, 667] on textarea at bounding box center [1248, 678] width 563 height 67
paste textarea "The insured is requesting copies of all their policies (seven total). We only s…"
drag, startPoint x: 1108, startPoint y: 672, endPoint x: 1332, endPoint y: 673, distance: 224.0
click at [1332, 673] on textarea "The insured is requesting copies of all their policies (seven total). We only s…" at bounding box center [1248, 677] width 563 height 69
type textarea "The insured is requesting copies of all their policies (seven total). We only s…"
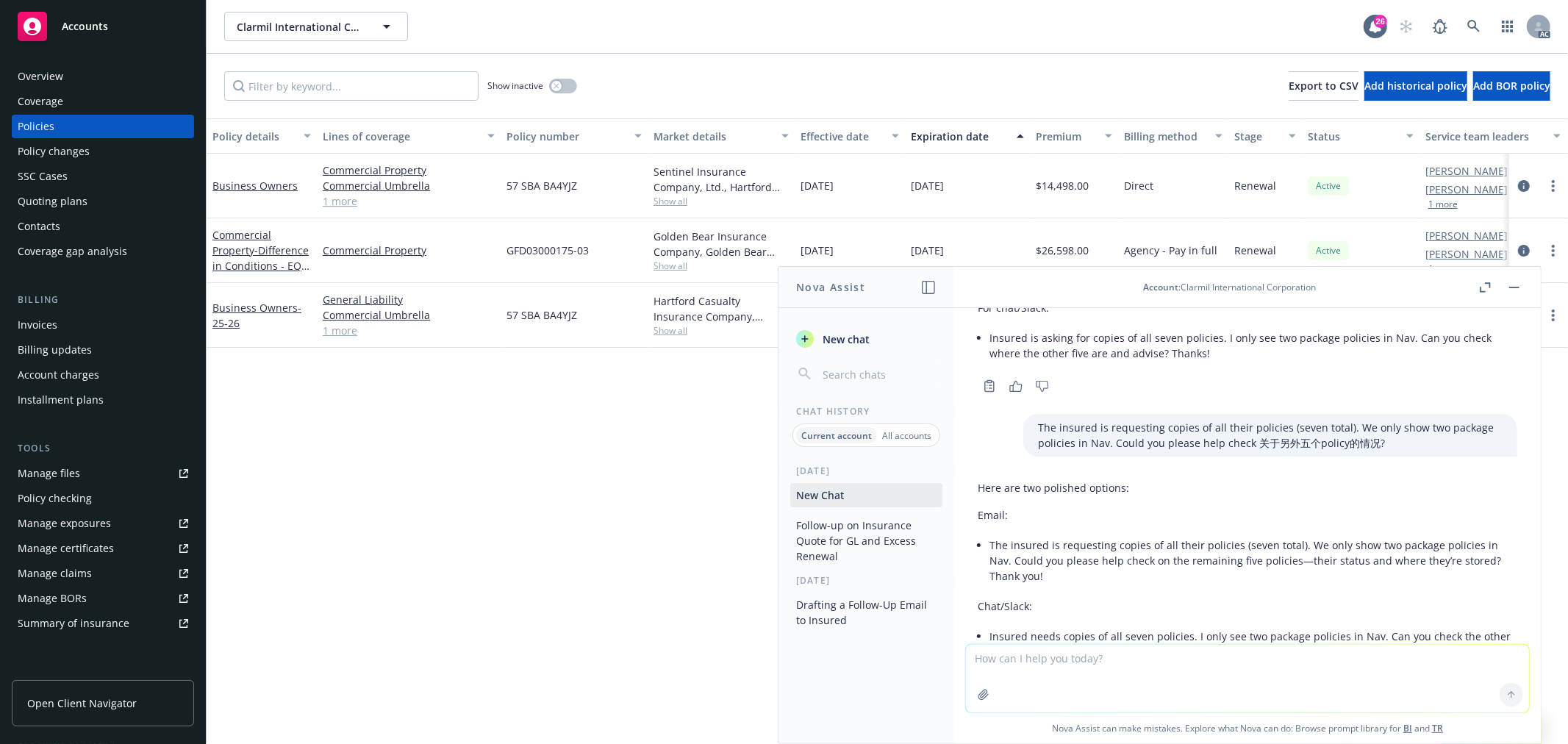
scroll to position [4610, 0]
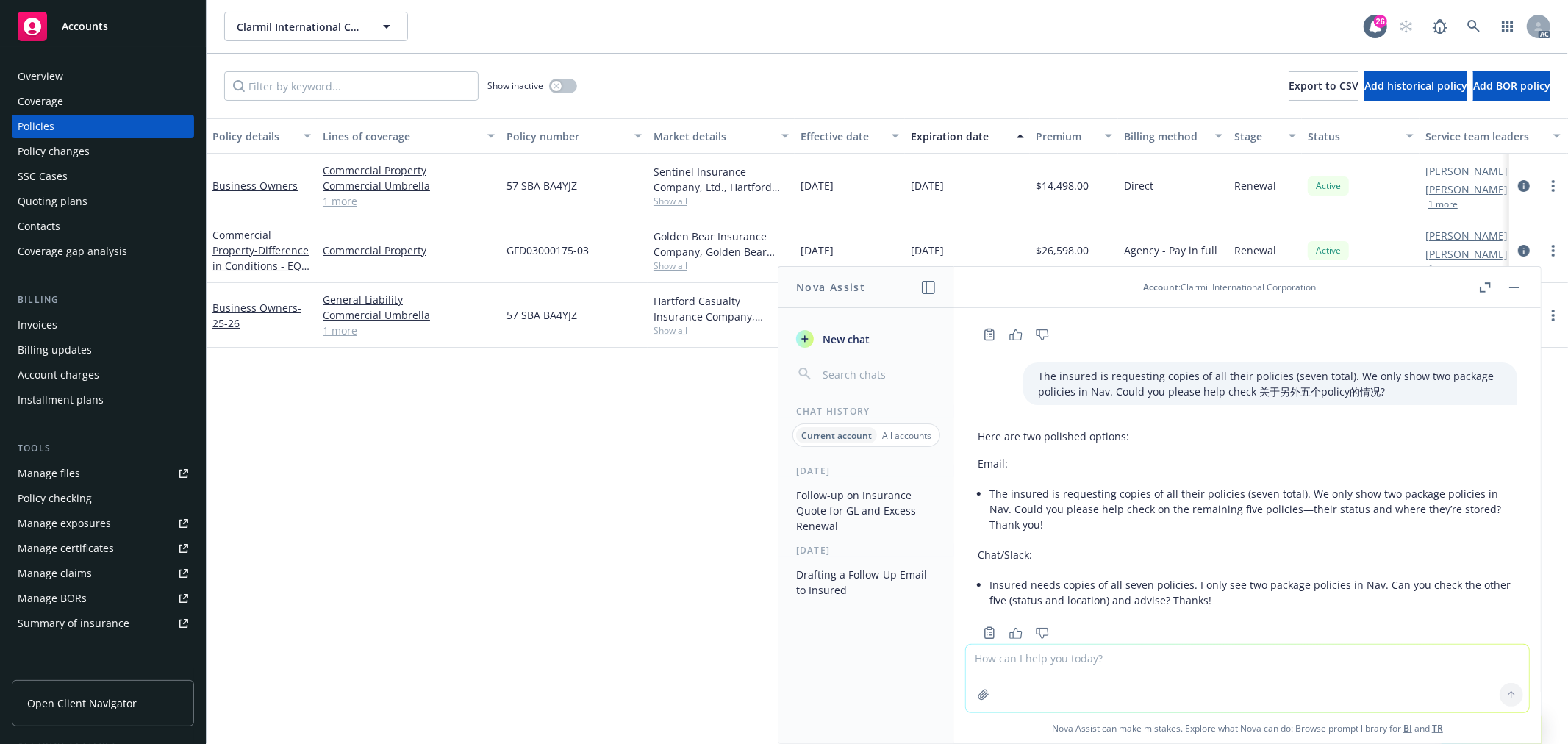
click at [1155, 483] on li "The insured is requesting copies of all their policies (seven total). We only s…" at bounding box center [1254, 509] width 528 height 52
drag, startPoint x: 1446, startPoint y: 548, endPoint x: 1166, endPoint y: 567, distance: 280.6
click at [1166, 574] on li "Insured needs copies of all seven policies. I only see two package policies in …" at bounding box center [1254, 592] width 528 height 36
copy li "the other five (status and location) and advise?"
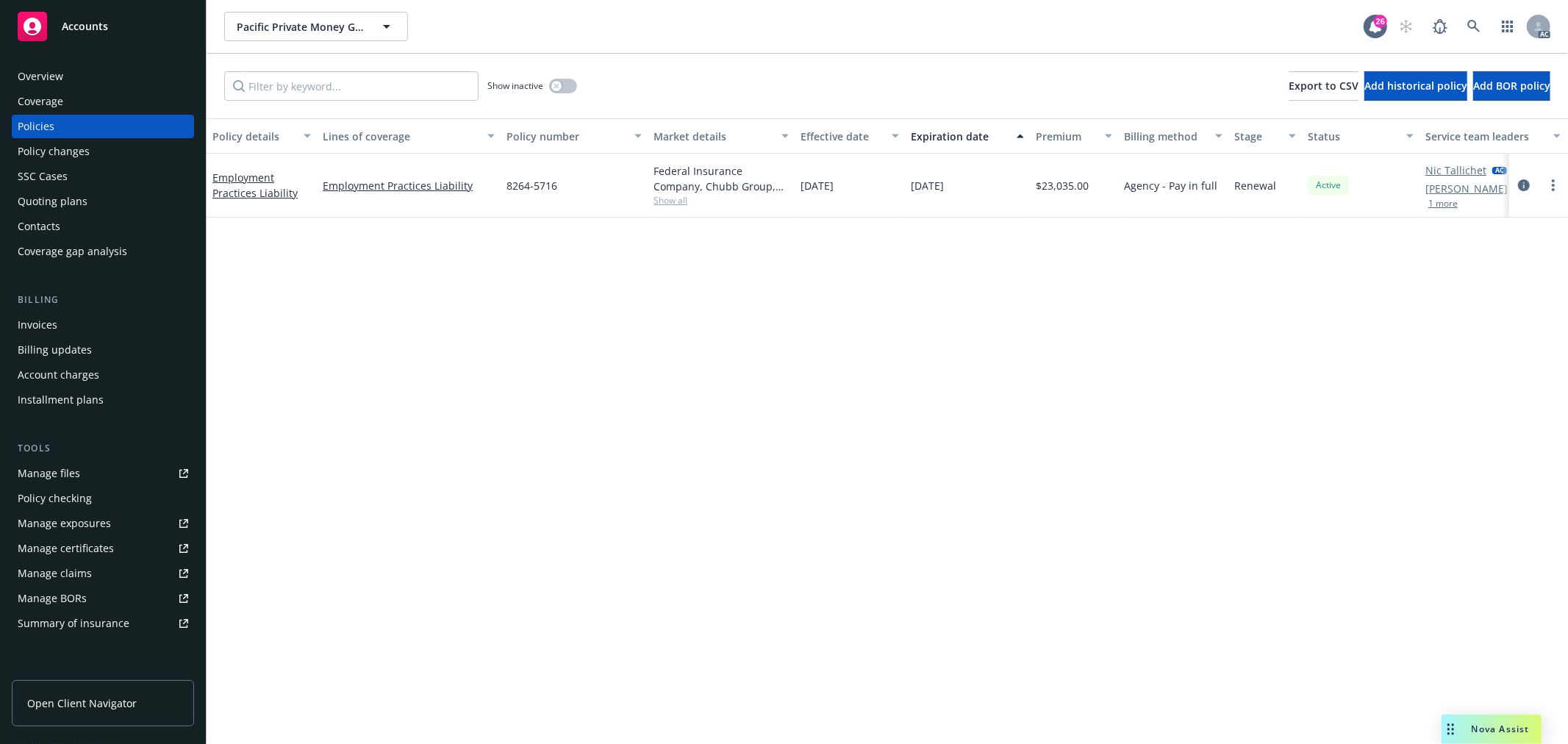
click at [74, 75] on div "Overview" at bounding box center [103, 77] width 170 height 23
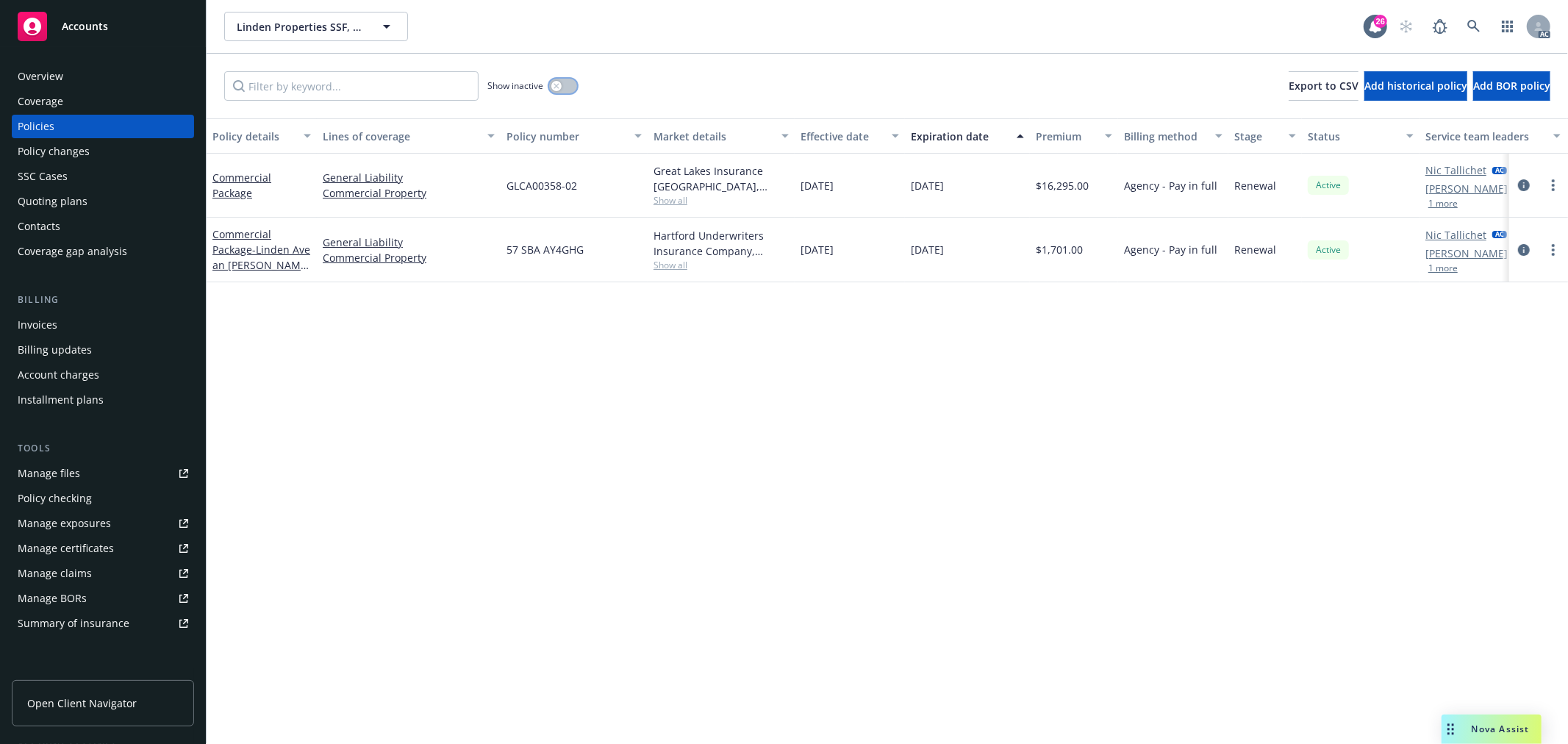
click at [563, 82] on button "button" at bounding box center [563, 86] width 28 height 15
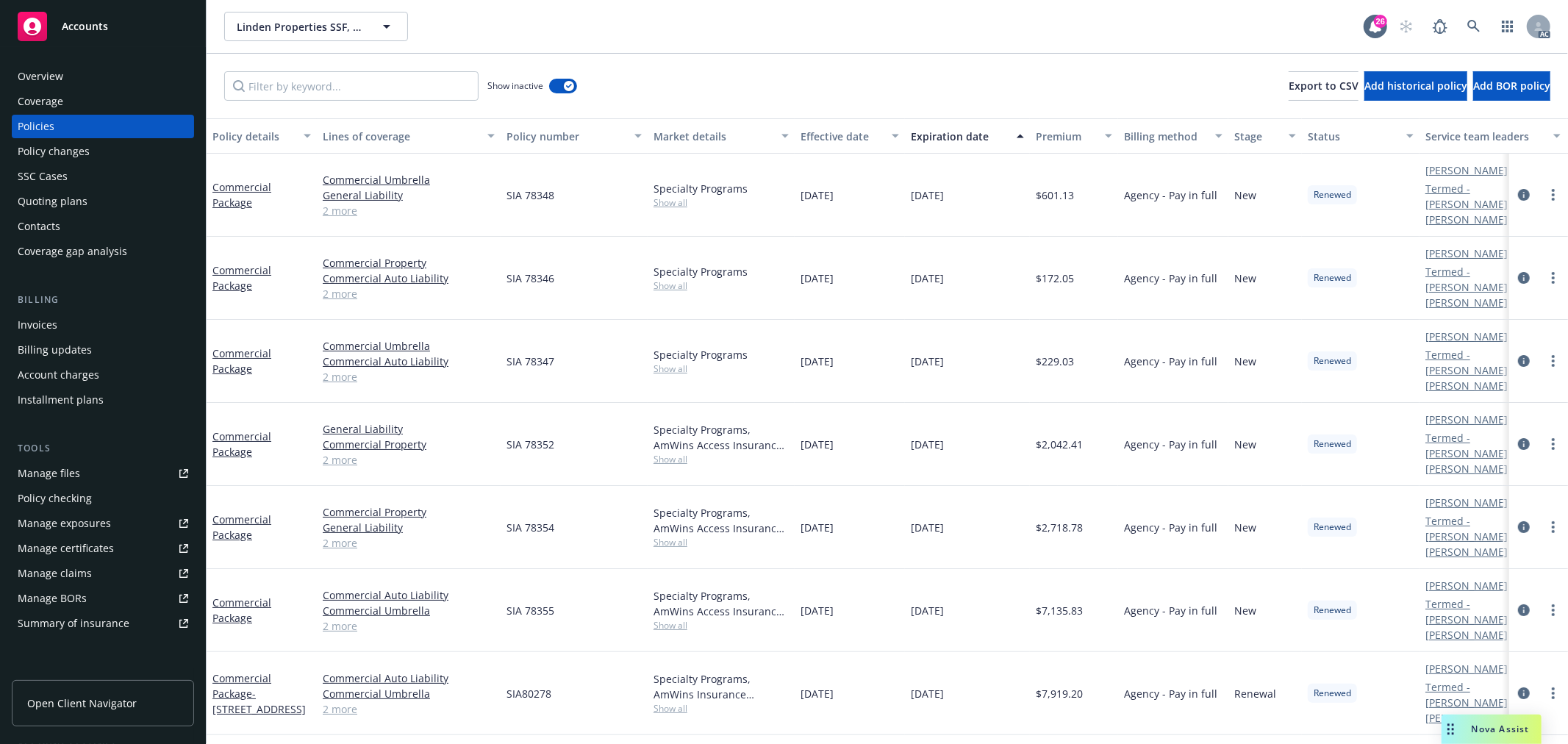
click at [958, 133] on div "Expiration date" at bounding box center [959, 136] width 97 height 15
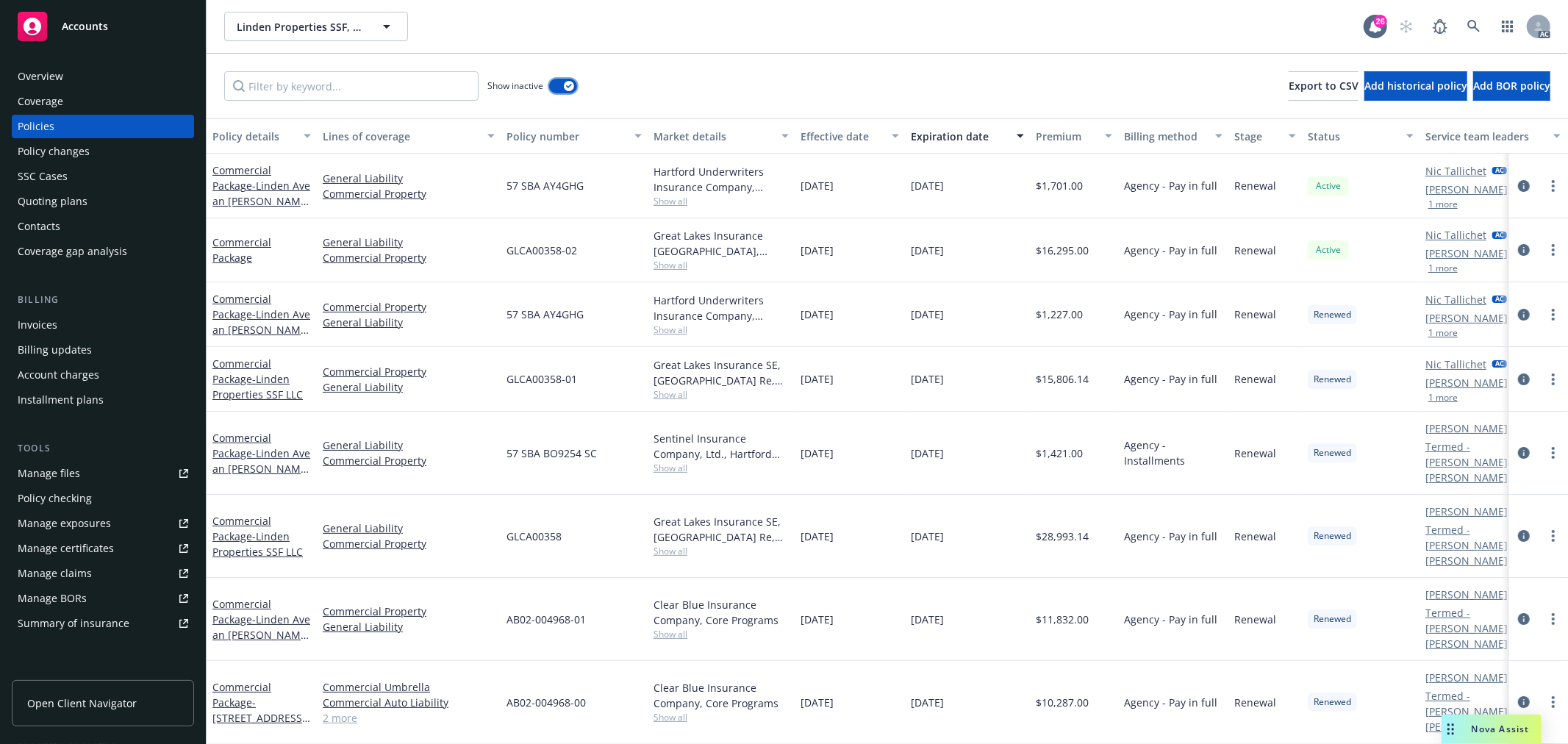
click at [570, 86] on icon "button" at bounding box center [569, 86] width 6 height 5
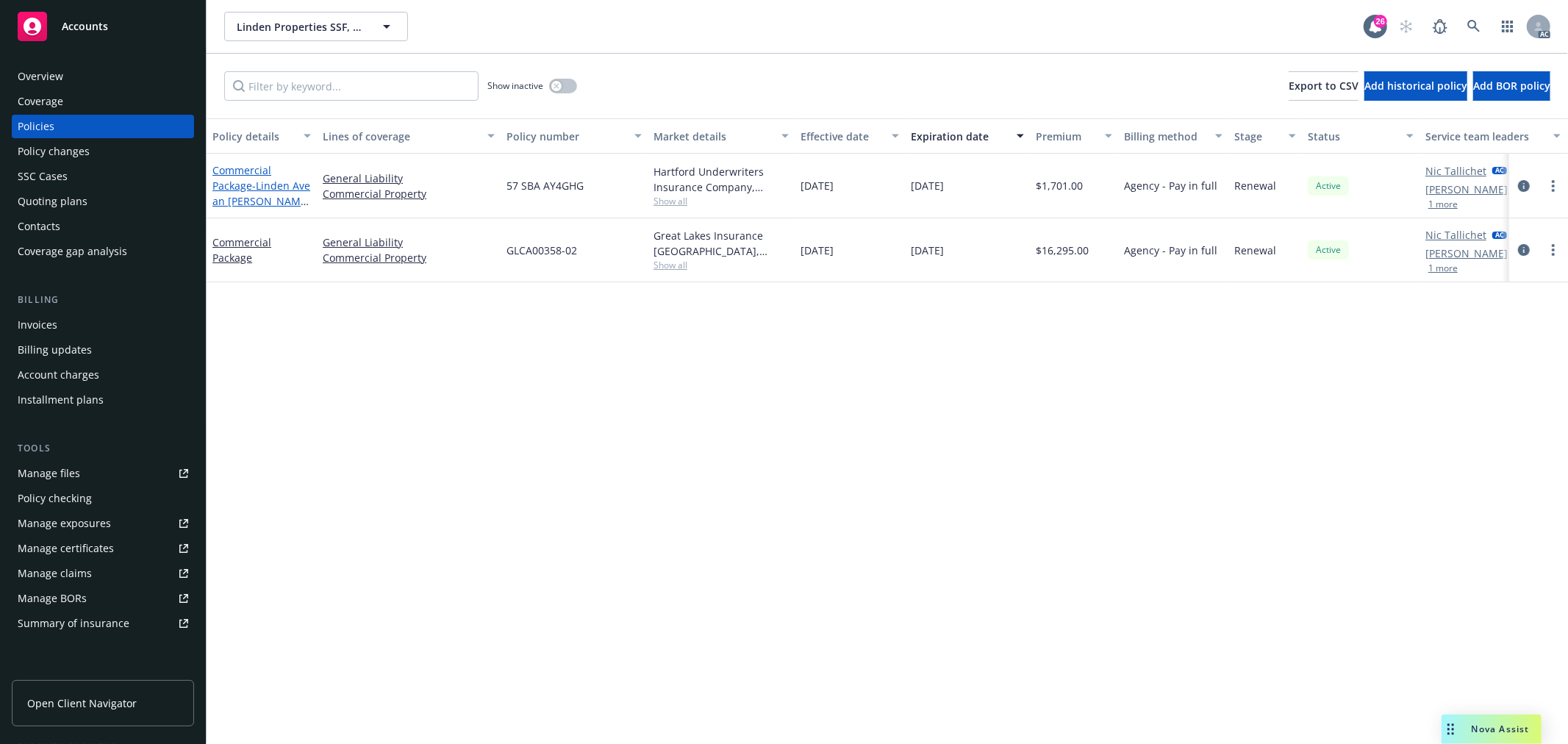
click at [262, 194] on span "- Linden Ave an [PERSON_NAME] Ave. locations" at bounding box center [262, 201] width 98 height 45
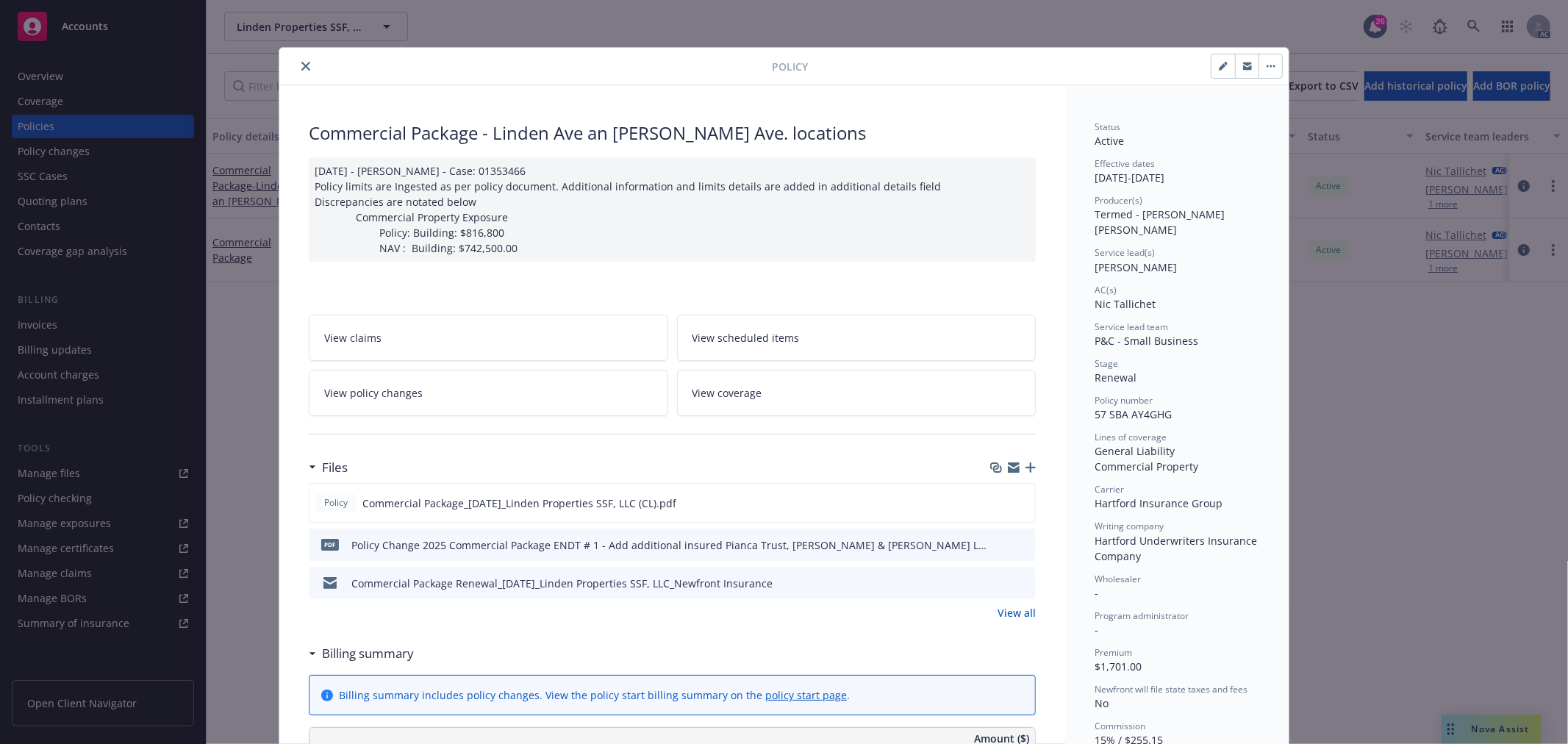
click at [297, 65] on button "close" at bounding box center [306, 66] width 18 height 18
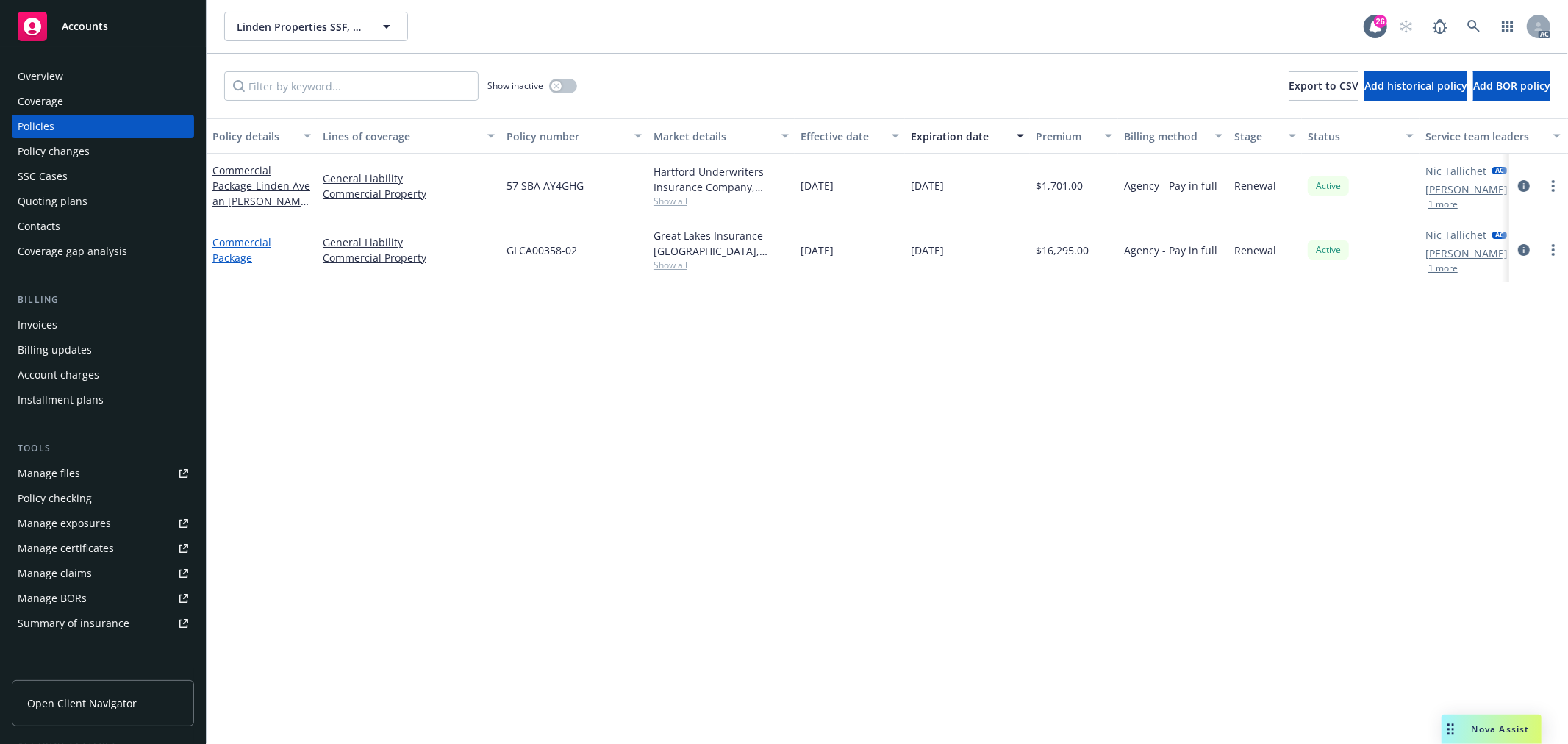
click at [246, 243] on link "Commercial Package" at bounding box center [242, 250] width 59 height 29
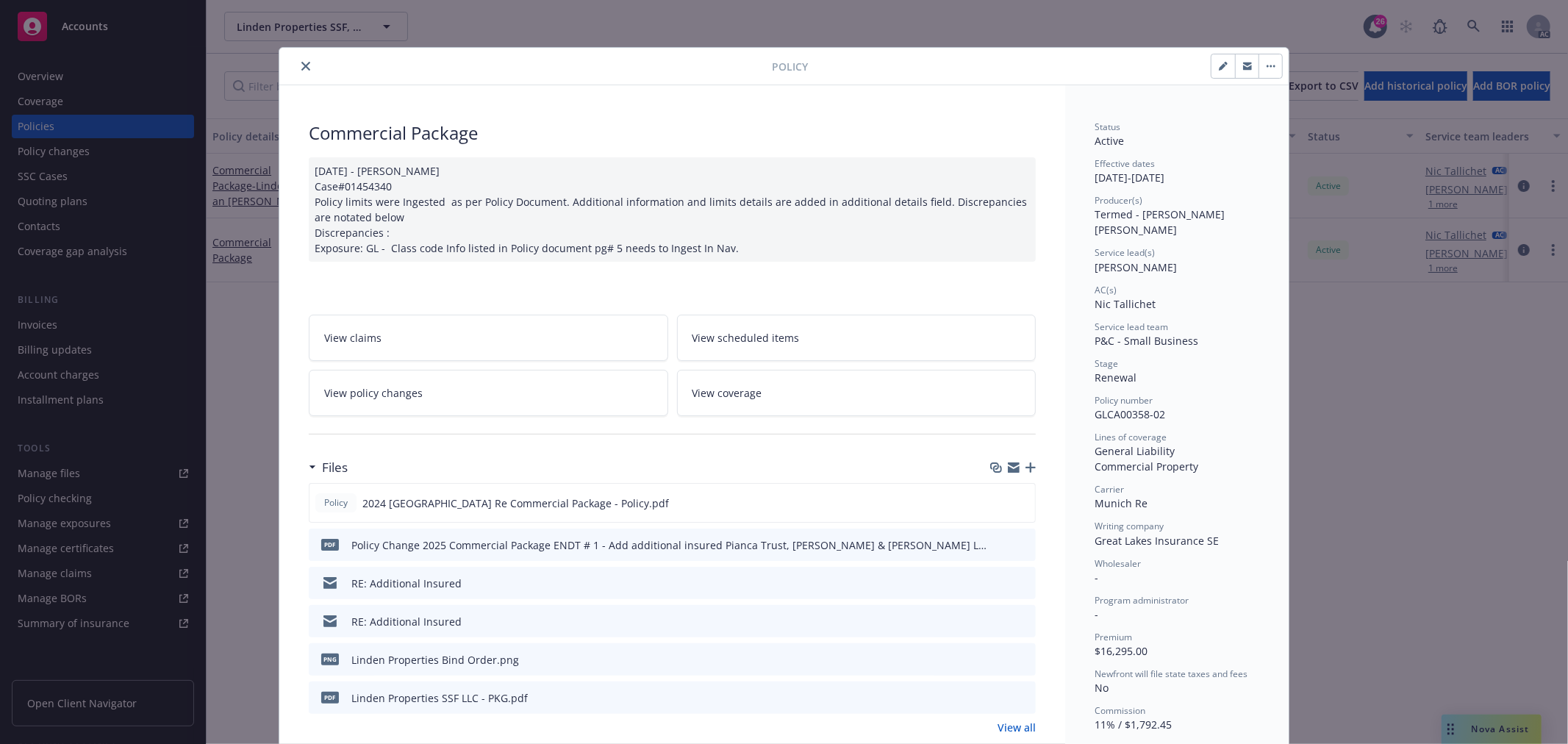
drag, startPoint x: 301, startPoint y: 62, endPoint x: 276, endPoint y: 43, distance: 31.4
click at [301, 62] on icon "close" at bounding box center [305, 66] width 9 height 9
